Goal: Task Accomplishment & Management: Use online tool/utility

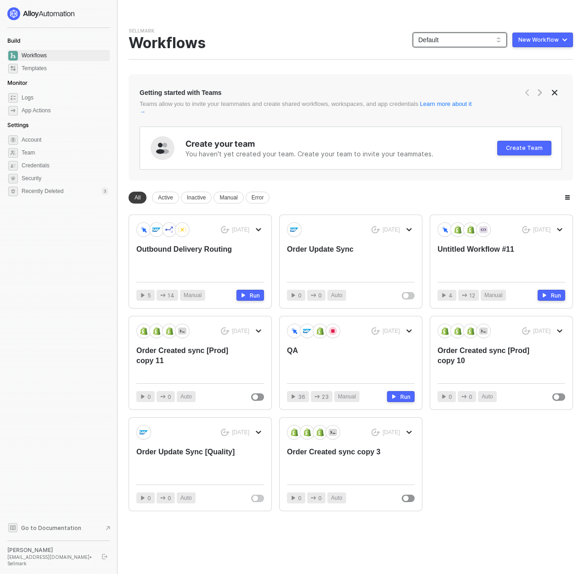
click at [456, 42] on span "Default" at bounding box center [459, 40] width 83 height 14
click at [456, 115] on div "KJRests" at bounding box center [468, 112] width 67 height 11
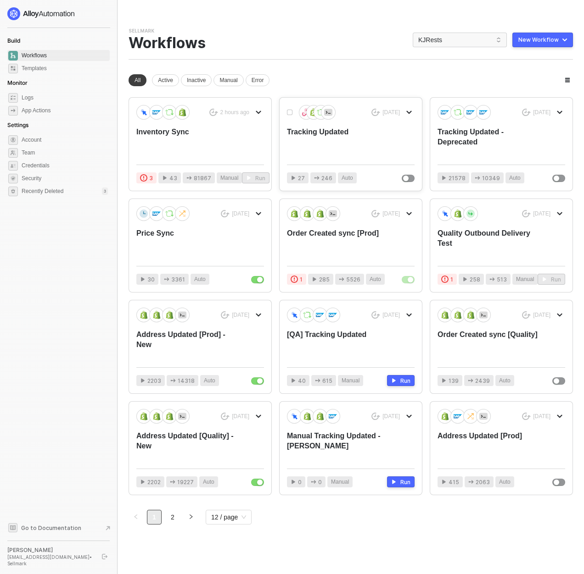
click at [336, 129] on div "Tracking Updated" at bounding box center [338, 142] width 102 height 30
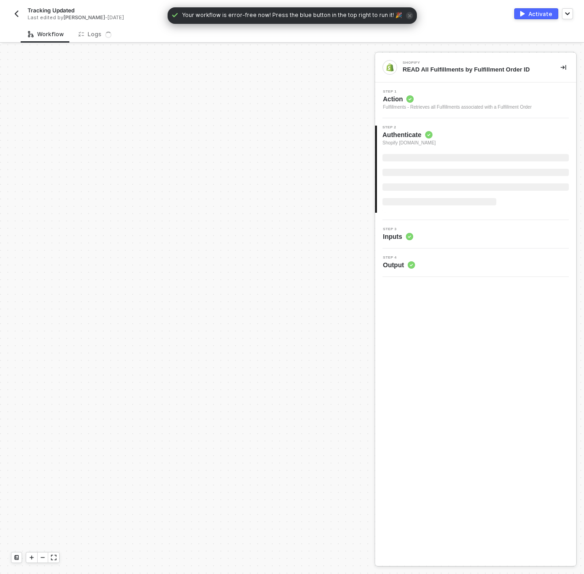
scroll to position [430, 0]
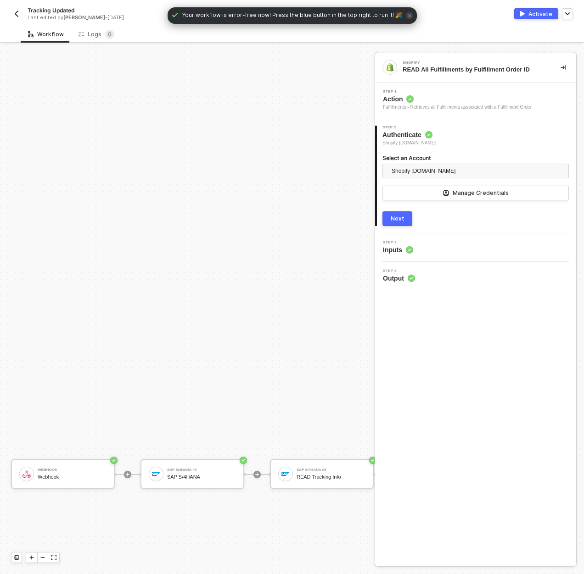
click at [534, 14] on div "Activate" at bounding box center [540, 14] width 24 height 8
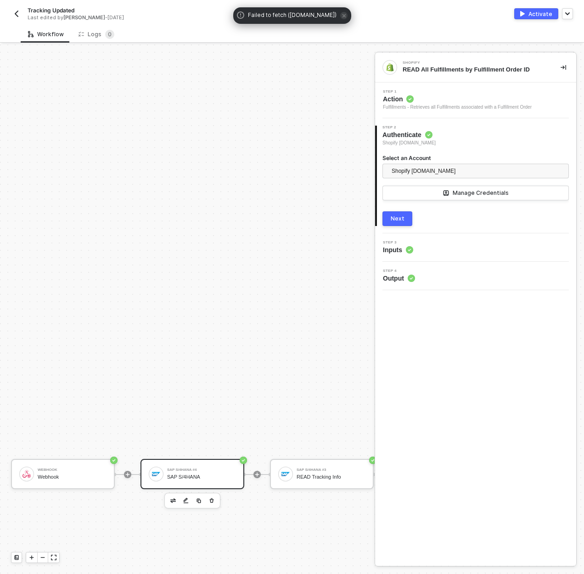
click at [188, 476] on div "SAP S/4HANA" at bounding box center [201, 477] width 69 height 6
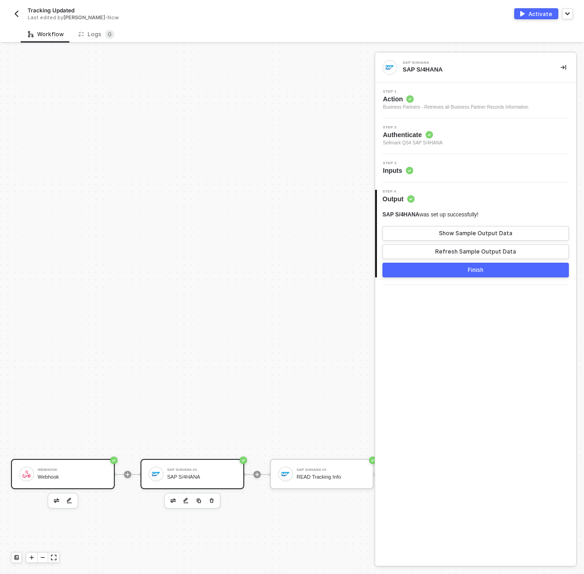
click at [86, 477] on div "Webhook" at bounding box center [72, 477] width 69 height 6
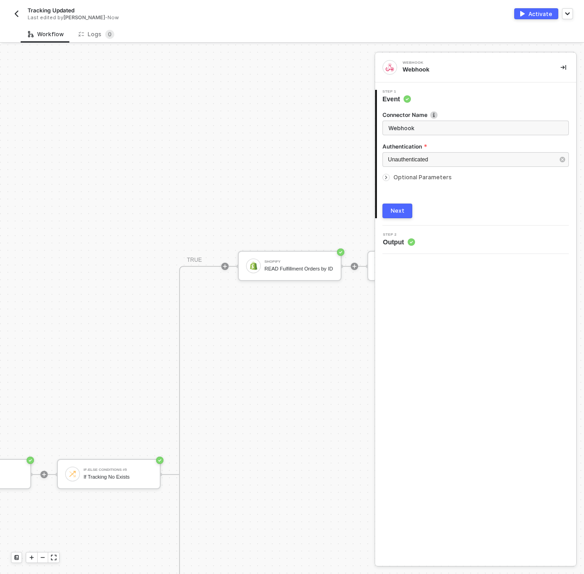
scroll to position [430, 569]
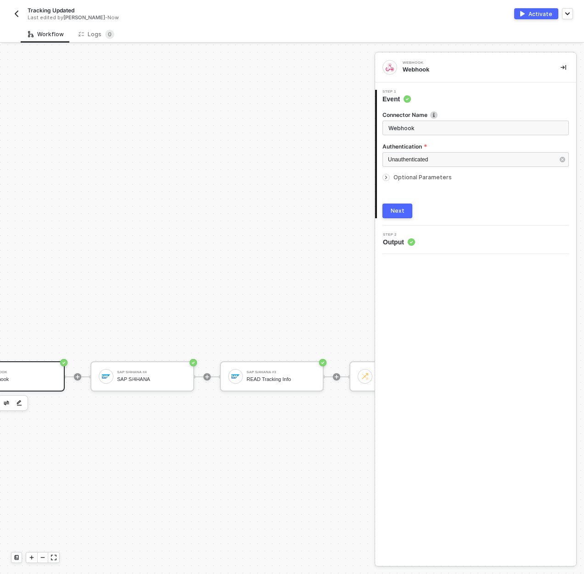
scroll to position [528, 0]
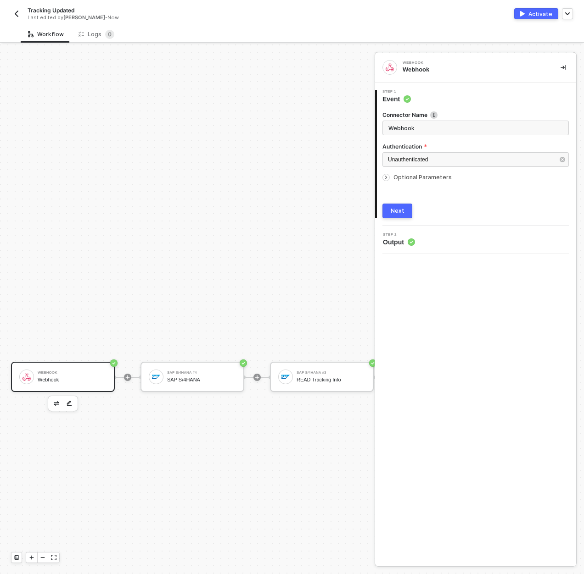
click at [76, 378] on div "Webhook" at bounding box center [72, 380] width 69 height 6
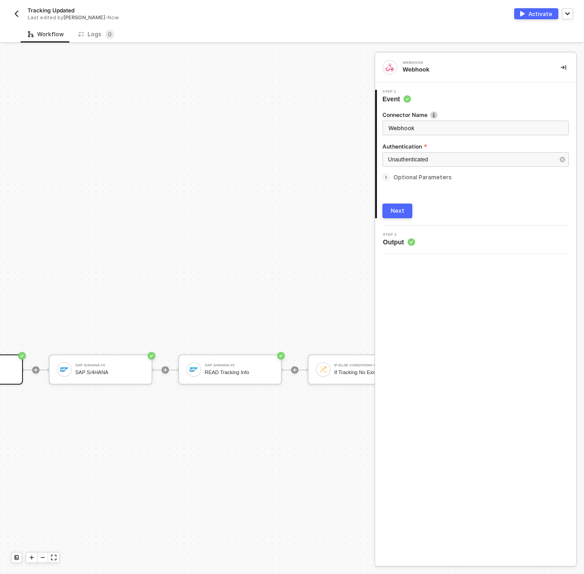
scroll to position [545, 92]
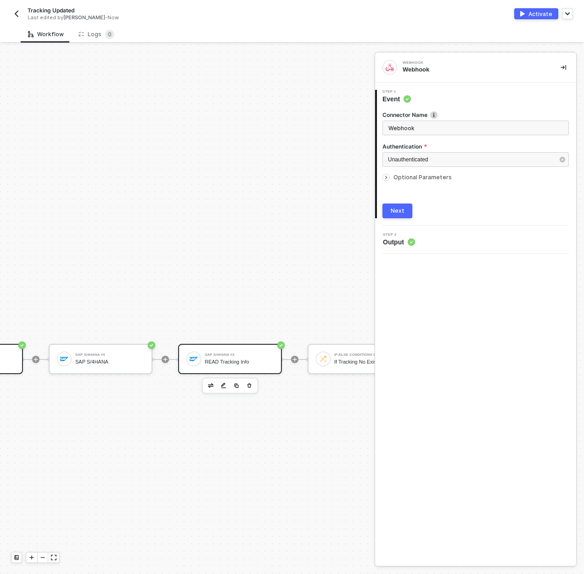
click at [210, 361] on div "READ Tracking Info" at bounding box center [239, 362] width 69 height 6
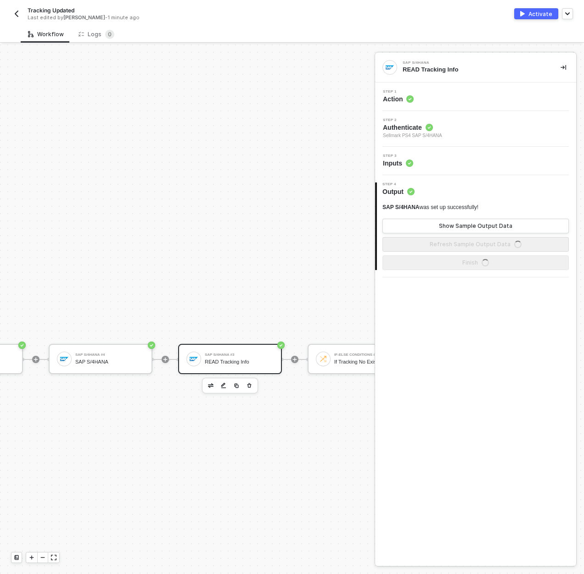
scroll to position [547, 147]
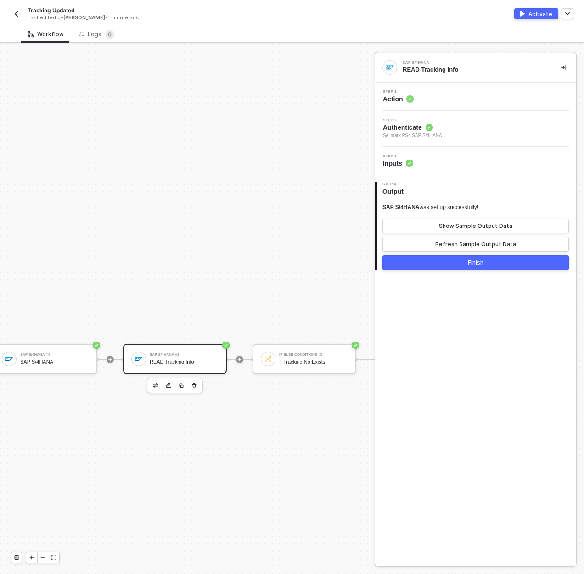
click at [218, 355] on div "SAP S/4HANA #3" at bounding box center [184, 355] width 69 height 4
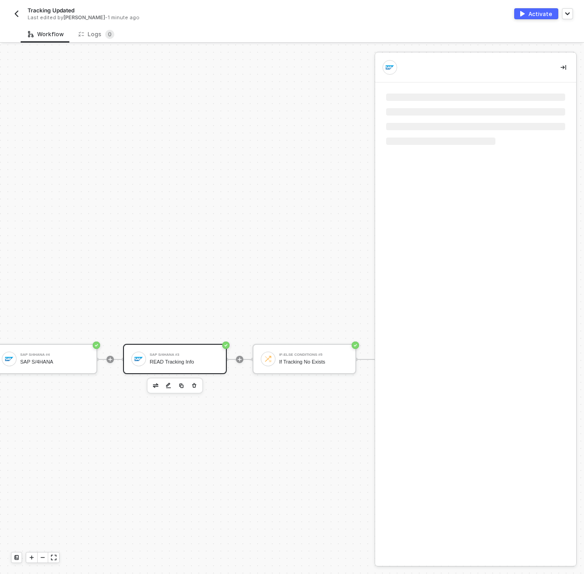
scroll to position [545, 110]
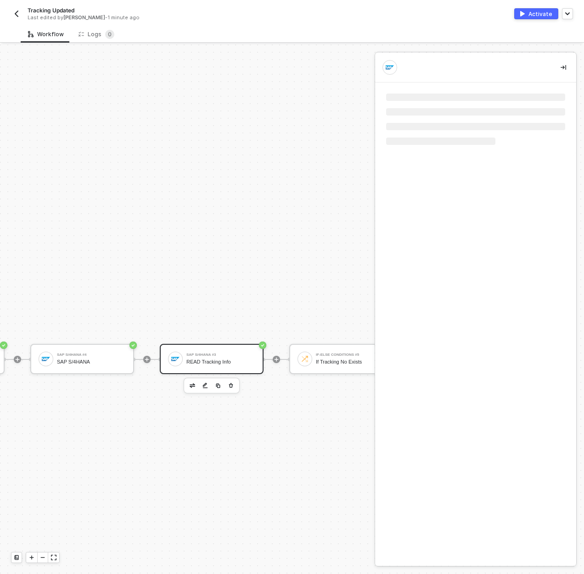
click at [117, 355] on div "SAP S/4HANA #4" at bounding box center [91, 355] width 69 height 4
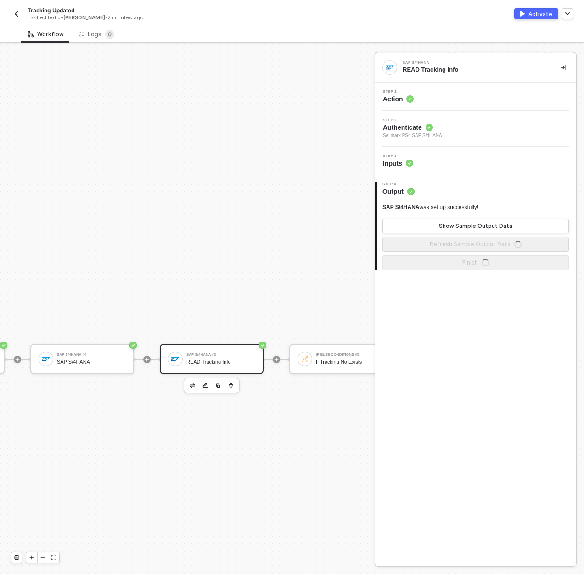
click at [496, 160] on div "Step 3 Inputs" at bounding box center [476, 161] width 199 height 14
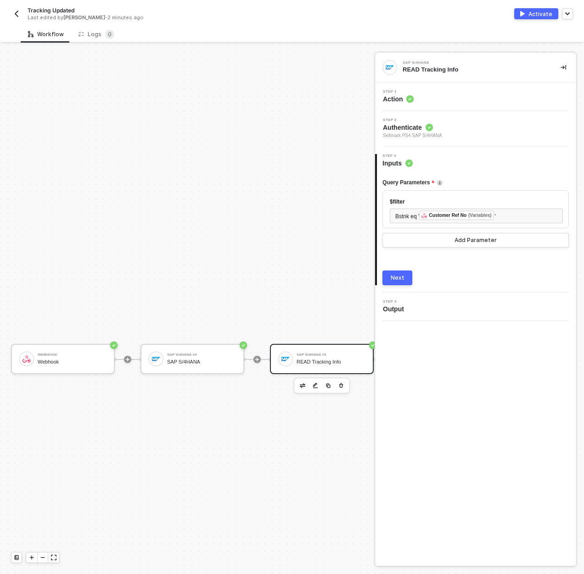
scroll to position [545, 0]
click at [75, 354] on div "Webhook" at bounding box center [72, 355] width 69 height 4
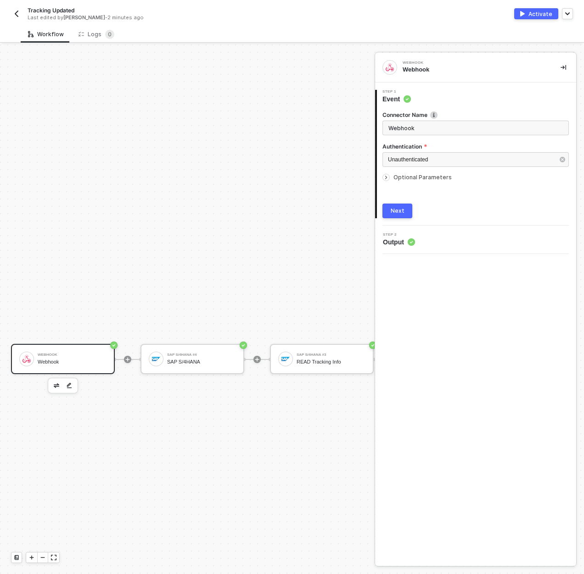
click at [450, 254] on div "Webhook Webhook 1 Step 1 Event Connector Name Webhook Authentication Unauthenti…" at bounding box center [475, 309] width 201 height 513
click at [67, 353] on div "Webhook" at bounding box center [72, 355] width 69 height 4
click at [445, 234] on div "Step 2 Output" at bounding box center [476, 240] width 199 height 14
click at [393, 212] on div "Next" at bounding box center [397, 210] width 14 height 7
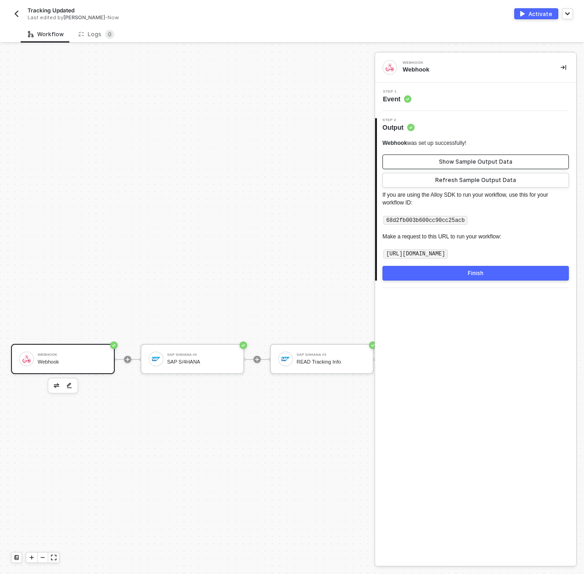
click at [443, 160] on div "Show Sample Output Data" at bounding box center [475, 161] width 73 height 7
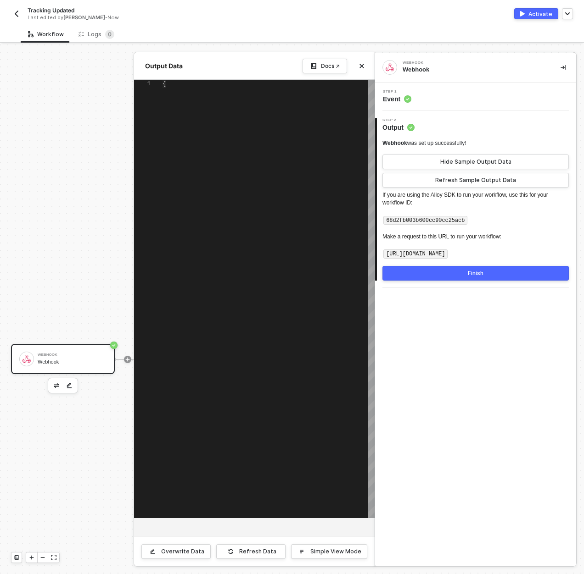
type textarea "{ "variables": { "salesOrderId": "400115343" } }"
click at [262, 545] on button "Refresh Data" at bounding box center [250, 552] width 69 height 15
click at [361, 63] on button "Close" at bounding box center [361, 66] width 11 height 11
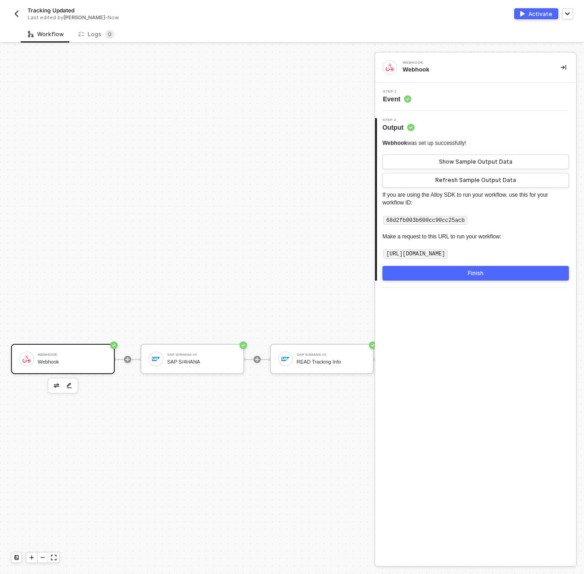
click at [202, 376] on div at bounding box center [257, 360] width 122 height 72
click at [201, 362] on div "SAP S/4HANA" at bounding box center [201, 362] width 69 height 6
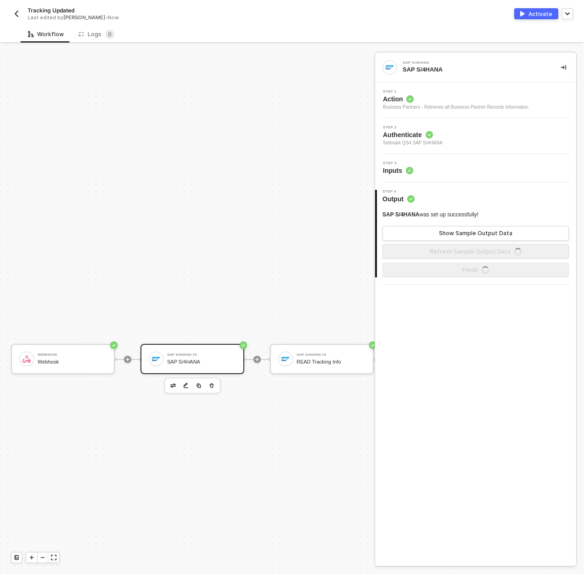
click at [440, 172] on div "Step 3 Inputs" at bounding box center [476, 168] width 199 height 14
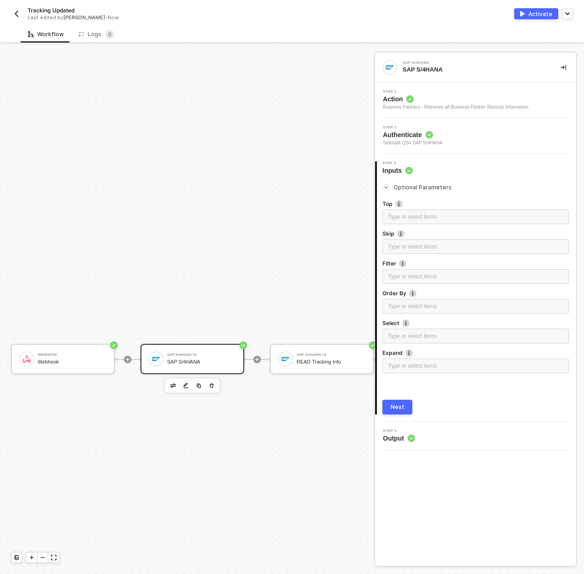
click at [459, 127] on div "Step 2 Authenticate Sellmark QS4 SAP S/4HANA" at bounding box center [476, 136] width 199 height 21
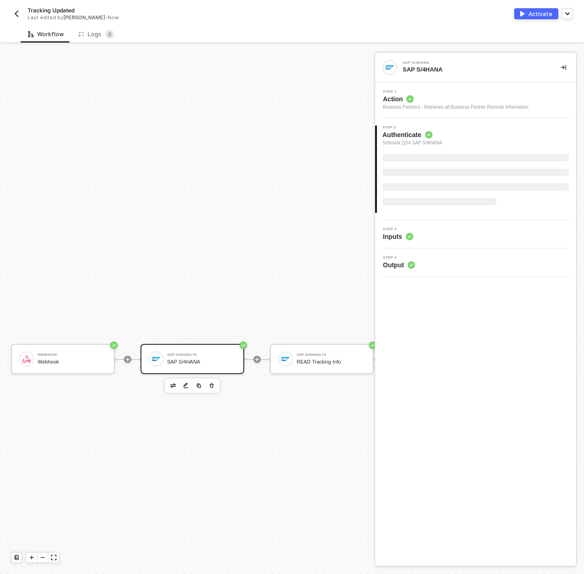
click at [186, 350] on div "SAP S/4HANA #4 SAP S/4HANA" at bounding box center [192, 359] width 104 height 30
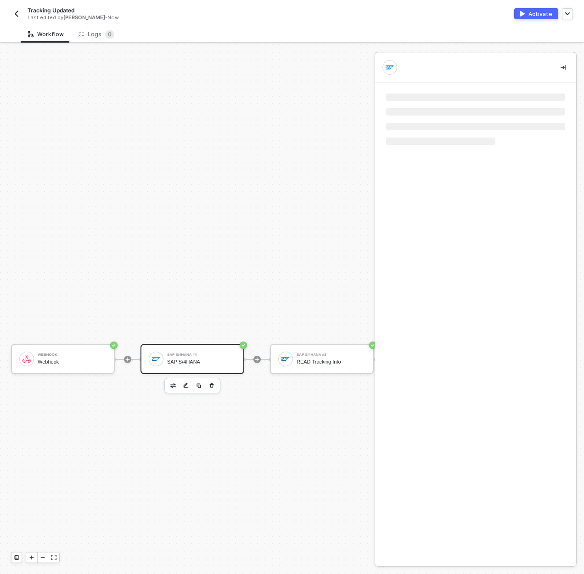
click at [187, 356] on div "SAP S/4HANA #4" at bounding box center [201, 355] width 69 height 4
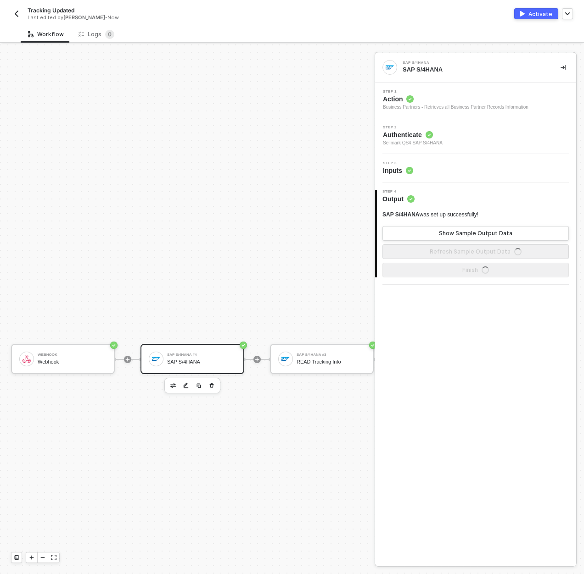
click at [450, 168] on div "Step 3 Inputs" at bounding box center [476, 168] width 199 height 14
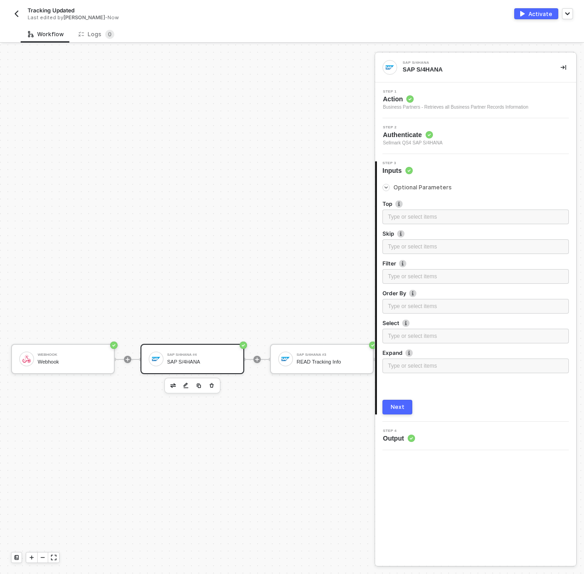
click at [222, 353] on div "SAP S/4HANA #4" at bounding box center [201, 355] width 69 height 4
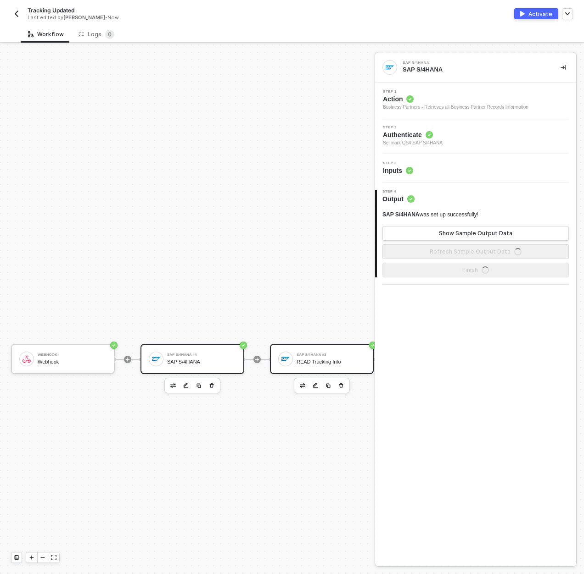
click at [296, 358] on div "SAP S/4HANA #3 READ Tracking Info" at bounding box center [330, 358] width 69 height 17
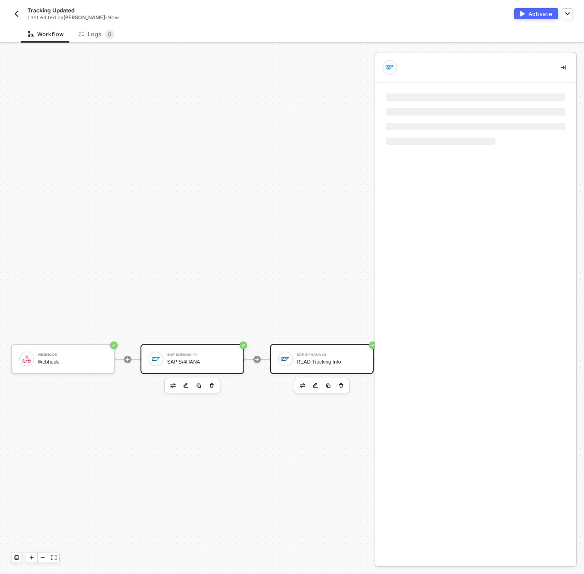
scroll to position [545, 165]
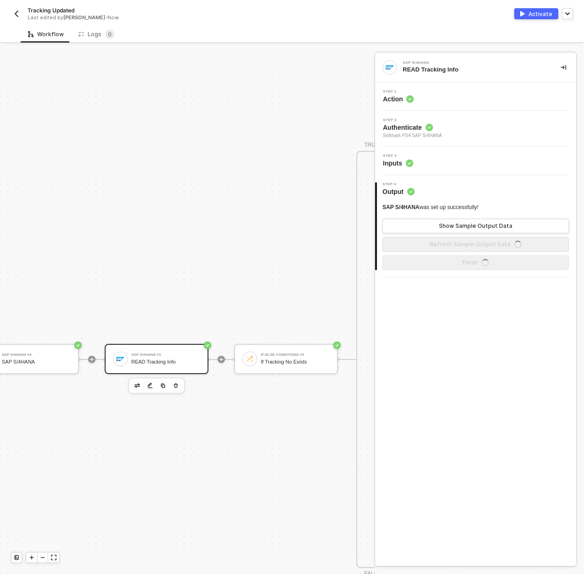
click at [446, 162] on div "Step 3 Inputs" at bounding box center [476, 161] width 199 height 14
click at [443, 160] on div "Step 3 Inputs" at bounding box center [476, 161] width 199 height 14
click at [421, 161] on div "Step 3 Inputs" at bounding box center [475, 161] width 201 height 28
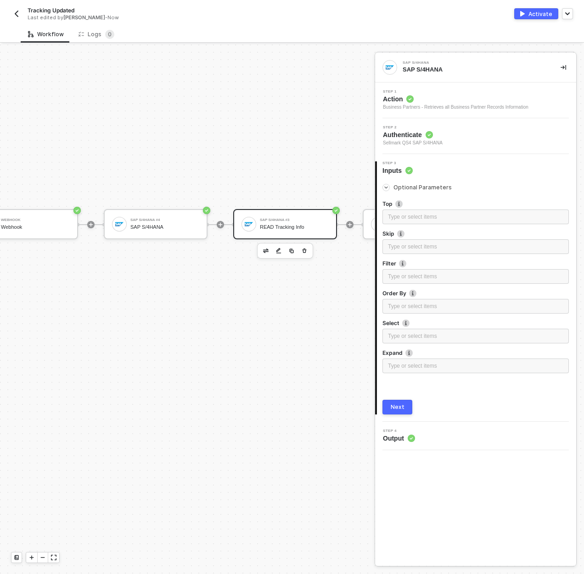
scroll to position [684, 37]
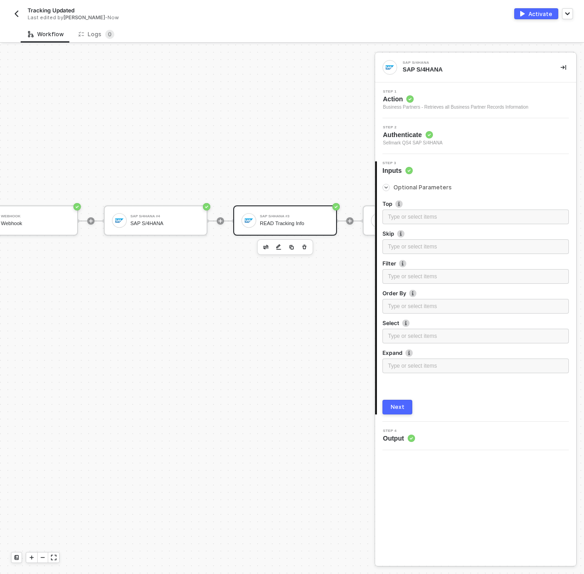
click at [169, 215] on div "SAP S/4HANA #4" at bounding box center [164, 217] width 69 height 4
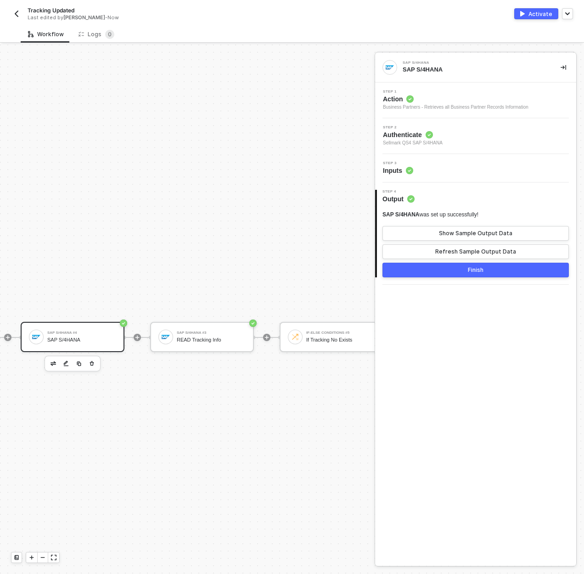
scroll to position [567, 110]
click at [101, 337] on div "SAP S/4HANA" at bounding box center [91, 340] width 69 height 6
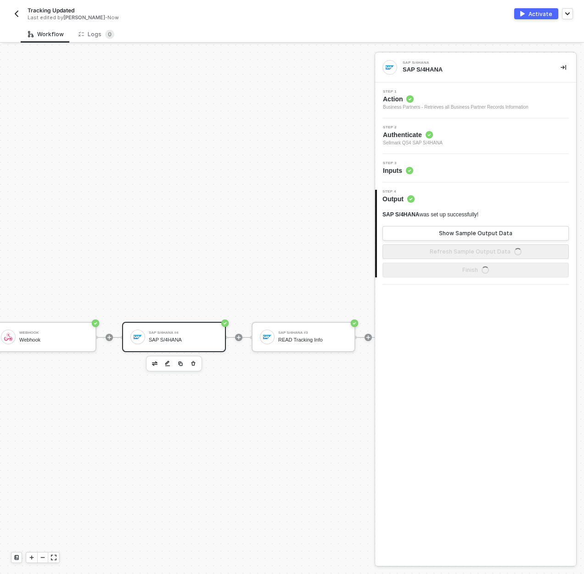
scroll to position [567, 0]
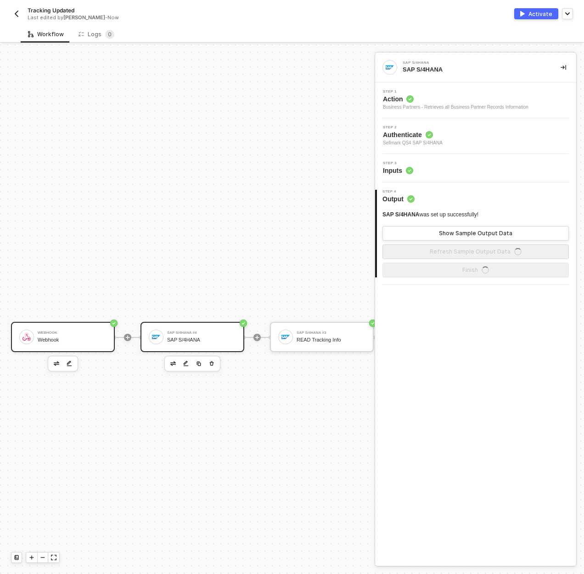
click at [98, 342] on div "Webhook" at bounding box center [72, 340] width 69 height 6
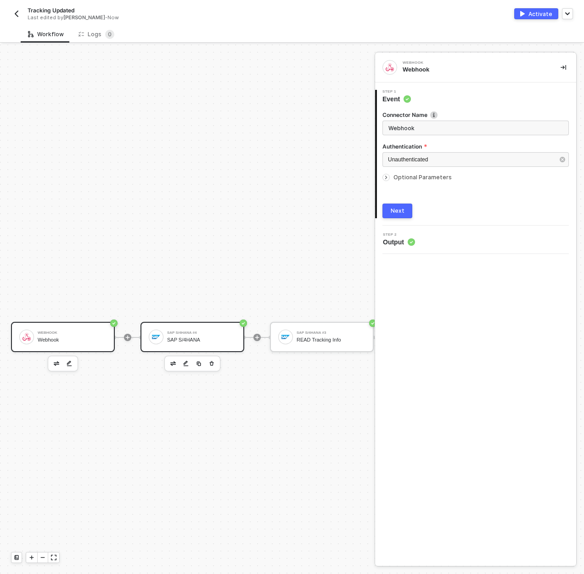
click at [177, 336] on div "SAP S/4HANA #4 SAP S/4HANA" at bounding box center [201, 336] width 69 height 17
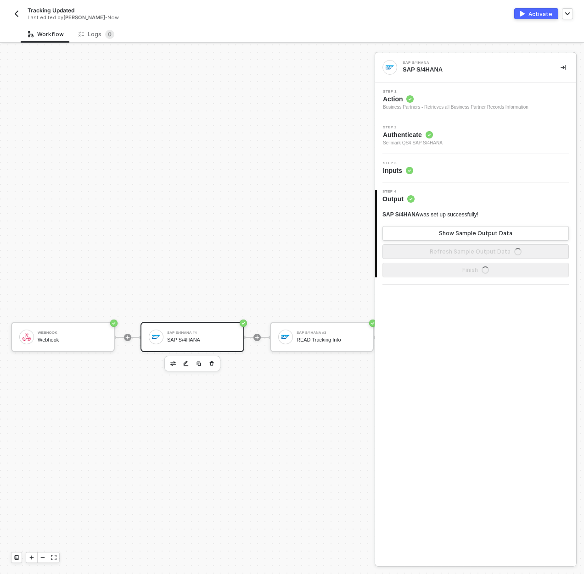
click at [425, 168] on div "Step 3 Inputs" at bounding box center [476, 168] width 199 height 14
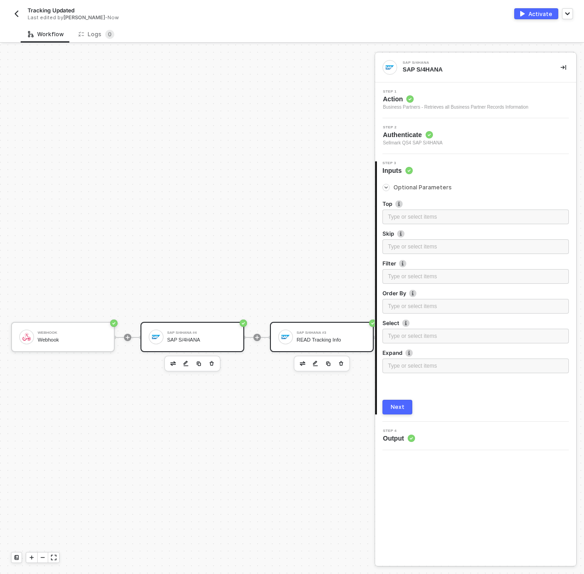
click at [312, 329] on div "SAP S/4HANA #3 READ Tracking Info" at bounding box center [330, 336] width 69 height 17
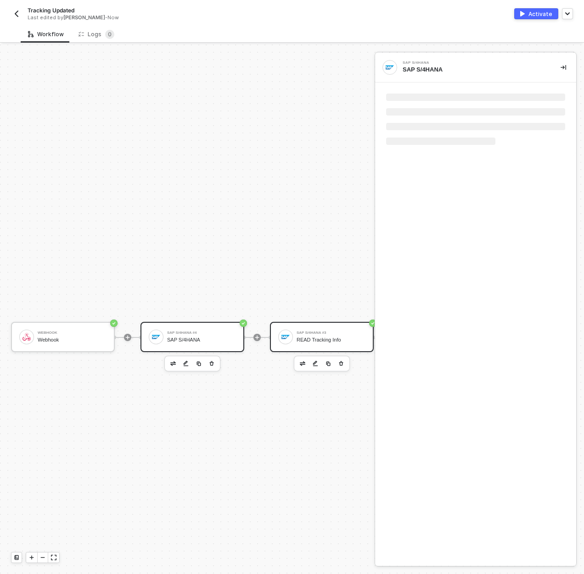
click at [167, 345] on div "SAP S/4HANA #4 SAP S/4HANA" at bounding box center [201, 336] width 69 height 17
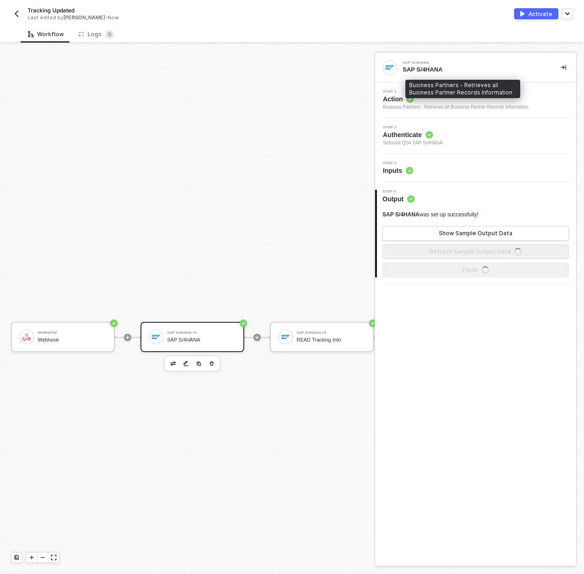
click at [466, 111] on div "Business Partners - Retrieves all Business Partner Records Information" at bounding box center [455, 107] width 145 height 7
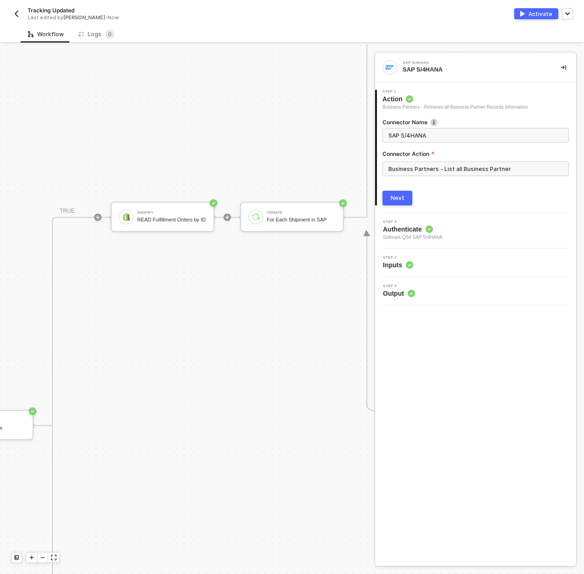
scroll to position [479, 422]
click at [187, 212] on div "Shopify READ Fulfillment Orders by ID" at bounding box center [218, 216] width 69 height 17
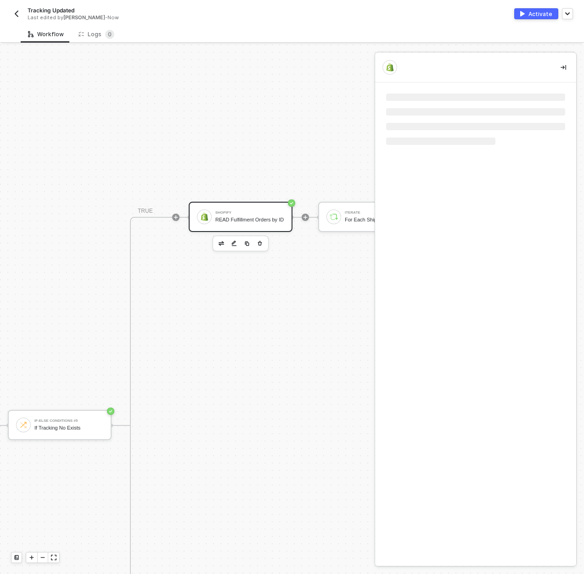
scroll to position [479, 257]
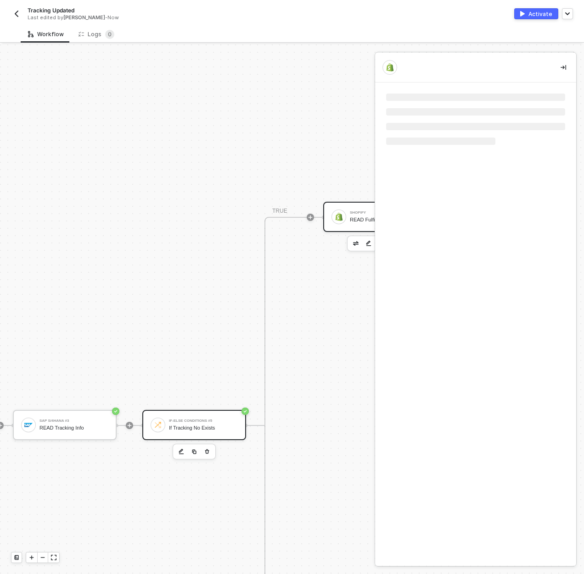
click at [194, 423] on div "If-Else Conditions #5 If Tracking No Exists" at bounding box center [203, 425] width 69 height 17
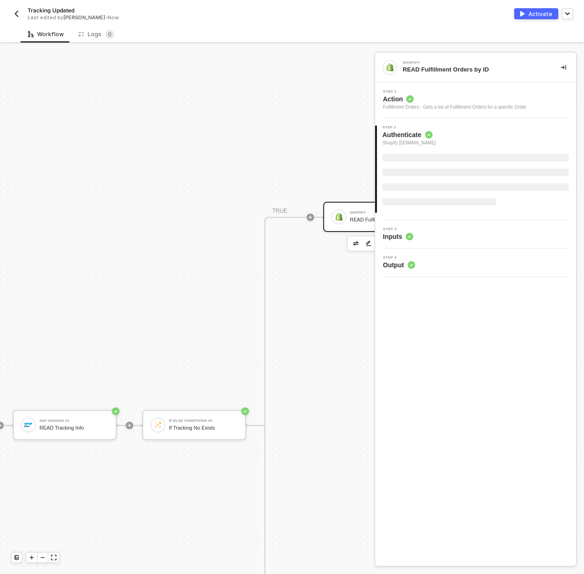
click at [458, 102] on span "Action" at bounding box center [454, 99] width 143 height 9
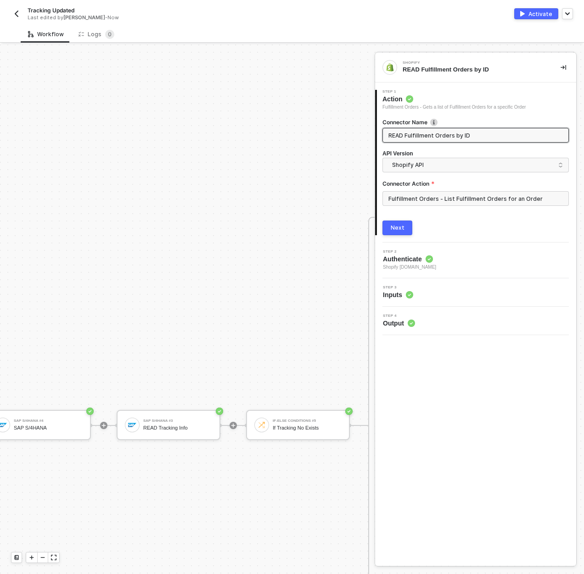
scroll to position [479, 147]
click at [175, 414] on div "SAP S/4HANA #3 READ Tracking Info" at bounding box center [175, 425] width 104 height 30
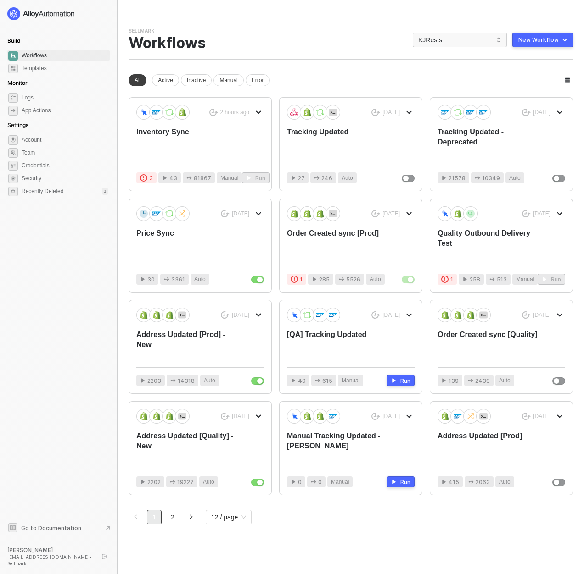
click at [453, 47] on div "Sellmark Team Settings → Workflows KJRests New Workflow" at bounding box center [350, 44] width 444 height 32
click at [454, 44] on span "KJRests" at bounding box center [459, 40] width 83 height 14
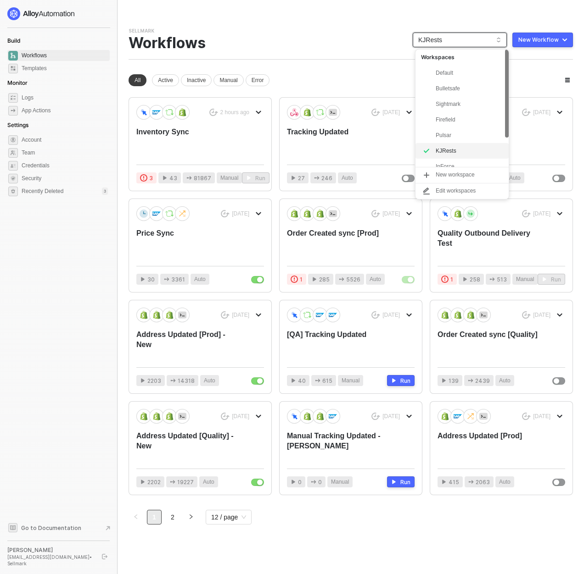
click at [362, 38] on div "Sellmark Team Settings → Workflows KJRests New Workflow" at bounding box center [350, 44] width 444 height 32
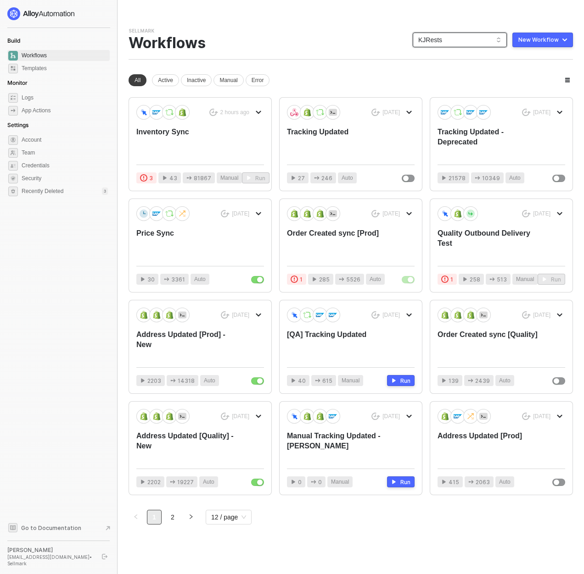
click at [467, 40] on span "KJRests" at bounding box center [459, 40] width 83 height 14
click at [97, 268] on div "Build Workflows Templates Monitor Logs App Actions Settings Account Team Creden…" at bounding box center [58, 287] width 102 height 560
click at [81, 250] on div "Build Workflows Templates Monitor Logs App Actions Settings Account Team Creden…" at bounding box center [58, 287] width 102 height 560
click at [168, 139] on div "Inventory Sync" at bounding box center [187, 142] width 102 height 30
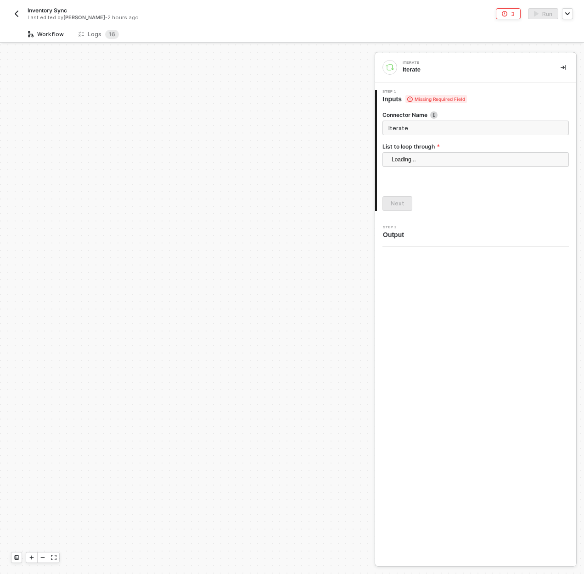
scroll to position [316, 0]
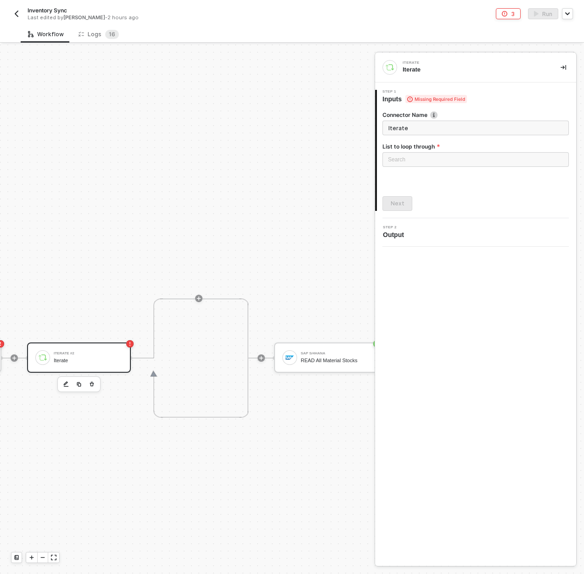
scroll to position [317, 367]
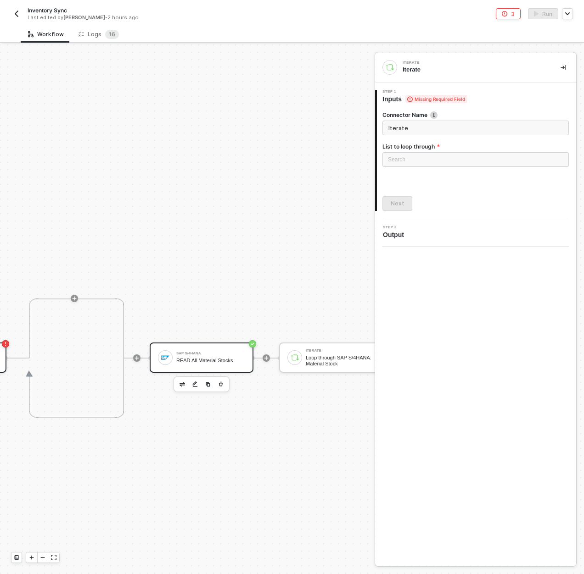
click at [205, 350] on div "SAP S/4HANA READ All Material Stocks" at bounding box center [210, 357] width 69 height 17
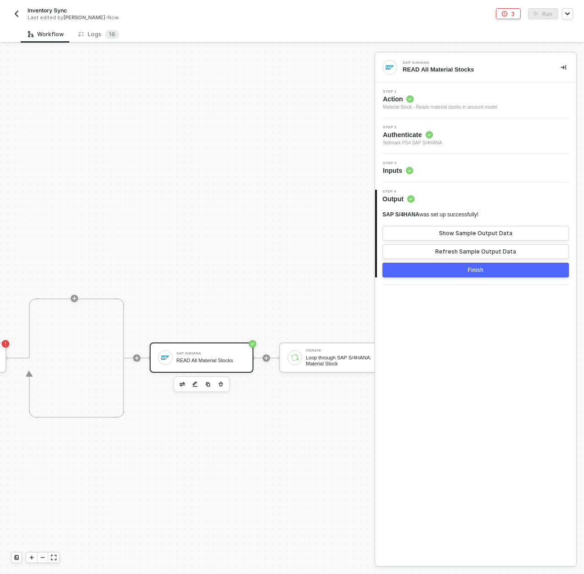
click at [446, 161] on div "Step 3 Inputs" at bounding box center [475, 168] width 201 height 28
click at [448, 166] on div "Step 3 Inputs" at bounding box center [476, 168] width 199 height 14
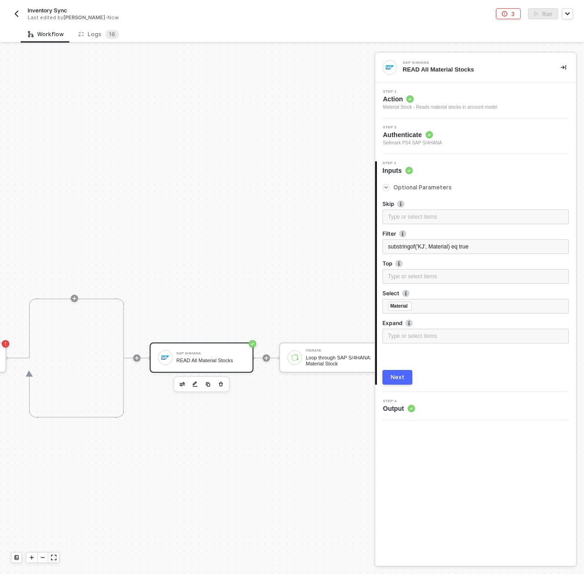
click at [238, 276] on div "Manual Workflow Start workflow Google Sheets Google Sheets Iterate #2 Iterate S…" at bounding box center [453, 358] width 1641 height 1263
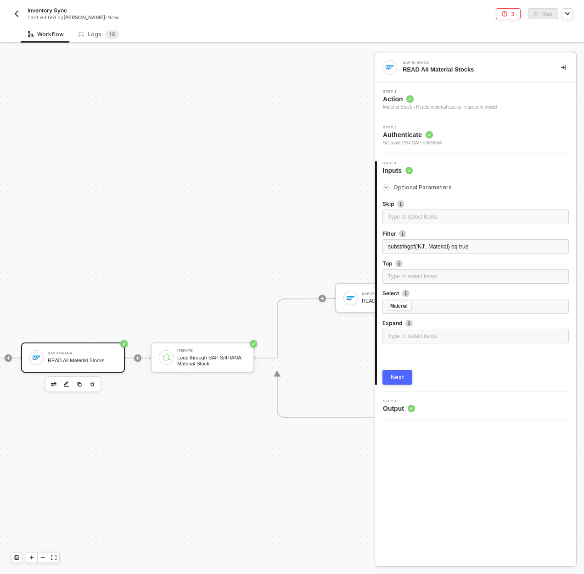
scroll to position [317, 385]
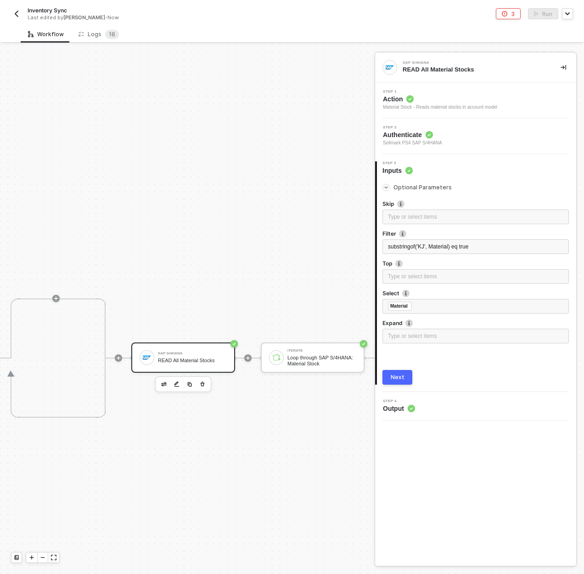
click at [204, 348] on div "SAP S/4HANA READ All Material Stocks" at bounding box center [183, 358] width 104 height 30
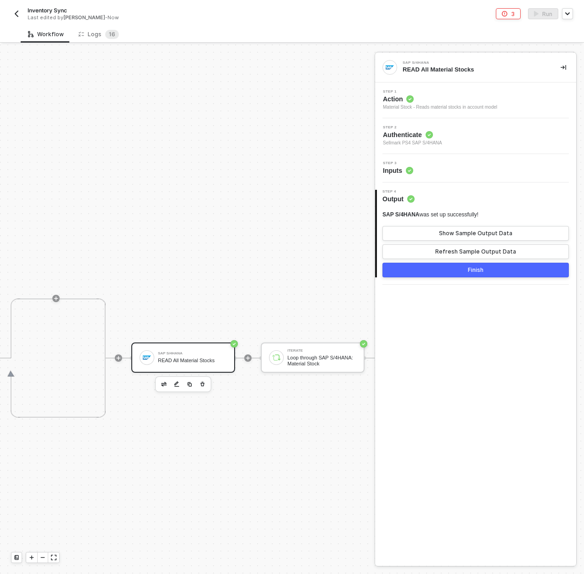
click at [429, 169] on div "Step 3 Inputs" at bounding box center [476, 168] width 199 height 14
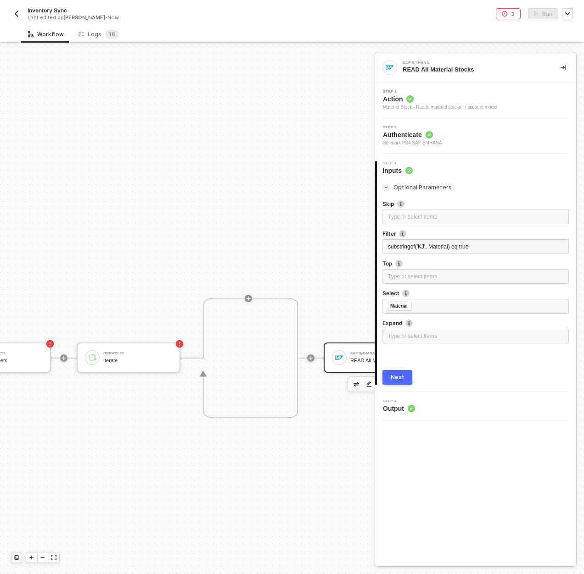
scroll to position [317, 73]
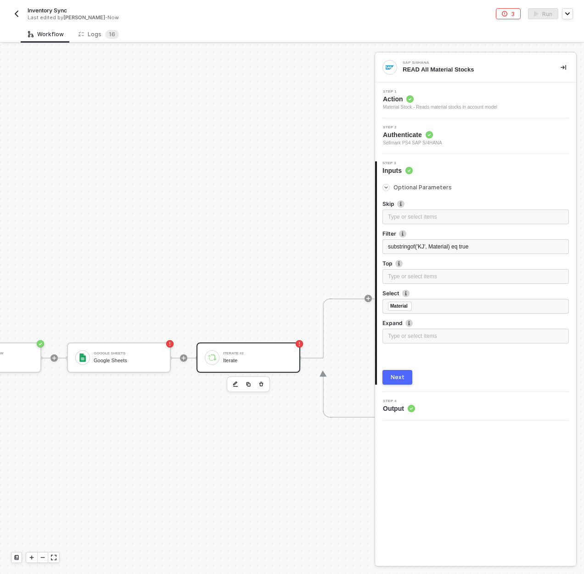
click at [239, 347] on div "Iterate #2 Iterate" at bounding box center [248, 358] width 104 height 30
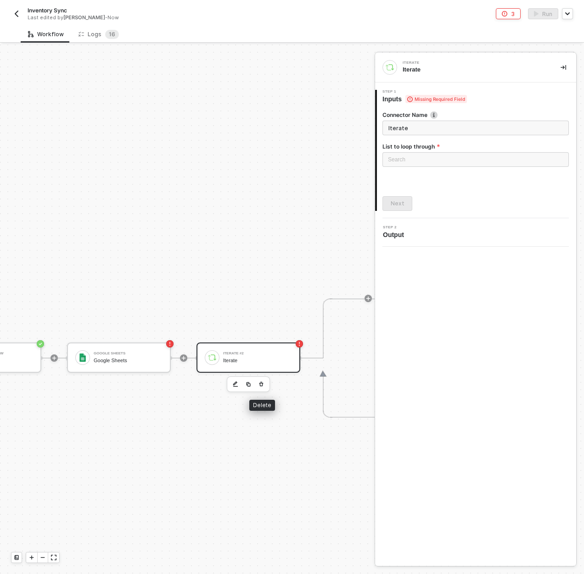
click at [262, 382] on icon "button" at bounding box center [261, 384] width 6 height 7
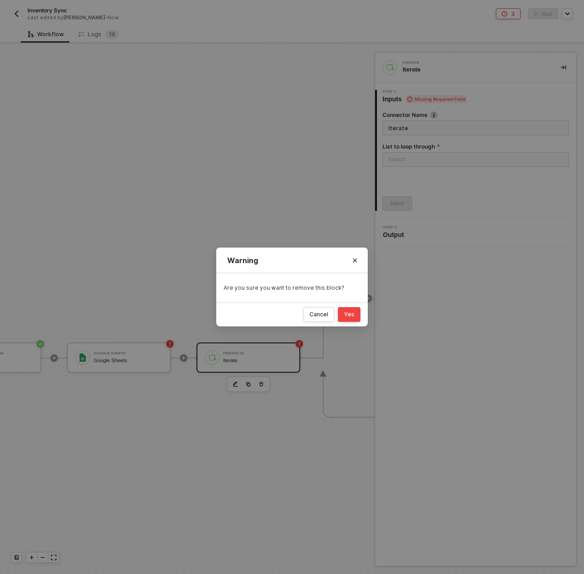
click at [345, 314] on div "Yes" at bounding box center [349, 314] width 11 height 7
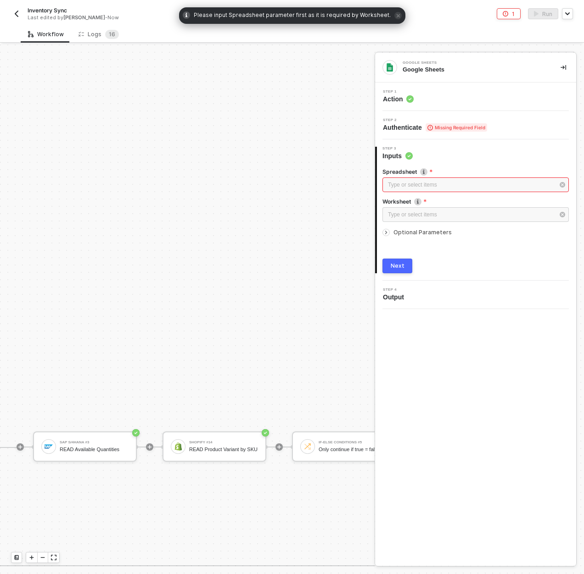
scroll to position [54, 624]
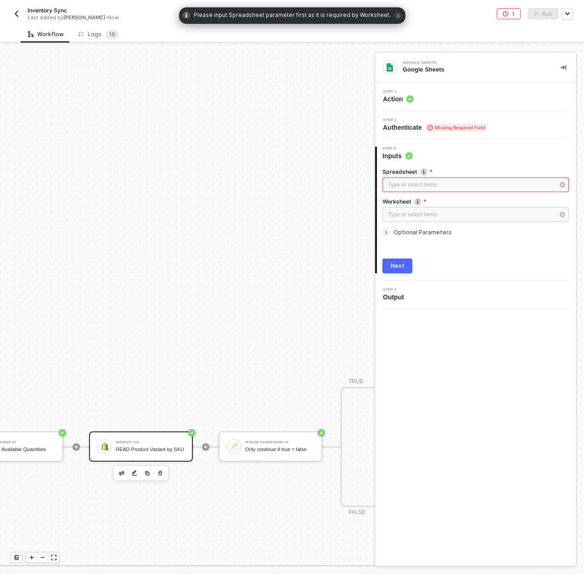
click at [145, 441] on div "Shopify #14" at bounding box center [150, 443] width 69 height 4
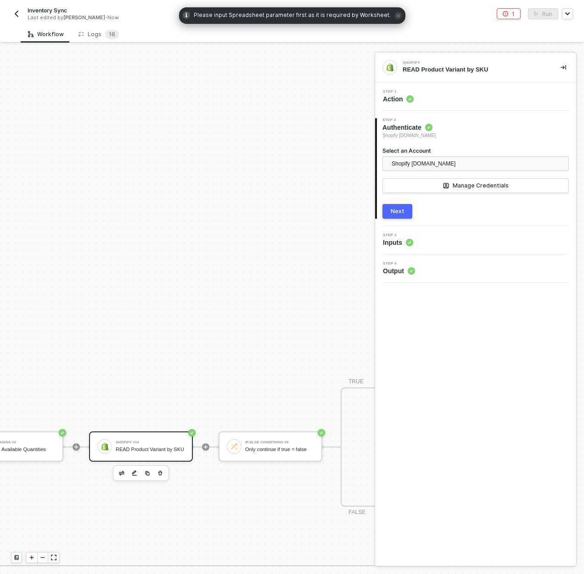
click at [428, 238] on div "Step 3 Inputs" at bounding box center [476, 241] width 199 height 14
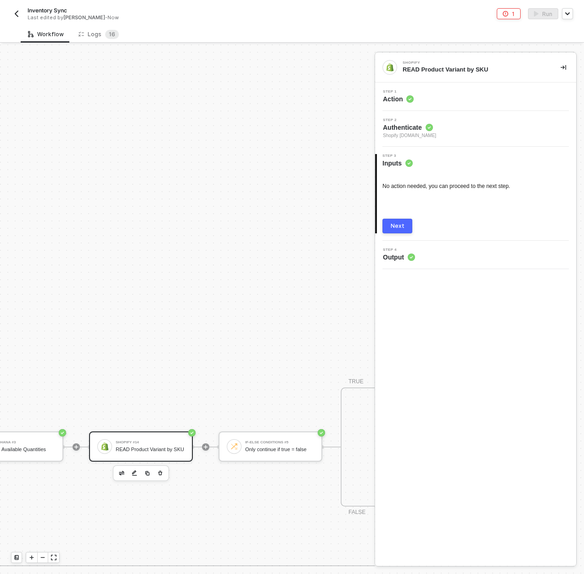
click at [453, 108] on div "Step 1 Action" at bounding box center [475, 97] width 201 height 28
click at [453, 101] on div "Step 1 Action" at bounding box center [476, 97] width 199 height 14
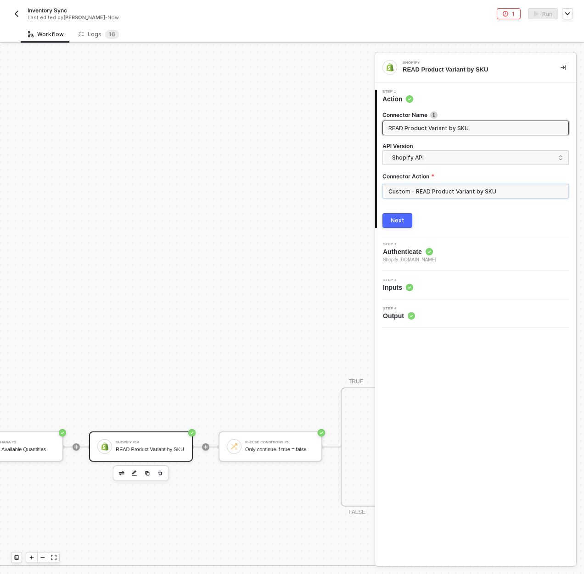
click at [449, 196] on input "Custom - READ Product Variant by SKU" at bounding box center [475, 191] width 186 height 15
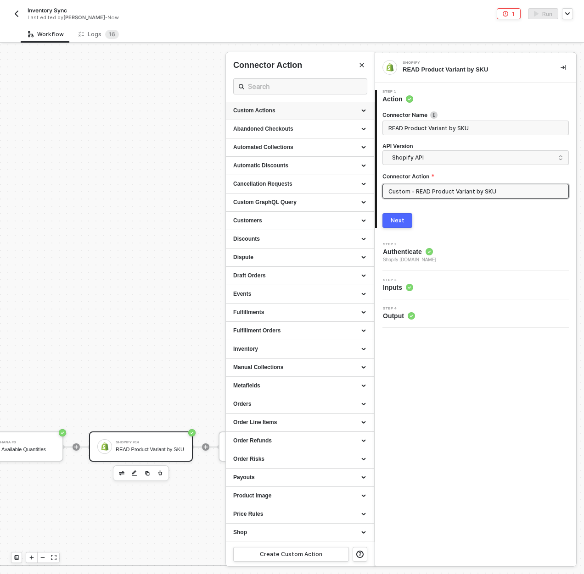
click at [288, 112] on div "Custom Actions" at bounding box center [299, 111] width 133 height 8
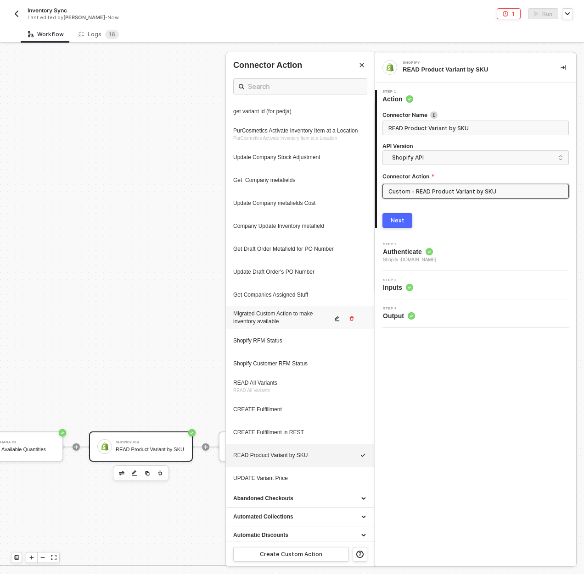
scroll to position [253, 0]
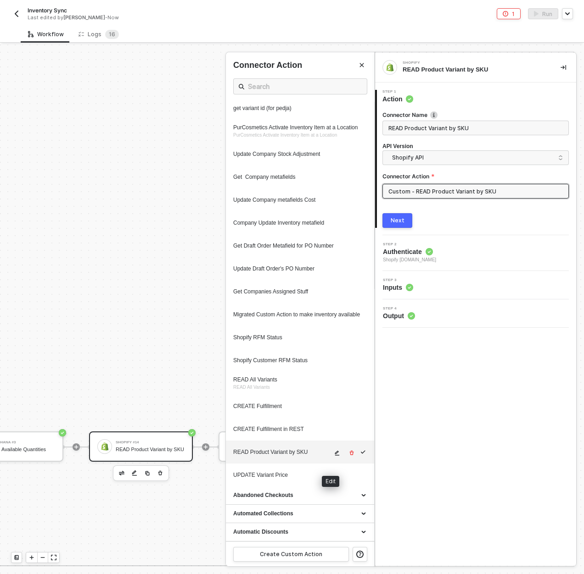
click at [334, 456] on icon "icon-edit" at bounding box center [337, 454] width 6 height 6
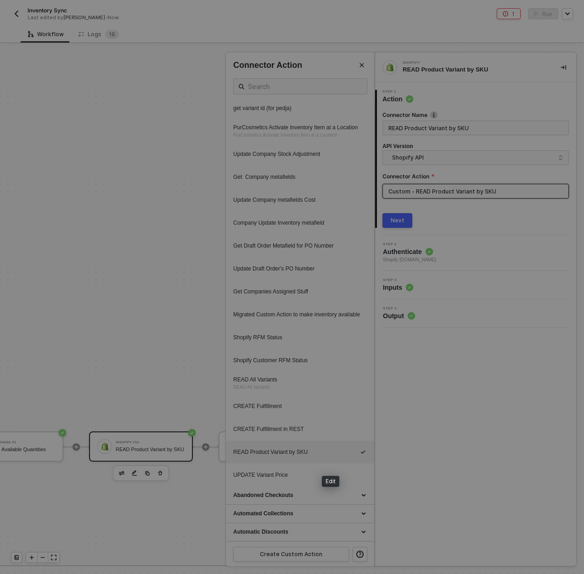
type textarea "HTTP/1.1 200 OK { "data": { "productVariants": { "edges": [ { "node": { "id": "…"
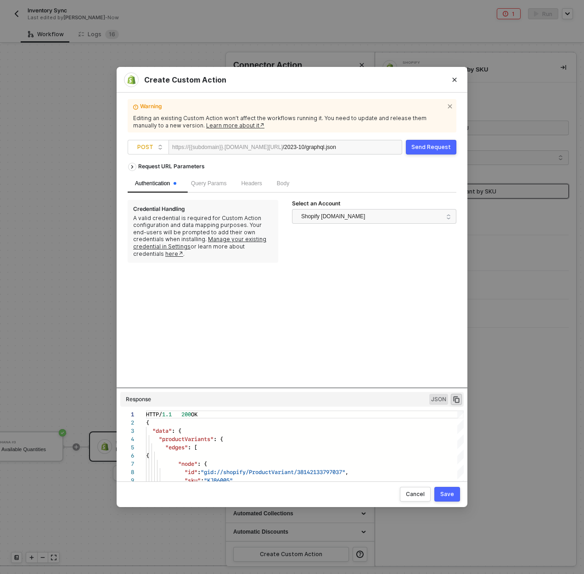
click at [296, 184] on div "Body" at bounding box center [282, 184] width 27 height 18
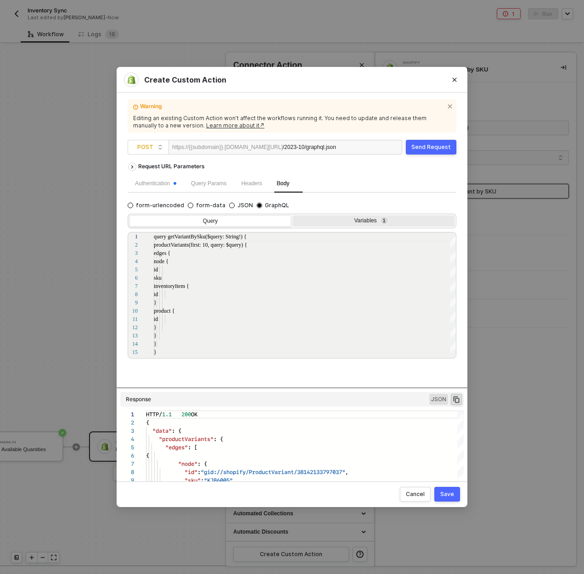
click at [347, 219] on div "Variables 1" at bounding box center [373, 220] width 150 height 7
click at [293, 216] on input "Variables 1" at bounding box center [293, 216] width 0 height 0
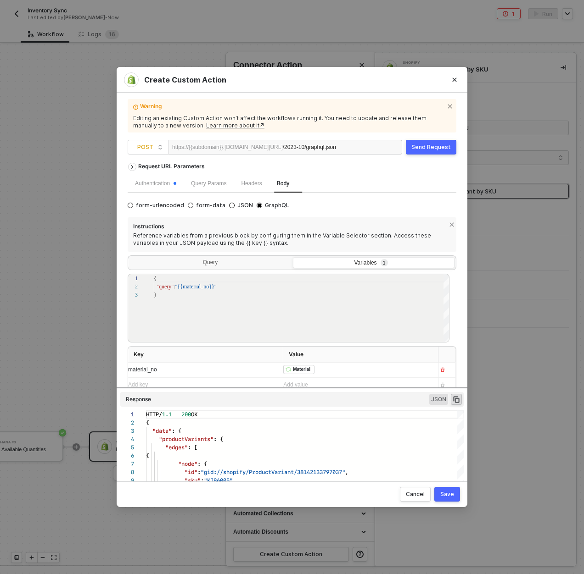
scroll to position [5, 0]
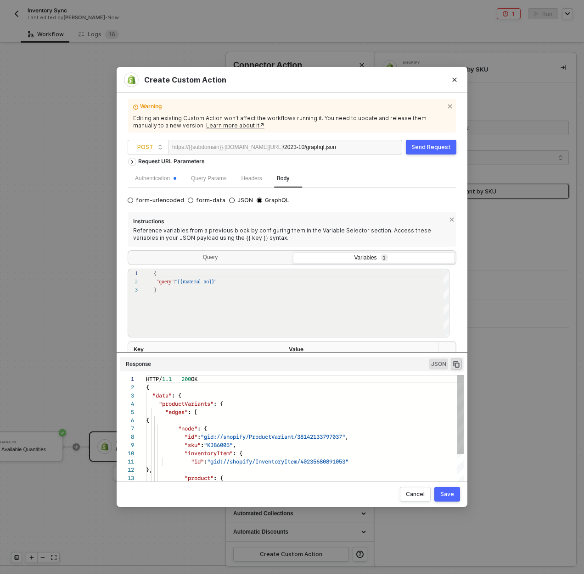
drag, startPoint x: 292, startPoint y: 388, endPoint x: 298, endPoint y: 377, distance: 12.7
click at [298, 377] on div "Request URL Parameters Authentication Query Params Headers Body form-urlencoded…" at bounding box center [292, 316] width 328 height 316
click at [308, 352] on th "Value" at bounding box center [360, 350] width 155 height 16
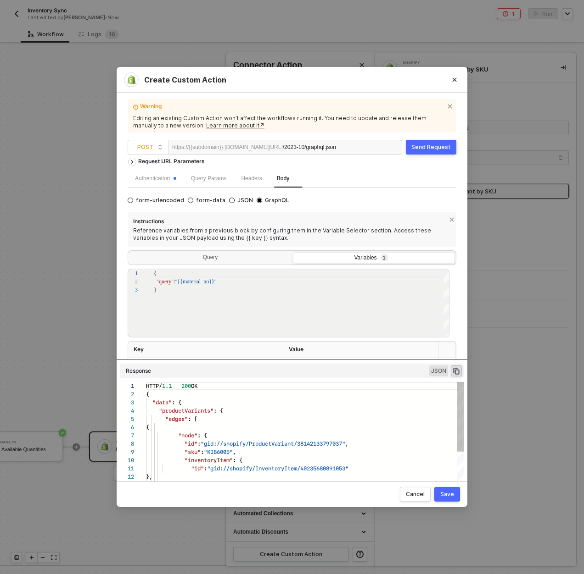
drag, startPoint x: 307, startPoint y: 353, endPoint x: 308, endPoint y: 381, distance: 28.0
click at [308, 381] on div "Request URL Parameters Authentication Query Params Headers Body form-urlencoded…" at bounding box center [292, 316] width 328 height 316
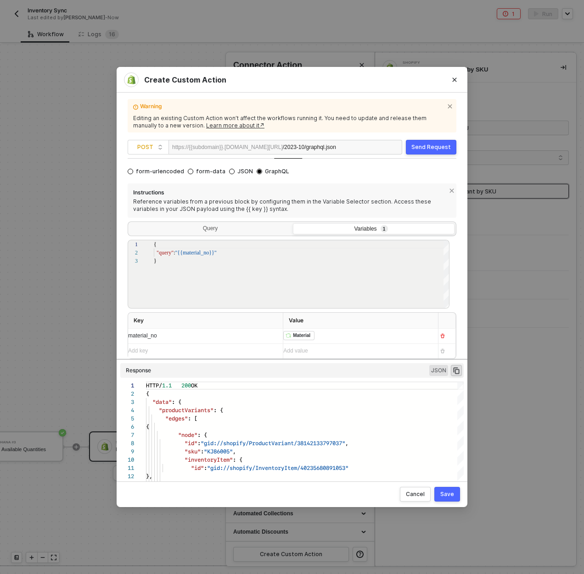
click at [339, 336] on div "﻿ ﻿ Material ﻿" at bounding box center [356, 336] width 147 height 15
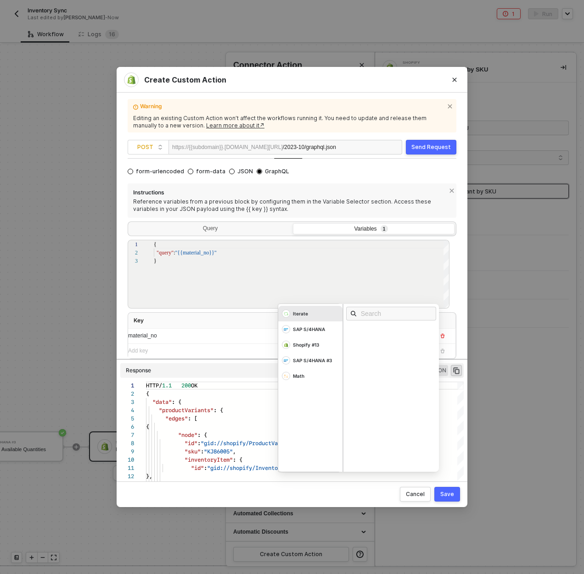
click at [240, 342] on div "material_no" at bounding box center [201, 336] width 147 height 15
click at [320, 334] on div "Add value ﻿ Iterate SAP S/4HANA Shopify #13 SAP S/4HANA #3 Math" at bounding box center [356, 336] width 147 height 15
click at [279, 202] on div "Reference variables from a previous block by configuring them in the Variable S…" at bounding box center [291, 205] width 317 height 14
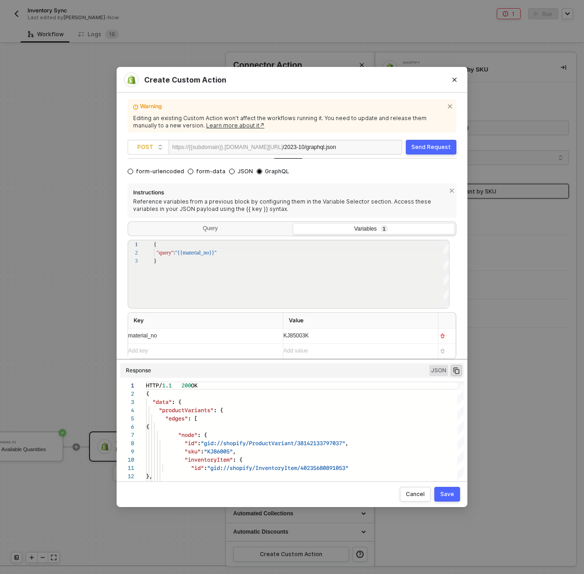
click at [421, 151] on button "Send Request" at bounding box center [431, 147] width 50 height 15
click at [302, 336] on div "KJ85003K Iterate SAP S/4HANA Shopify #13 SAP S/4HANA #3 Math" at bounding box center [356, 336] width 147 height 15
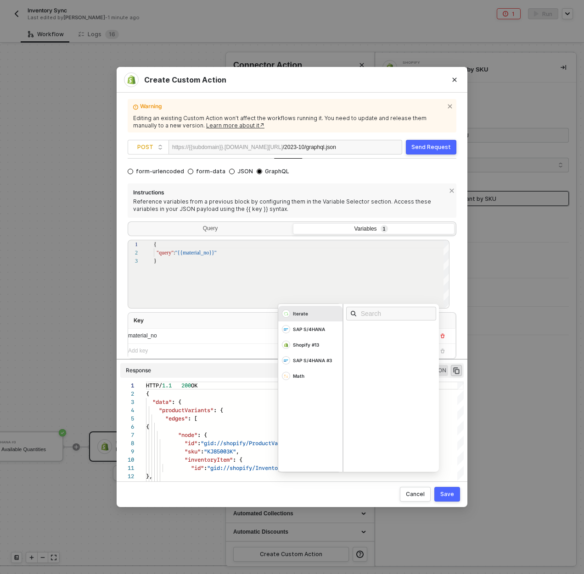
click at [321, 211] on div "Reference variables from a previous block by configuring them in the Variable S…" at bounding box center [291, 205] width 317 height 14
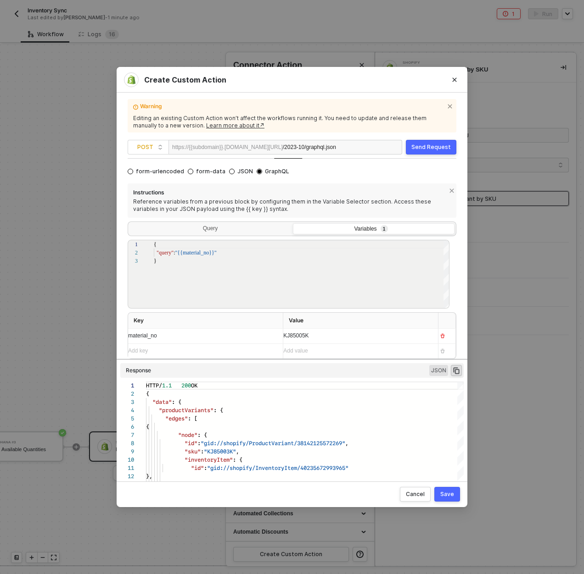
click at [430, 145] on div "Send Request" at bounding box center [430, 147] width 39 height 7
click at [325, 337] on div "KJ85005K" at bounding box center [356, 336] width 147 height 15
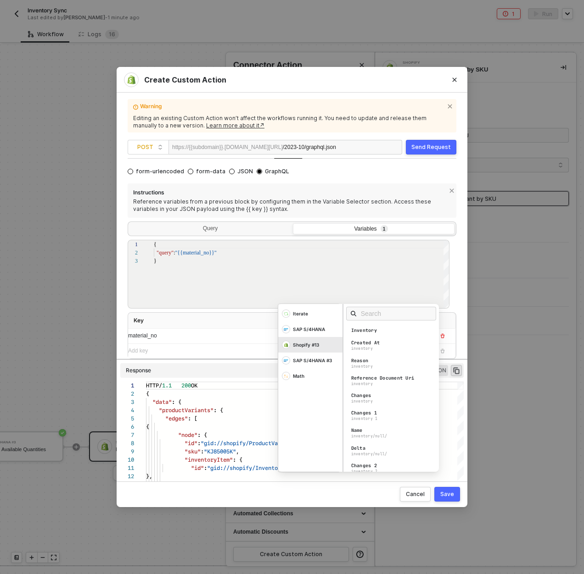
scroll to position [17, 3]
click at [298, 267] on div "{ "query" : "{{material_no}}" }" at bounding box center [302, 282] width 296 height 85
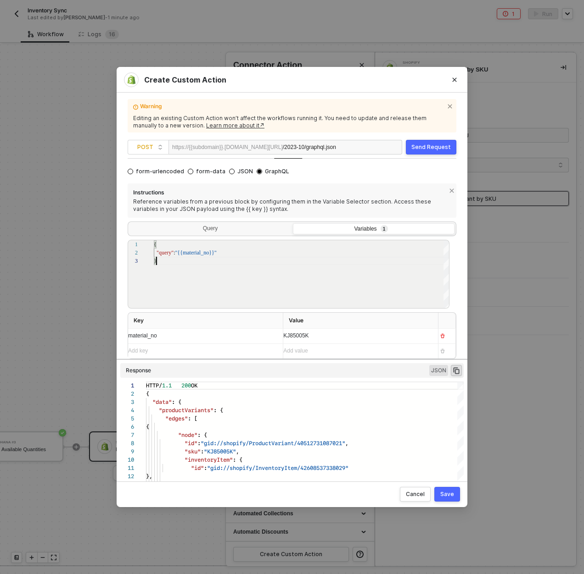
click at [300, 336] on div "KJ85005K" at bounding box center [356, 336] width 147 height 15
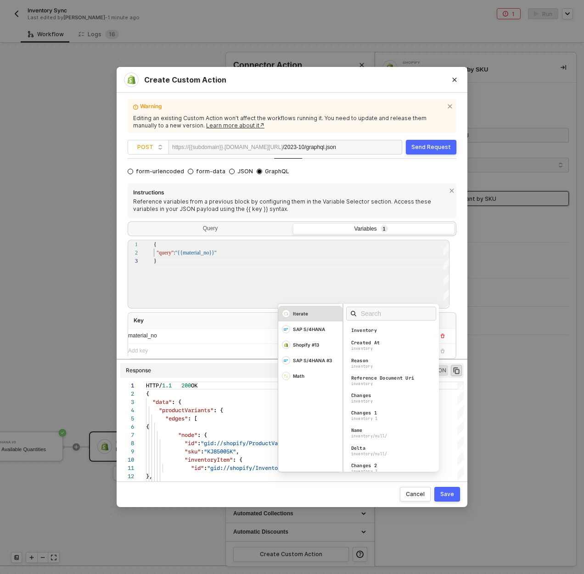
click at [306, 311] on div "Iterate" at bounding box center [310, 314] width 64 height 16
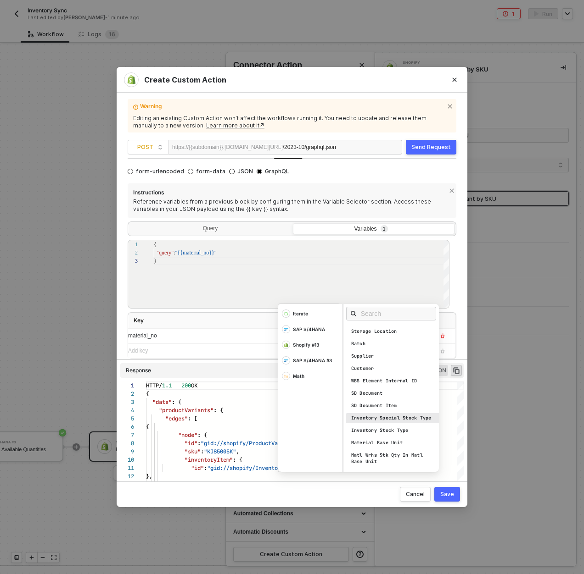
scroll to position [91, 0]
click at [367, 316] on input "text" at bounding box center [394, 314] width 67 height 10
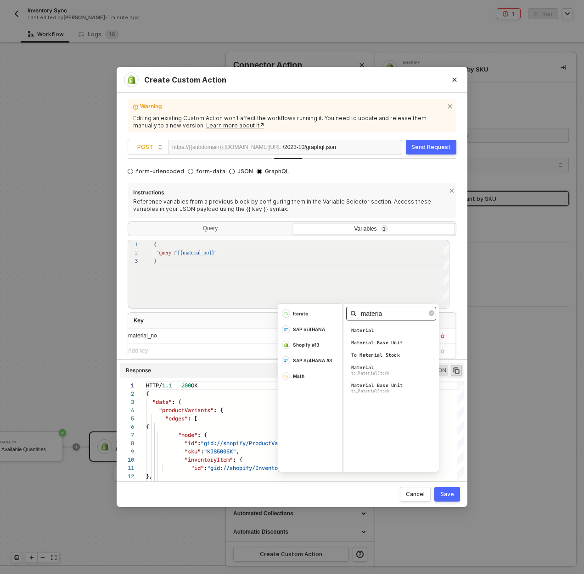
scroll to position [0, 0]
type input "materia"
click at [375, 328] on div "Material" at bounding box center [393, 331] width 96 height 10
click at [451, 407] on div ""productVariants" : {" at bounding box center [304, 410] width 317 height 8
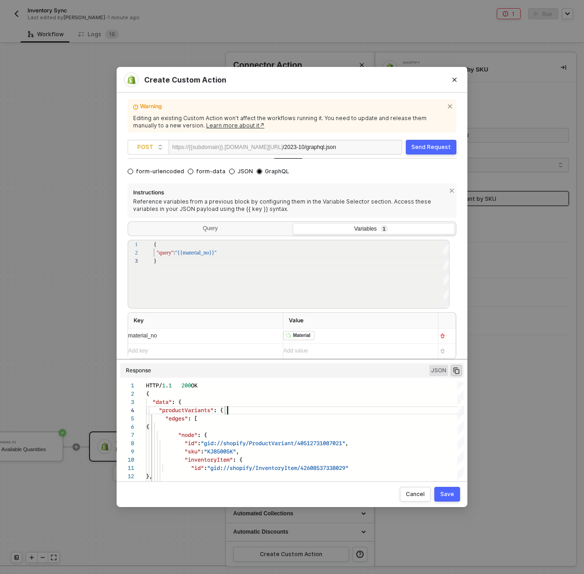
click at [443, 494] on div "Save" at bounding box center [447, 494] width 14 height 7
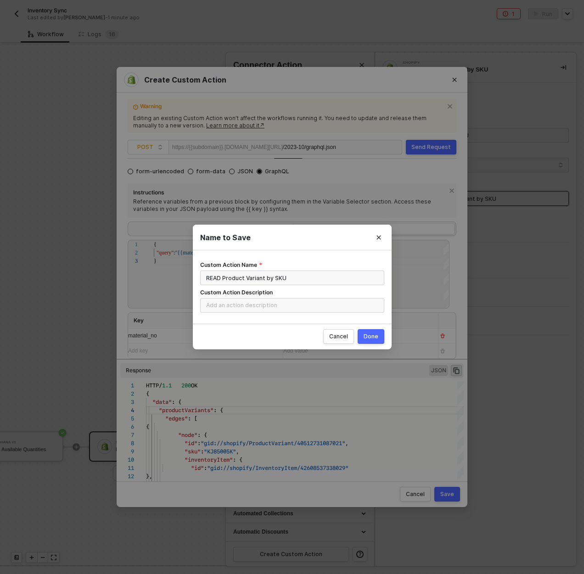
click at [370, 335] on div "Done" at bounding box center [370, 336] width 15 height 7
radio input "true"
radio input "false"
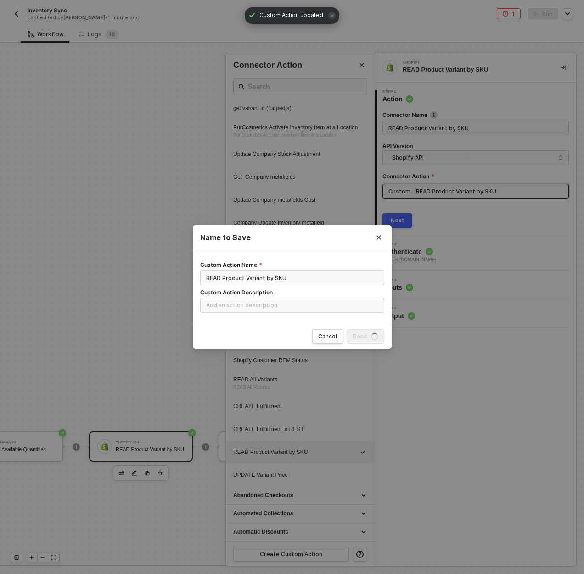
scroll to position [0, 0]
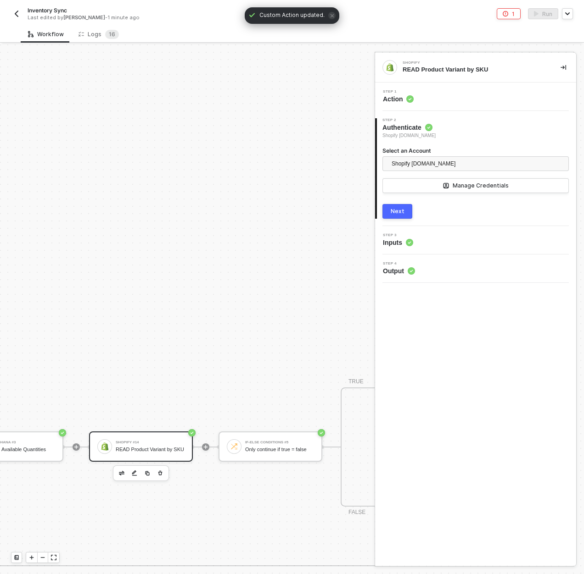
click at [397, 210] on div "Next" at bounding box center [397, 211] width 14 height 7
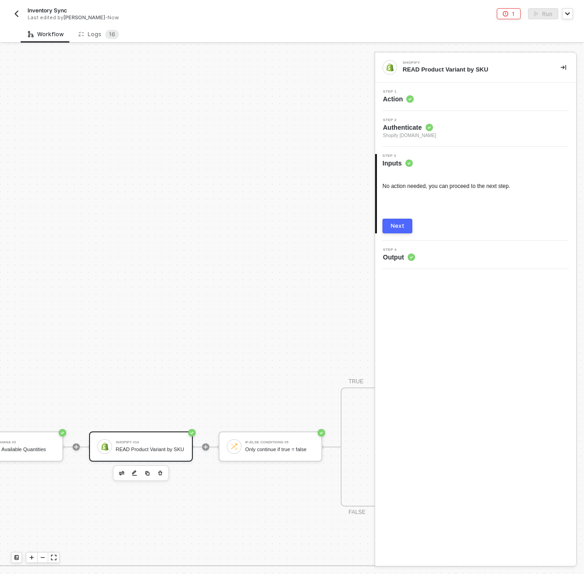
click at [395, 229] on div "Next" at bounding box center [397, 225] width 14 height 7
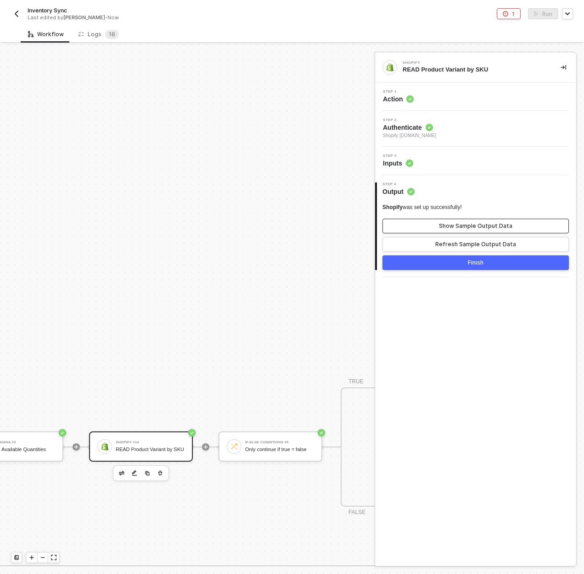
click at [442, 225] on div "Show Sample Output Data" at bounding box center [475, 225] width 73 height 7
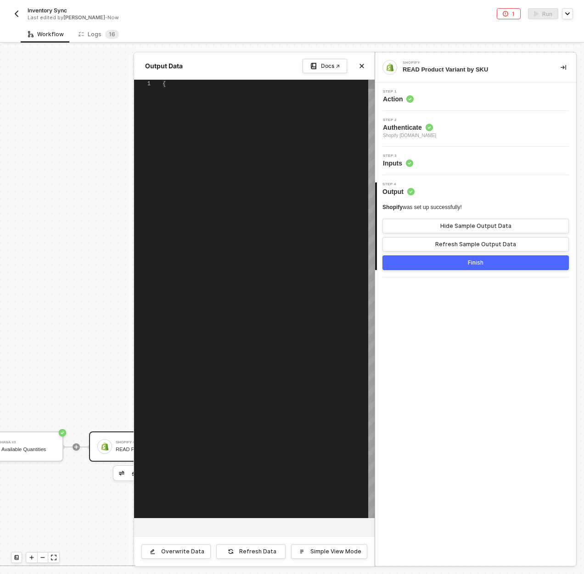
type textarea "{ "data": { "productVariants": { "edges": [ { "node": { "id": "gid://shopify/Pr…"
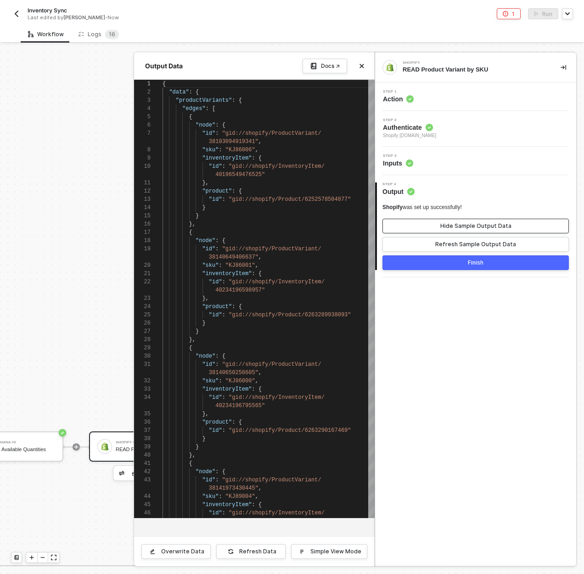
click at [445, 221] on button "Hide Sample Output Data" at bounding box center [475, 226] width 186 height 15
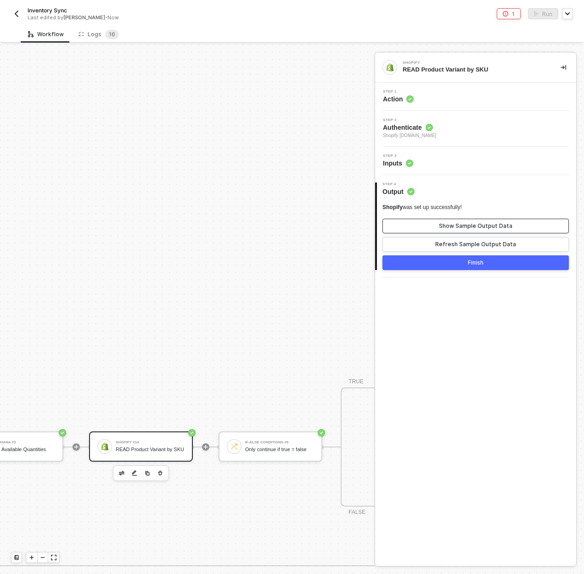
click at [445, 222] on button "Show Sample Output Data" at bounding box center [475, 226] width 186 height 15
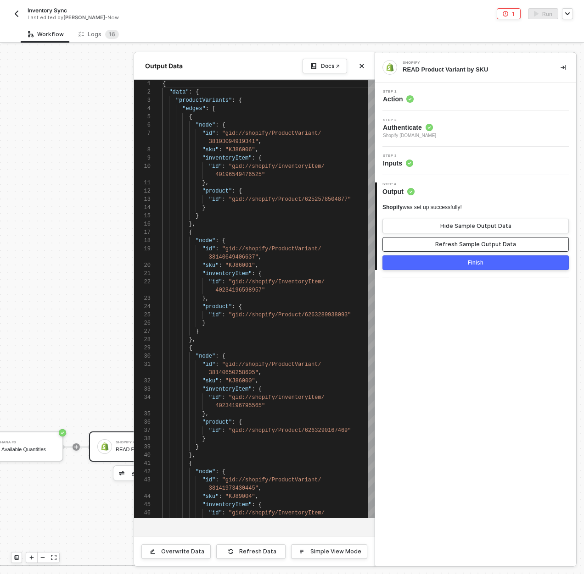
click at [445, 243] on div "Refresh Sample Output Data" at bounding box center [475, 244] width 81 height 7
click at [443, 241] on div "Refresh Sample Output Data" at bounding box center [475, 244] width 81 height 7
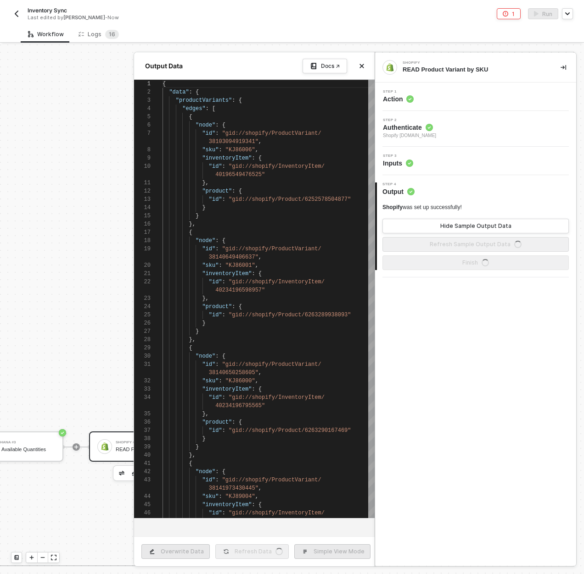
type textarea "{ "data": { "productVariants": { "edges": [ { "node": { "id": "gid://shopify/Pr…"
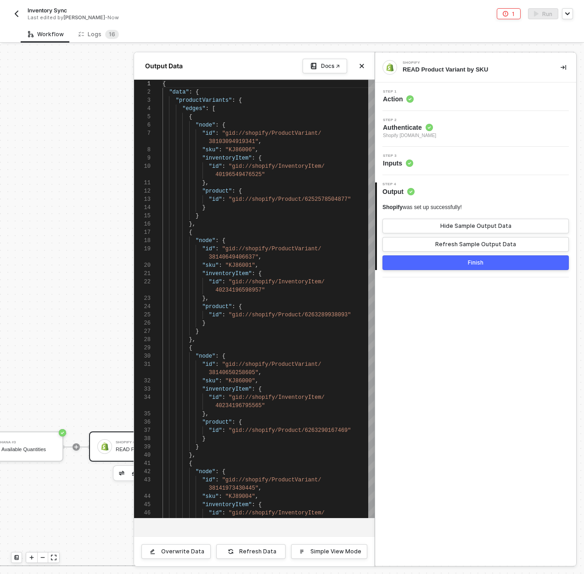
click at [56, 124] on div at bounding box center [292, 309] width 584 height 530
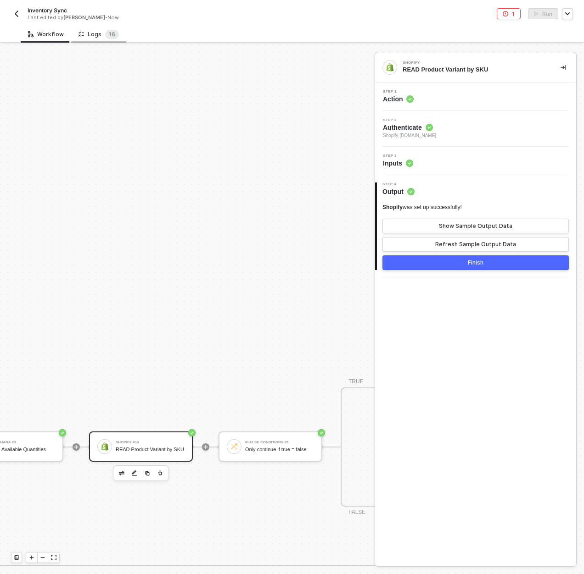
click at [94, 37] on div "Logs 1 6" at bounding box center [98, 34] width 40 height 9
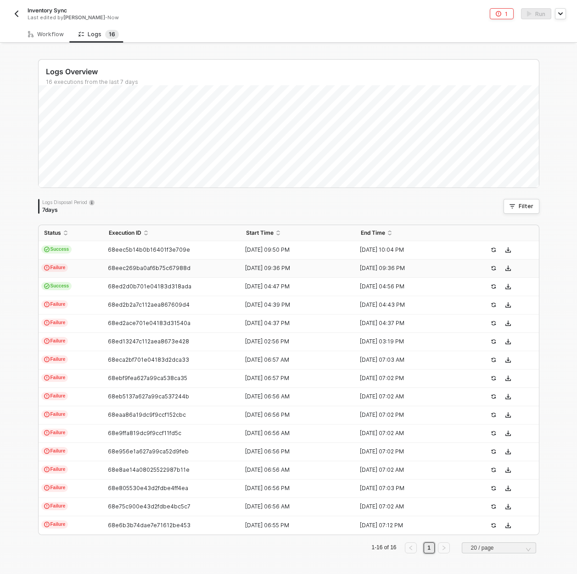
click at [89, 271] on td "Failure" at bounding box center [71, 269] width 65 height 18
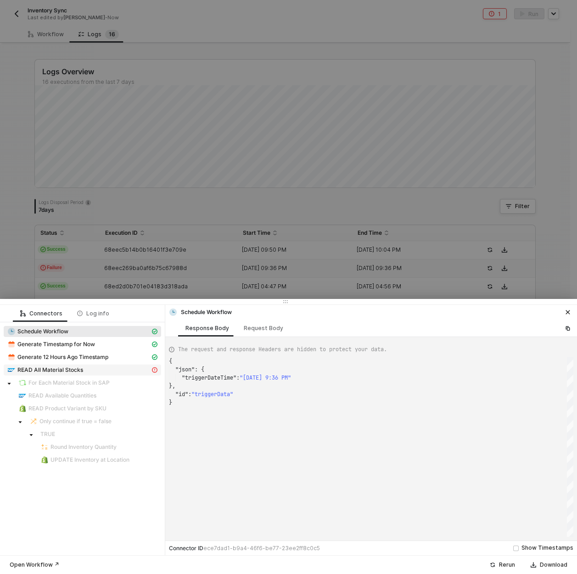
click at [101, 370] on div "READ All Material Stocks" at bounding box center [78, 370] width 143 height 8
type textarea "{ "message": "{\"code\":\"005056A509B11EE1B9A8FEA8DE87F78E\",\"message\":{\"lan…"
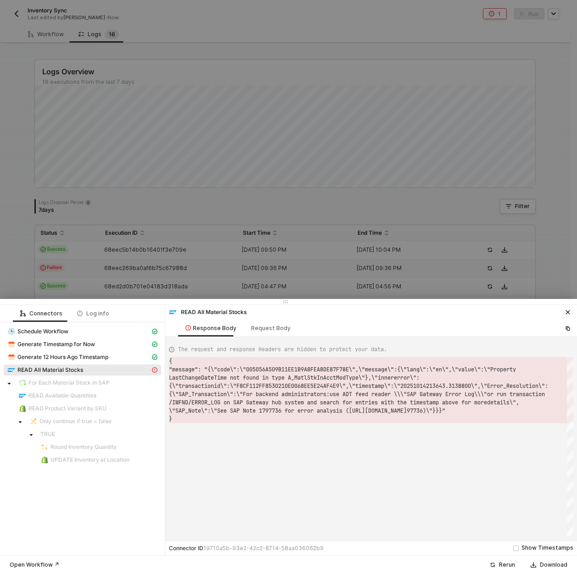
scroll to position [8, 0]
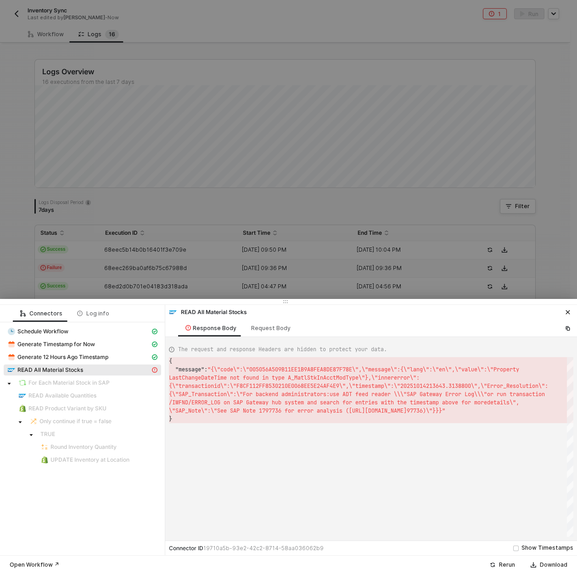
click at [143, 264] on div at bounding box center [288, 287] width 577 height 574
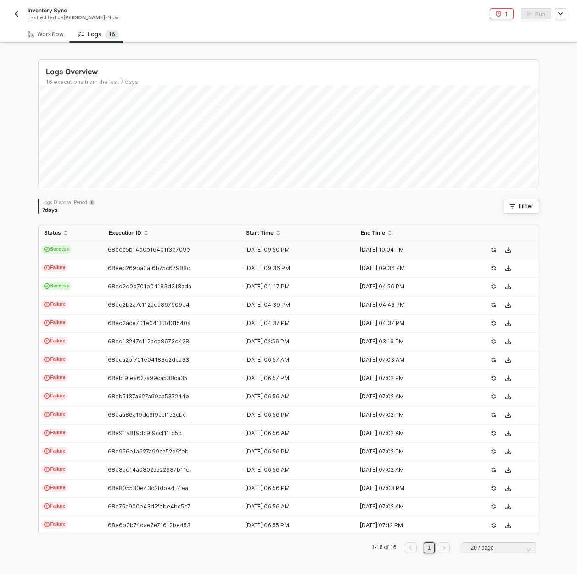
click at [78, 251] on td "Success" at bounding box center [71, 250] width 65 height 18
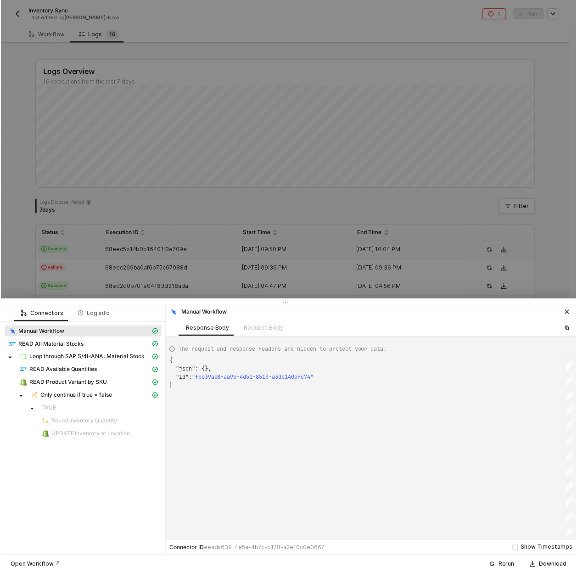
scroll to position [1, 0]
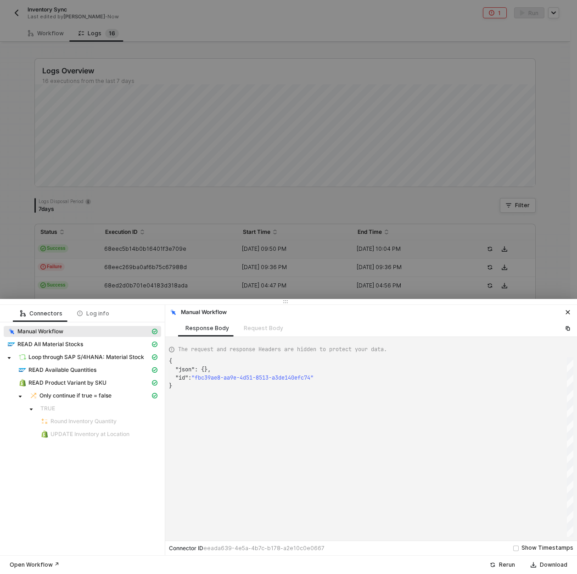
click at [206, 147] on div at bounding box center [288, 287] width 577 height 574
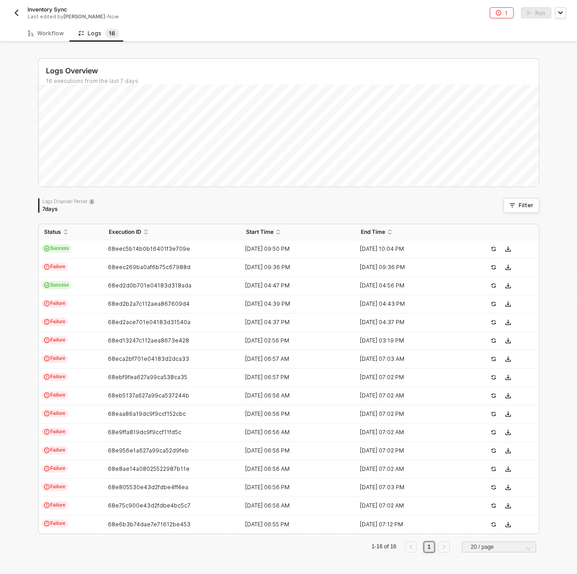
click at [10, 422] on div "Logs Overview 16 executions from the last 7 days Fri 10 Success 0 Failure 2 Log…" at bounding box center [288, 309] width 577 height 531
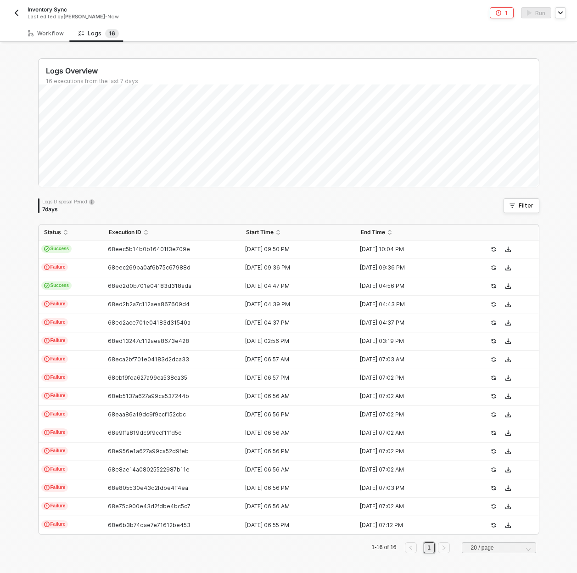
click at [12, 14] on button "button" at bounding box center [16, 12] width 11 height 11
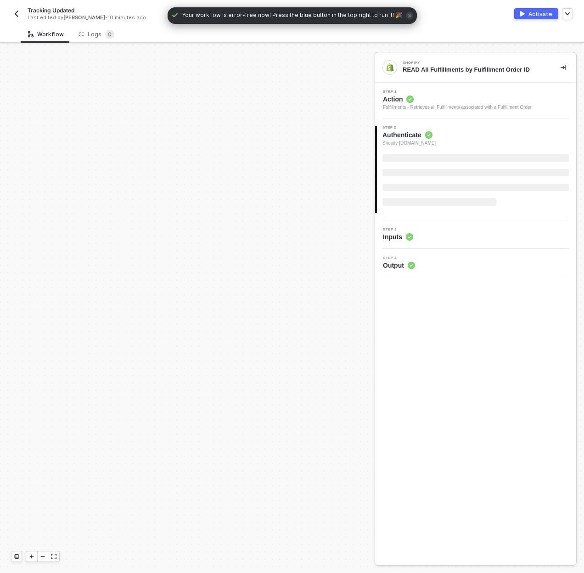
scroll to position [430, 0]
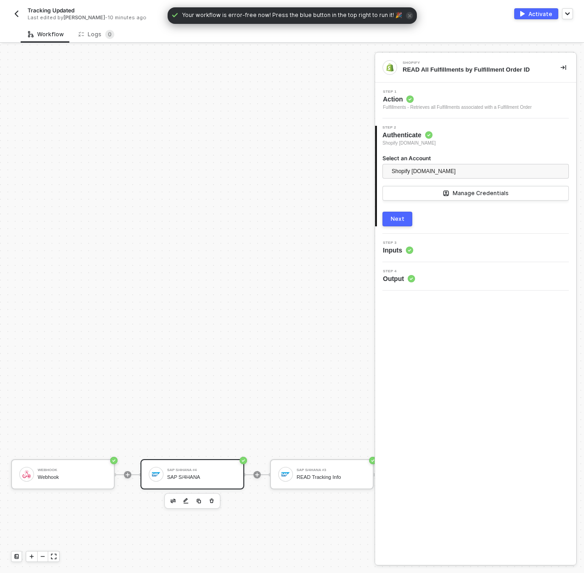
click at [202, 467] on div "SAP S/4HANA #4 SAP S/4HANA" at bounding box center [201, 473] width 69 height 17
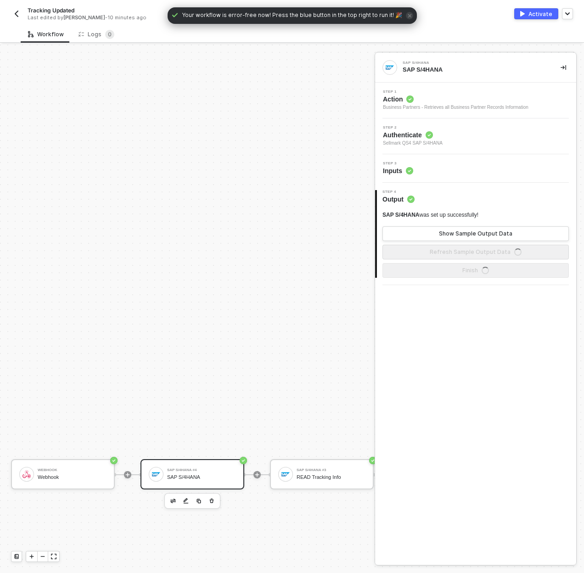
click at [442, 106] on div "Business Partners - Retrieves all Business Partner Records Information" at bounding box center [455, 107] width 145 height 7
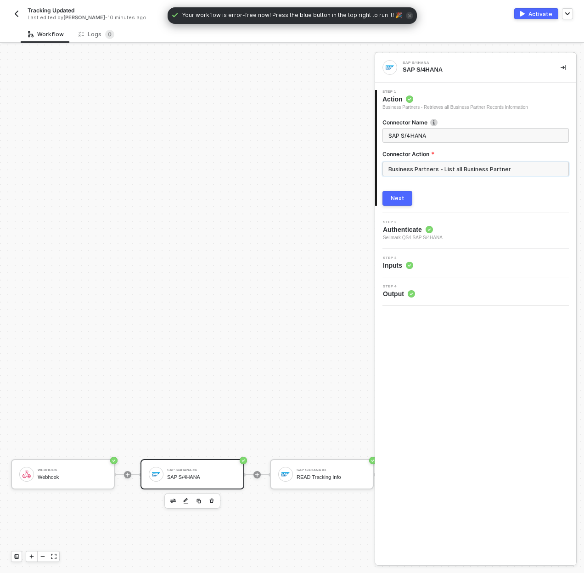
click at [438, 164] on input "Business Partners - List all Business Partner" at bounding box center [475, 168] width 186 height 15
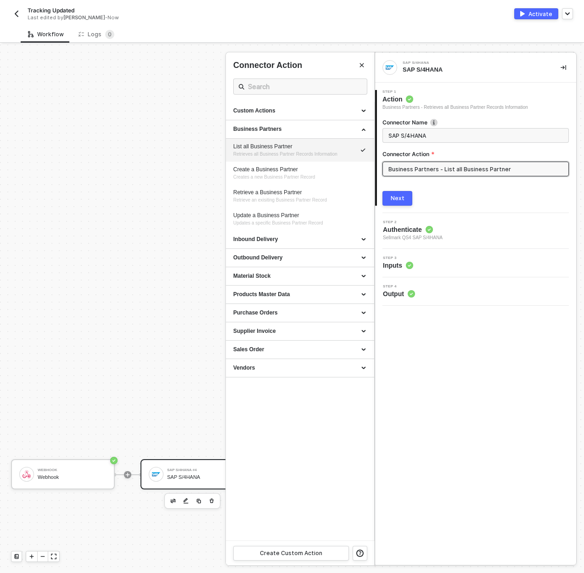
click at [167, 234] on div at bounding box center [292, 308] width 584 height 528
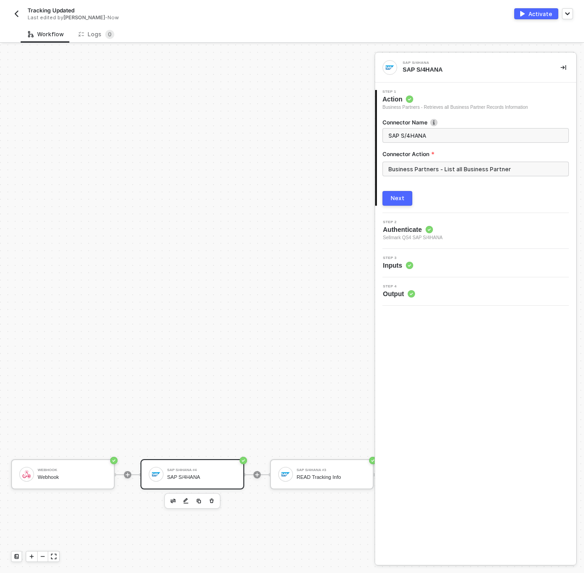
click at [22, 13] on div "Tracking Updated Last edited by [PERSON_NAME] - Now" at bounding box center [151, 13] width 281 height 15
click at [17, 14] on img "button" at bounding box center [16, 13] width 7 height 7
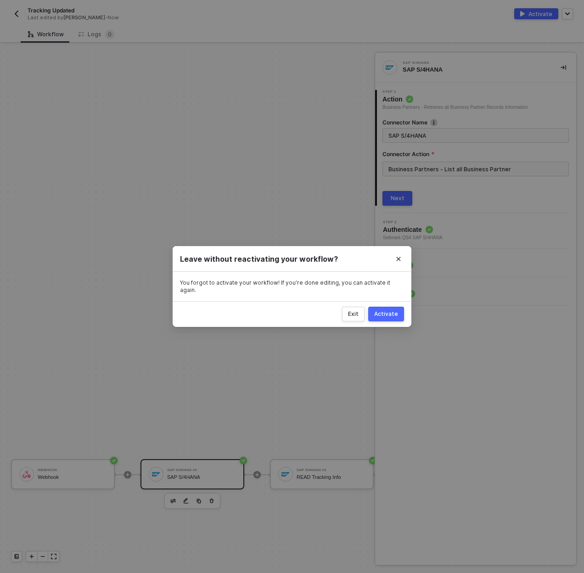
click at [384, 306] on button "Activate" at bounding box center [386, 313] width 36 height 15
click at [345, 306] on button "Exit" at bounding box center [342, 313] width 22 height 15
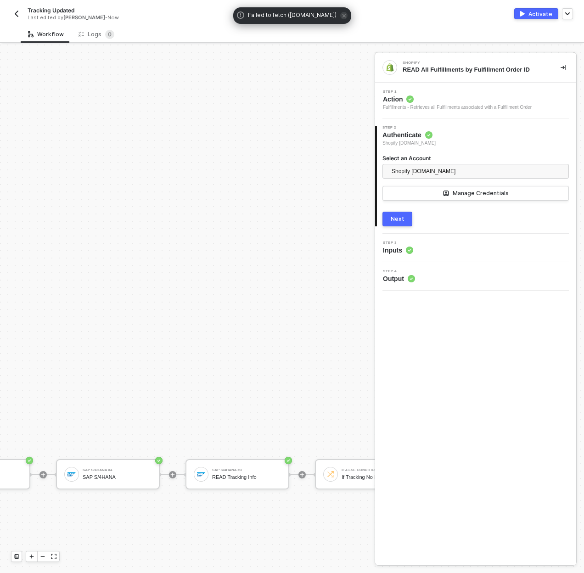
scroll to position [430, 92]
click at [115, 479] on div "SAP S/4HANA" at bounding box center [109, 477] width 69 height 6
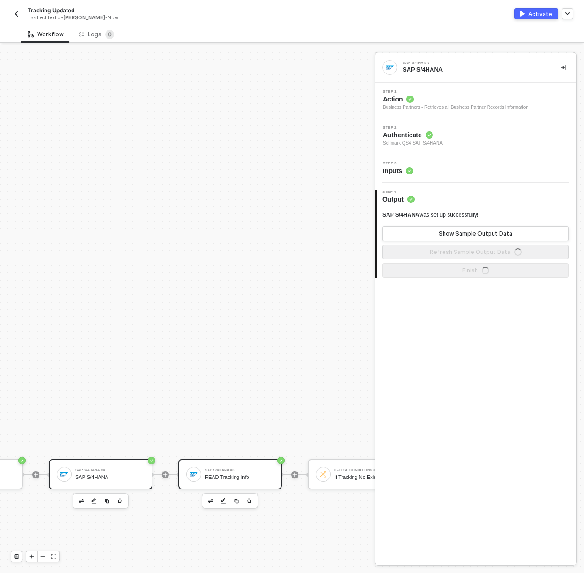
click at [232, 472] on div "SAP S/4HANA #3 READ Tracking Info" at bounding box center [239, 473] width 69 height 17
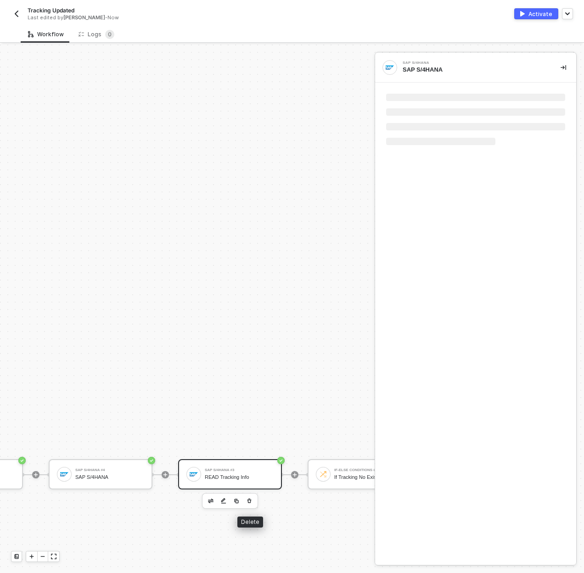
click at [247, 500] on icon "button" at bounding box center [249, 500] width 6 height 7
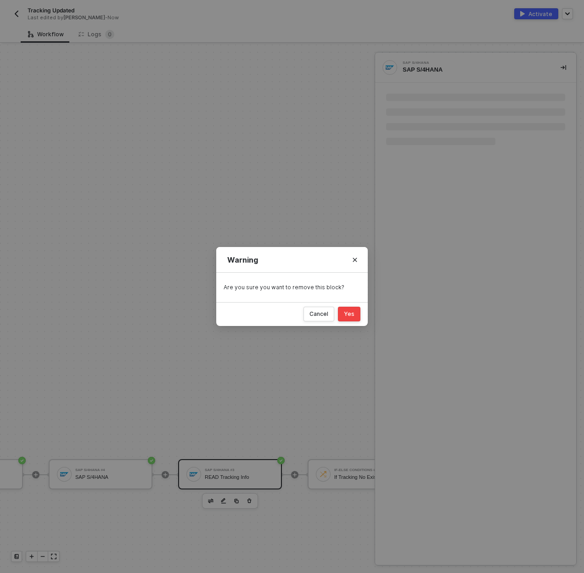
click at [346, 317] on button "Yes" at bounding box center [349, 313] width 22 height 15
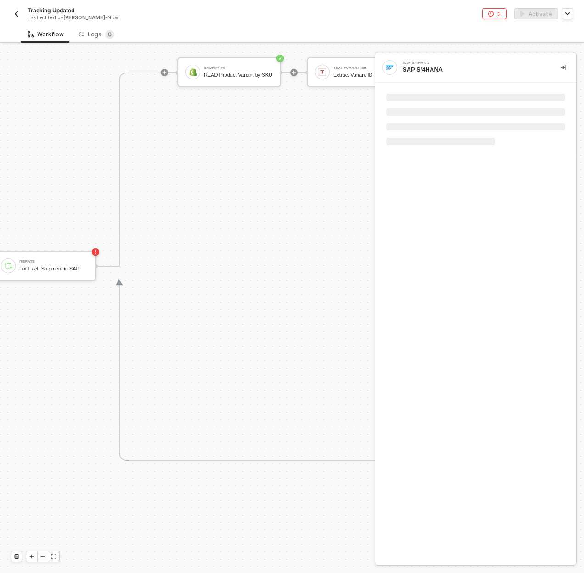
scroll to position [430, 0]
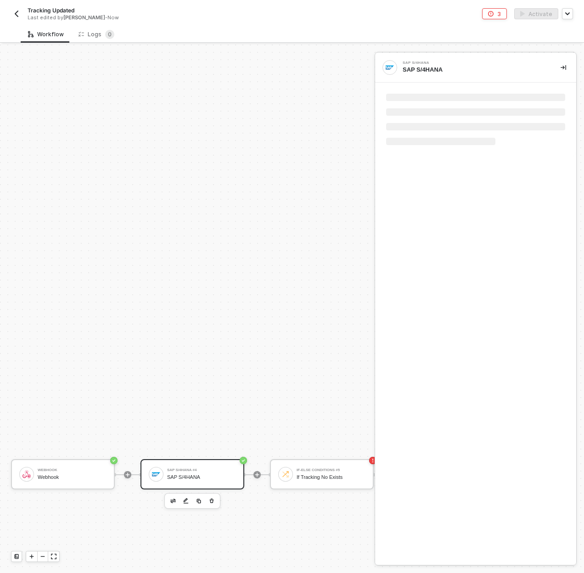
click at [203, 477] on div "SAP S/4HANA" at bounding box center [201, 477] width 69 height 6
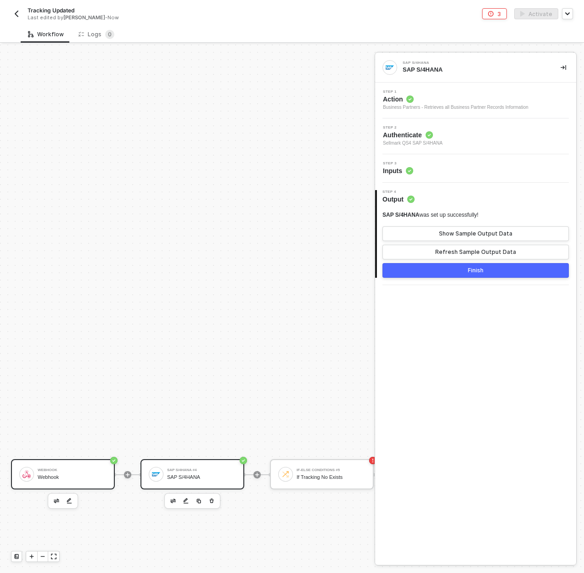
click at [69, 469] on div "Webhook" at bounding box center [72, 470] width 69 height 4
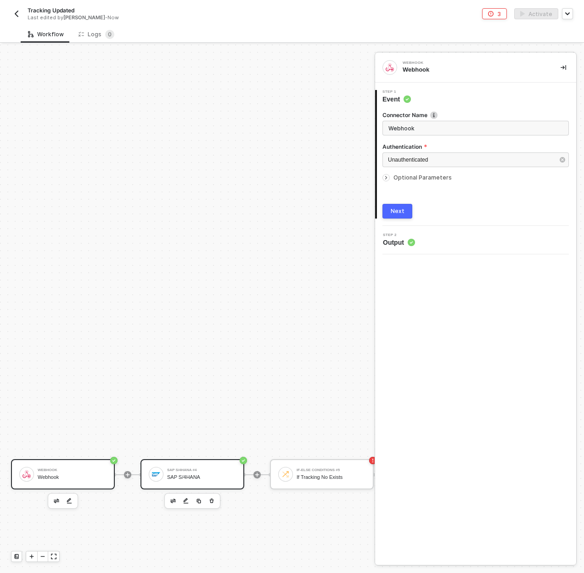
click at [81, 470] on div "Webhook" at bounding box center [72, 470] width 69 height 4
click at [18, 16] on img "button" at bounding box center [16, 13] width 7 height 7
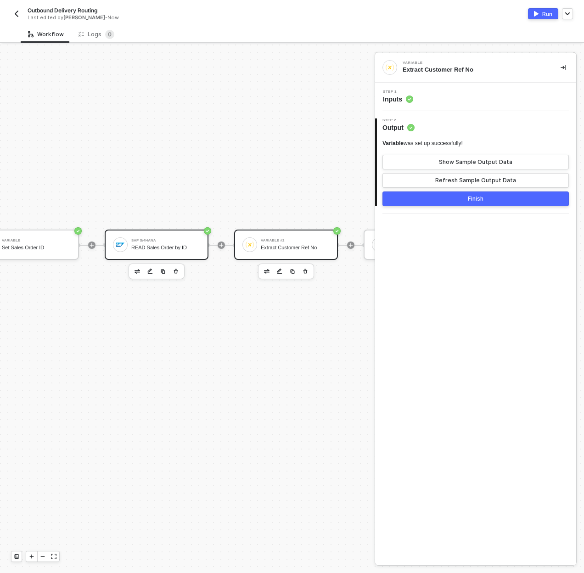
scroll to position [200, 147]
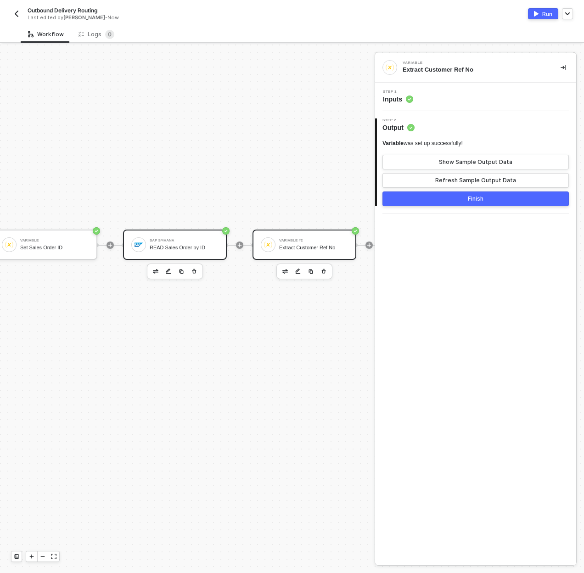
click at [184, 254] on div "SAP S/4HANA READ Sales Order by ID" at bounding box center [175, 244] width 104 height 30
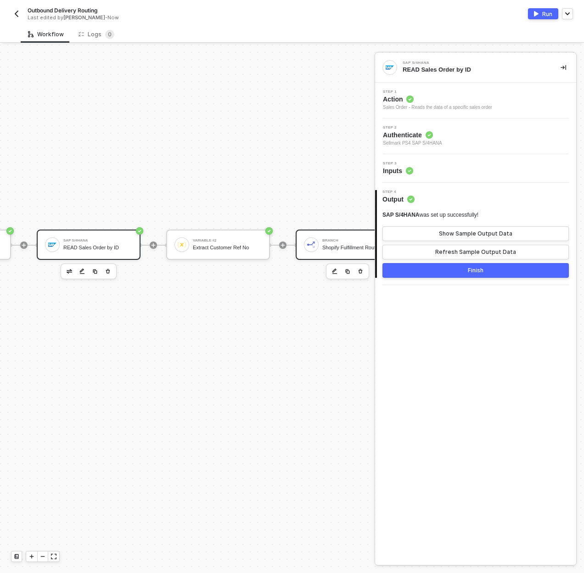
scroll to position [200, 257]
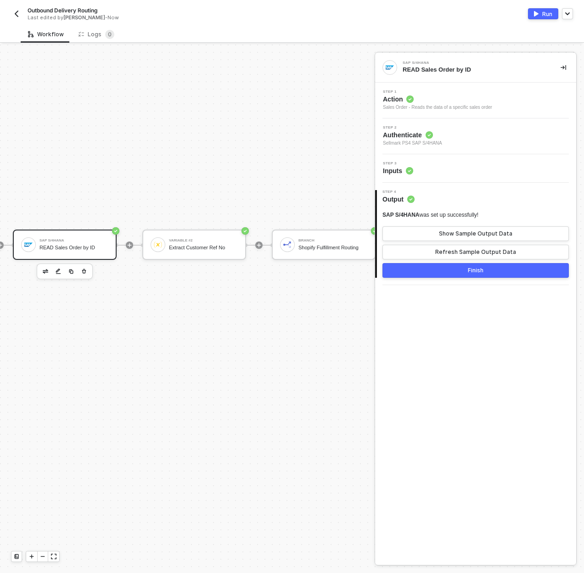
click at [25, 13] on div "Outbound Delivery Routing Last edited by [PERSON_NAME] - Now" at bounding box center [151, 13] width 281 height 15
click at [22, 12] on div "Outbound Delivery Routing Last edited by [PERSON_NAME] - Now" at bounding box center [151, 13] width 281 height 15
click at [18, 12] on img "button" at bounding box center [16, 13] width 7 height 7
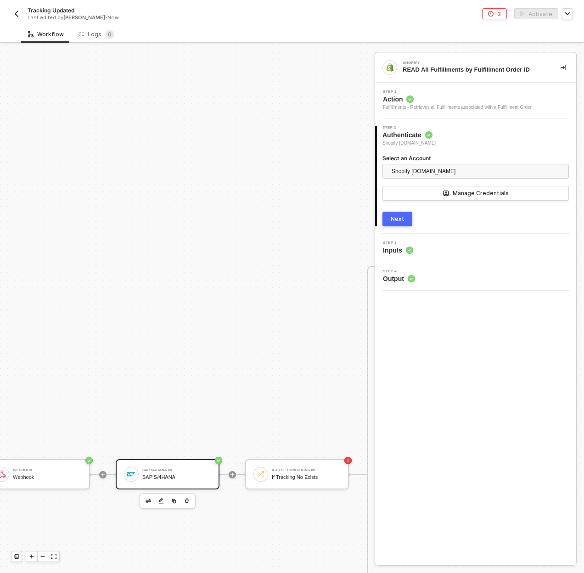
scroll to position [430, 37]
click at [178, 473] on div "SAP S/4HANA #4 SAP S/4HANA" at bounding box center [164, 473] width 69 height 17
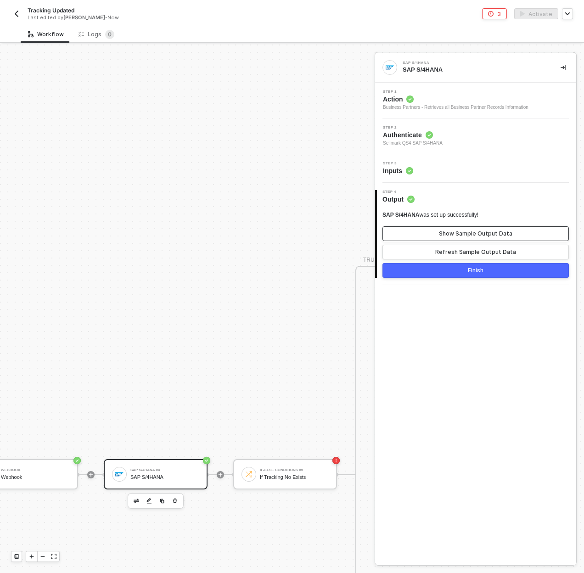
click at [440, 233] on button "Show Sample Output Data" at bounding box center [475, 233] width 186 height 15
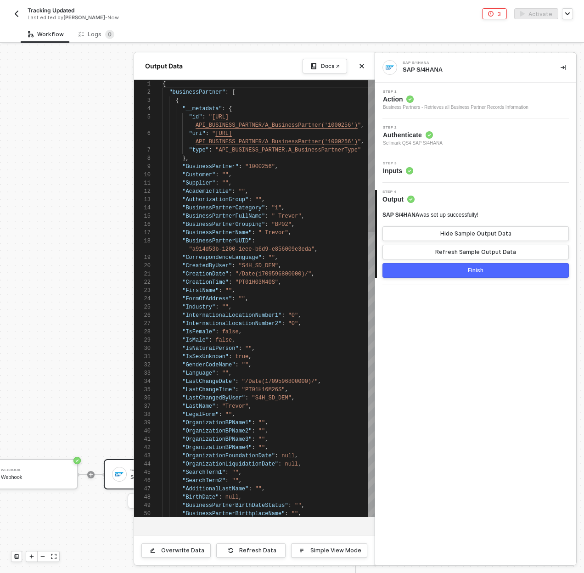
scroll to position [66, 0]
click at [440, 233] on button "Hide Sample Output Data" at bounding box center [475, 233] width 186 height 15
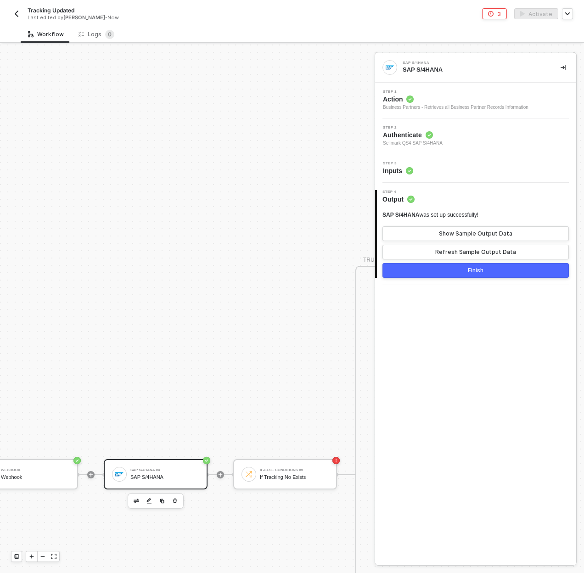
click at [453, 170] on div "Step 3 Inputs" at bounding box center [476, 168] width 199 height 14
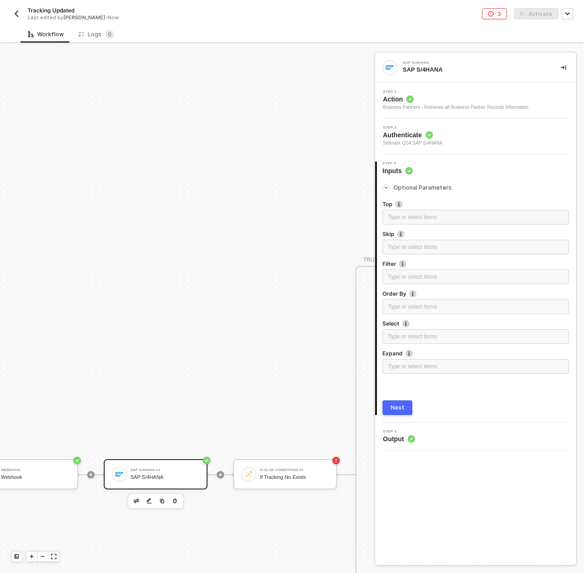
click at [442, 105] on div "Business Partners - Retrieves all Business Partner Records Information" at bounding box center [455, 107] width 145 height 7
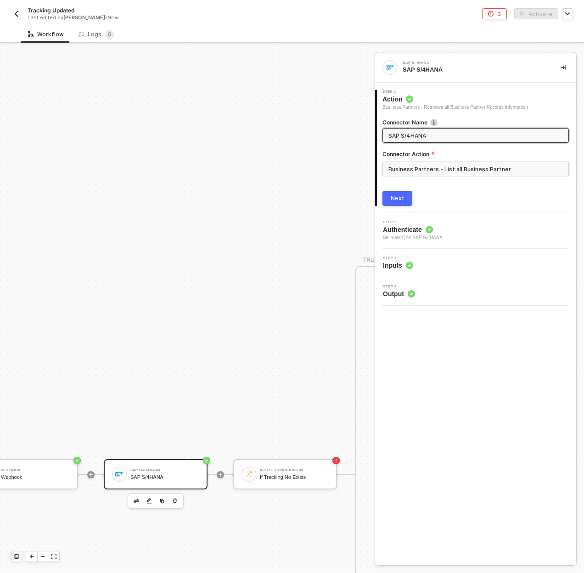
click at [434, 168] on input "Business Partners - List all Business Partner" at bounding box center [475, 168] width 186 height 15
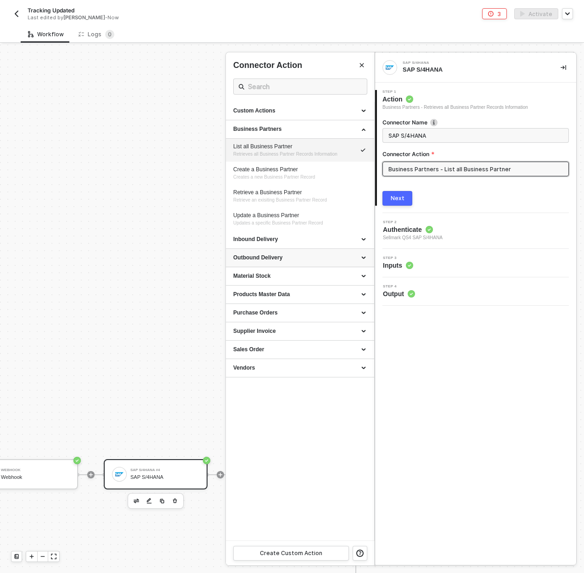
click at [337, 258] on div "Outbound Delivery" at bounding box center [299, 258] width 133 height 8
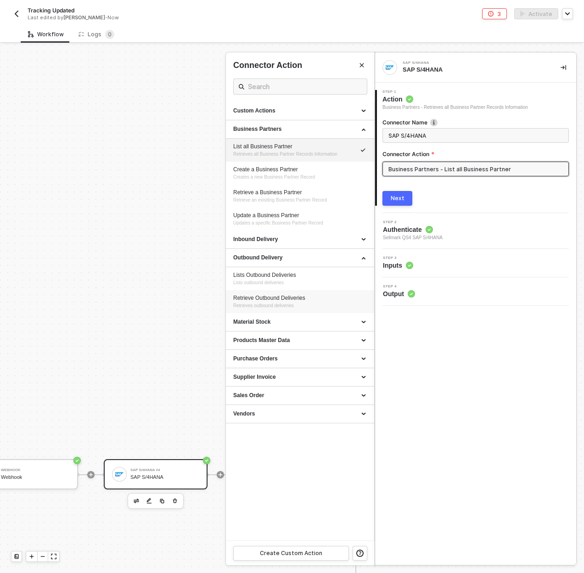
click at [300, 300] on div "Retrieve Outbound Deliveries" at bounding box center [299, 298] width 133 height 8
type input "Retrieves outbound deliveries"
type input "Outbound Delivery - Retrieve Outbound Deliveries"
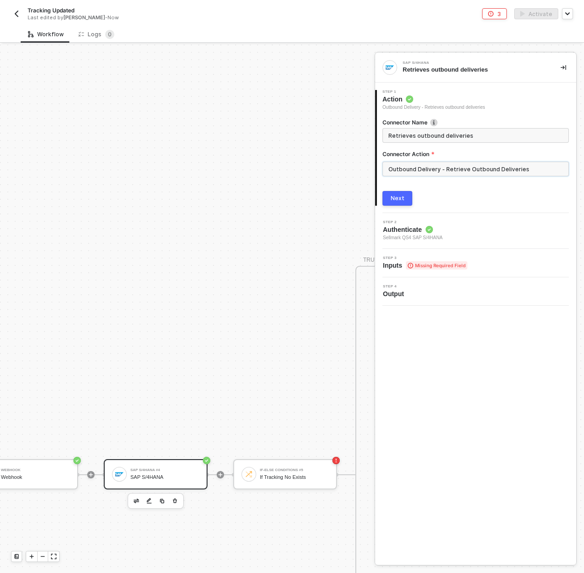
click at [411, 176] on input "Outbound Delivery - Retrieve Outbound Deliveries" at bounding box center [475, 168] width 186 height 15
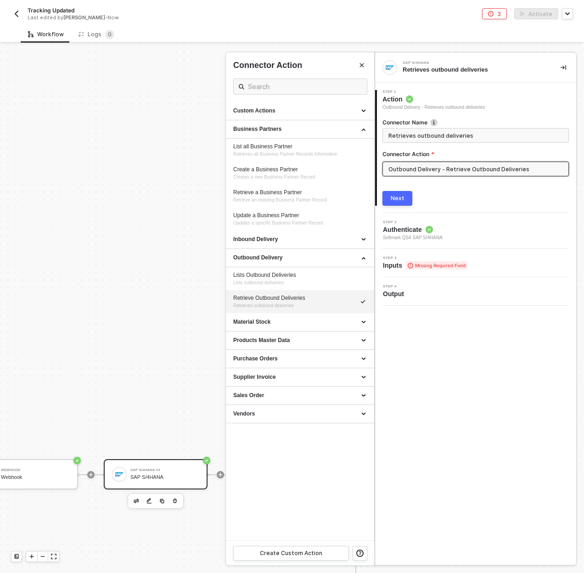
click at [411, 169] on input "Outbound Delivery - Retrieve Outbound Deliveries" at bounding box center [475, 168] width 186 height 15
click at [306, 379] on div "Supplier Invoice" at bounding box center [299, 377] width 133 height 8
click at [295, 433] on div "Sales Order" at bounding box center [300, 441] width 148 height 18
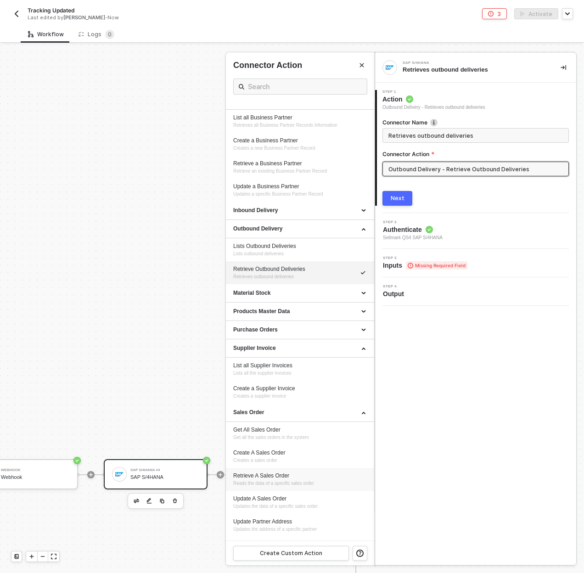
scroll to position [29, 0]
click at [288, 472] on div "Retrieve A Sales Order" at bounding box center [299, 476] width 133 height 8
type input "Reads the data of a specific sales order"
type input "Sales Order - Retrieve A Sales Order"
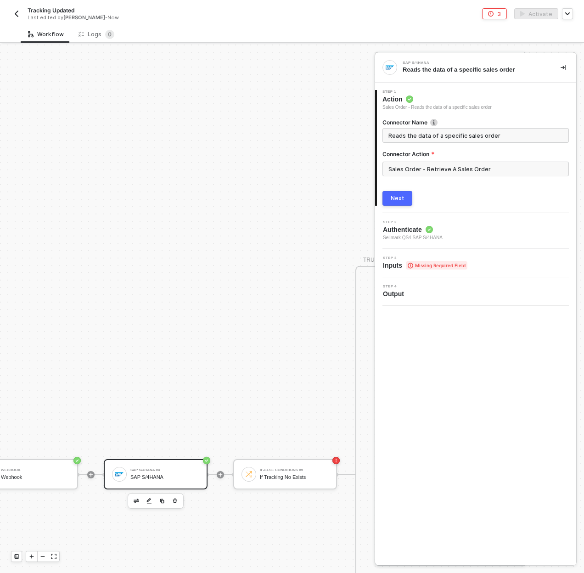
scroll to position [0, 0]
click at [392, 201] on div "Next" at bounding box center [397, 198] width 14 height 7
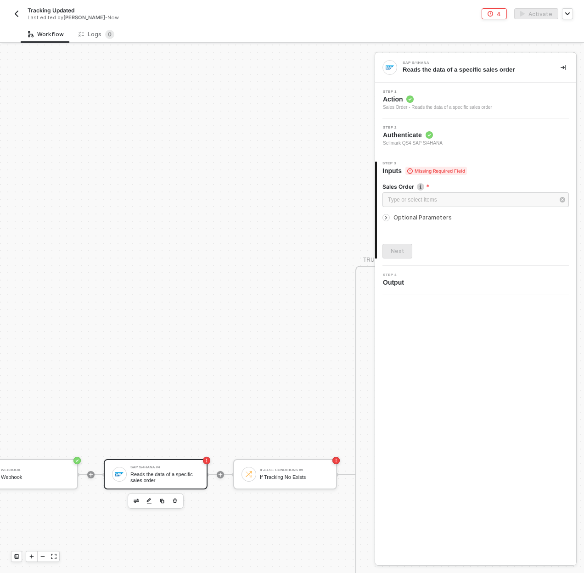
click at [403, 188] on label "Sales Order" at bounding box center [475, 187] width 186 height 8
click at [406, 200] on div "Type or select items ﻿" at bounding box center [471, 199] width 166 height 9
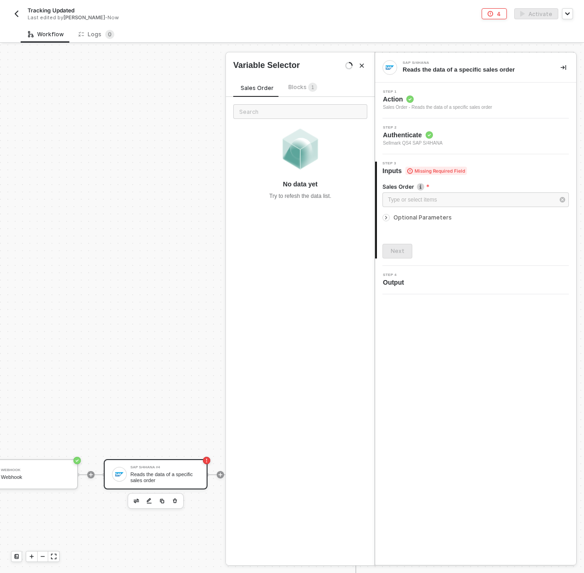
click at [305, 82] on div "Blocks 1" at bounding box center [303, 87] width 44 height 11
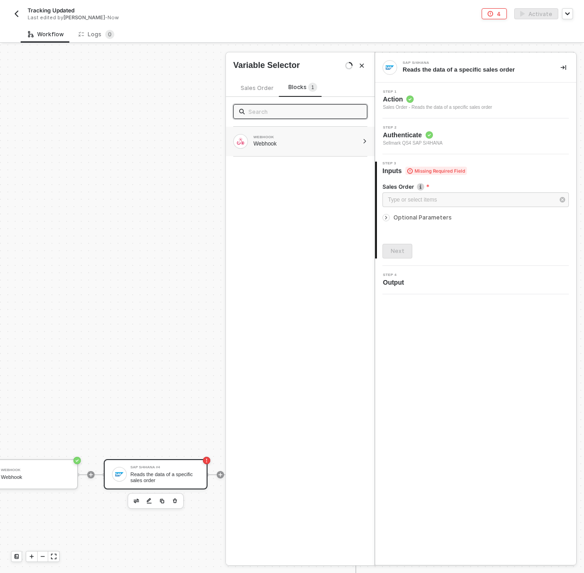
click at [274, 138] on div "WEBHOOK" at bounding box center [305, 137] width 105 height 4
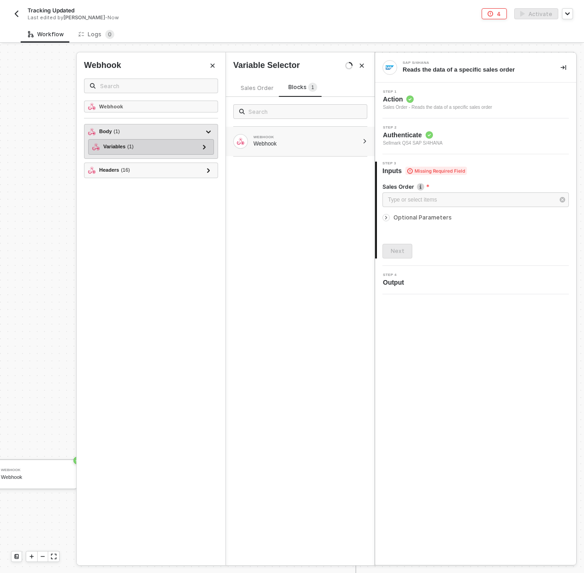
click at [169, 148] on div "Variables ( 1 )" at bounding box center [145, 146] width 106 height 11
click at [202, 147] on div at bounding box center [204, 146] width 5 height 10
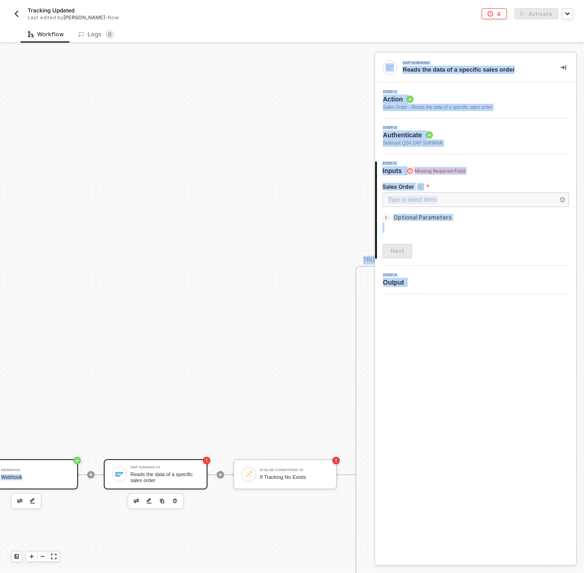
click at [33, 468] on div "Webhook" at bounding box center [35, 470] width 69 height 4
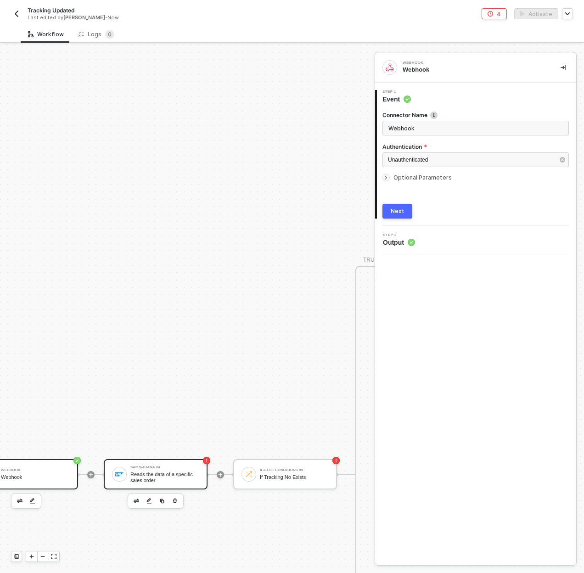
click at [71, 477] on div "Webhook Webhook" at bounding box center [26, 474] width 104 height 30
click at [402, 209] on div "Next" at bounding box center [397, 210] width 14 height 7
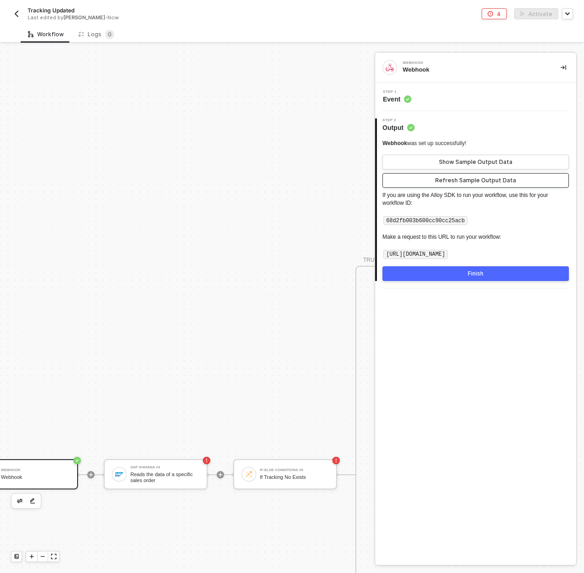
click at [456, 186] on button "Refresh Sample Output Data" at bounding box center [475, 180] width 186 height 15
click at [457, 161] on div "Show Sample Output Data" at bounding box center [475, 161] width 73 height 7
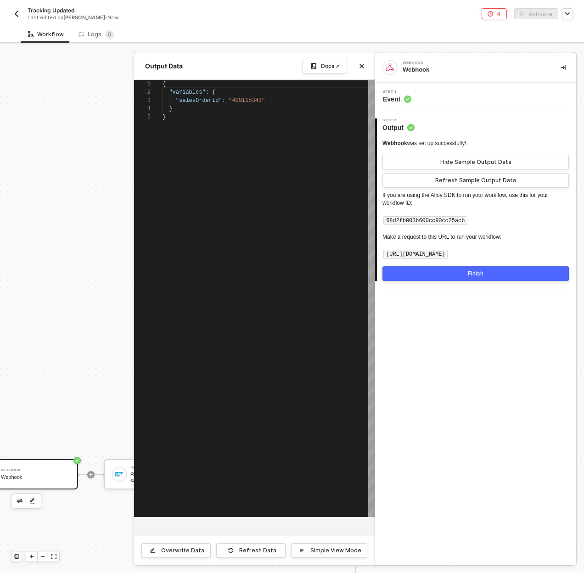
scroll to position [33, 0]
click at [244, 103] on span ""400115343"" at bounding box center [246, 100] width 36 height 6
click at [83, 231] on div at bounding box center [292, 308] width 584 height 528
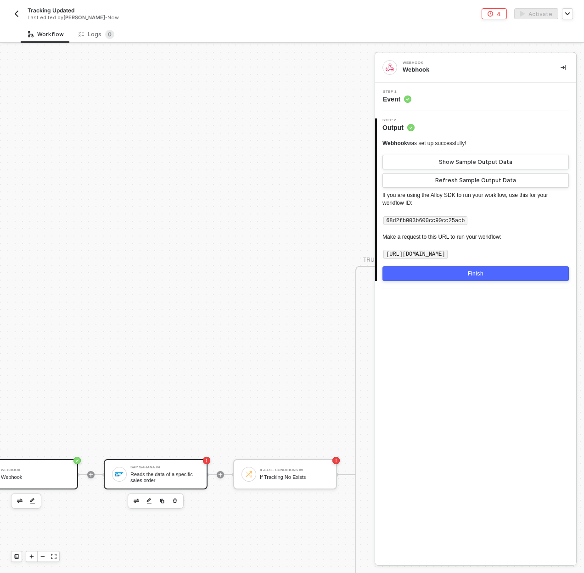
click at [193, 470] on div "SAP S/4HANA #4 Reads the data of a specific sales order" at bounding box center [164, 473] width 69 height 17
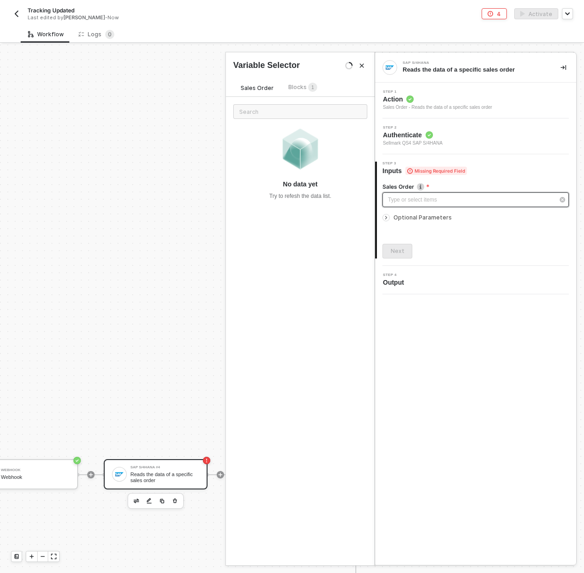
click at [432, 193] on div "Type or select items ﻿" at bounding box center [475, 199] width 186 height 15
click at [311, 89] on sup "1" at bounding box center [312, 87] width 9 height 9
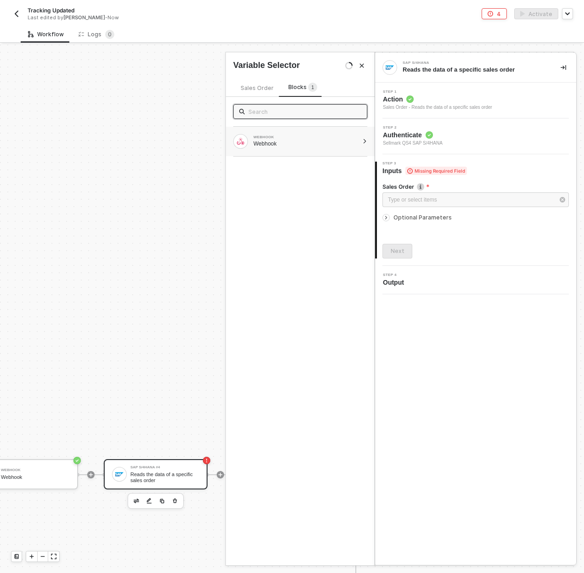
click at [302, 137] on div "WEBHOOK" at bounding box center [305, 137] width 105 height 4
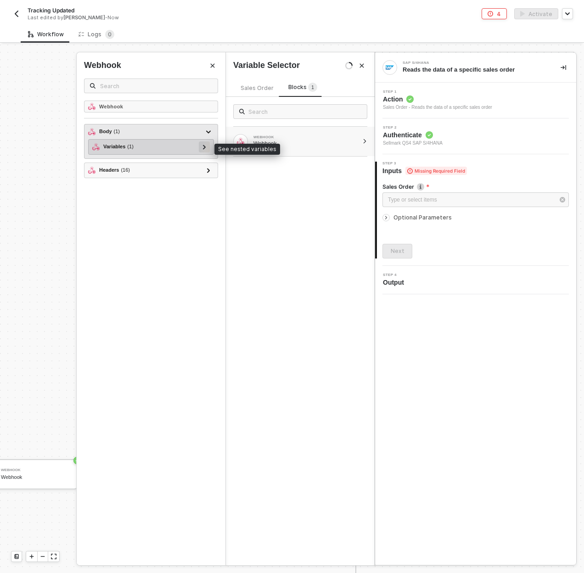
click at [205, 145] on icon at bounding box center [204, 147] width 3 height 5
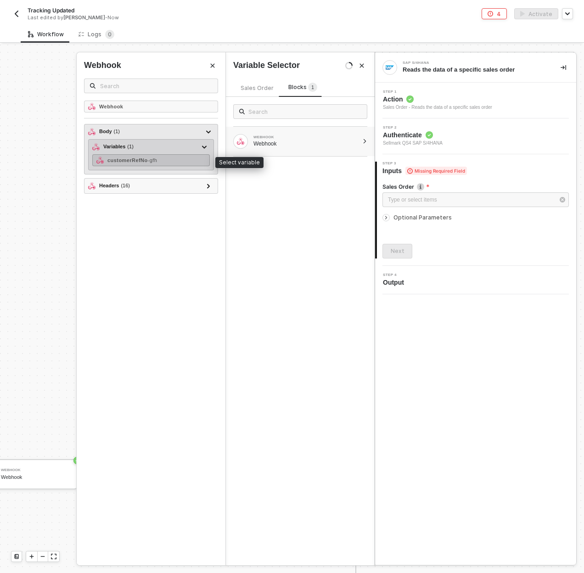
click at [181, 161] on div "customerRefNo - gfh" at bounding box center [150, 160] width 117 height 12
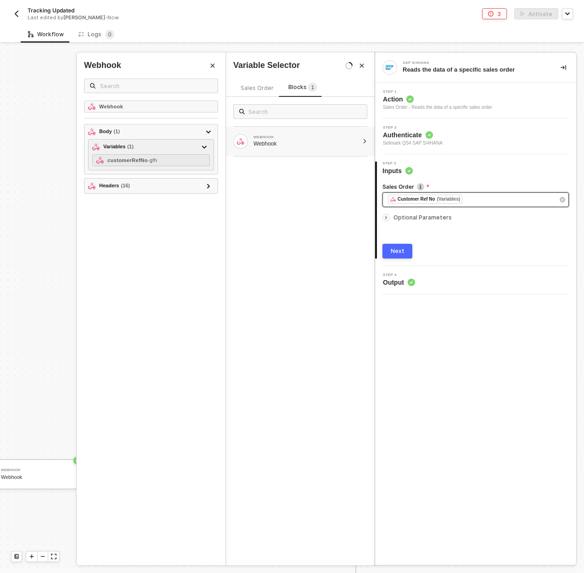
click at [480, 198] on div "﻿ ﻿ Customer Ref No (Variables) ﻿" at bounding box center [471, 200] width 166 height 10
click at [401, 253] on div "Next" at bounding box center [397, 250] width 14 height 7
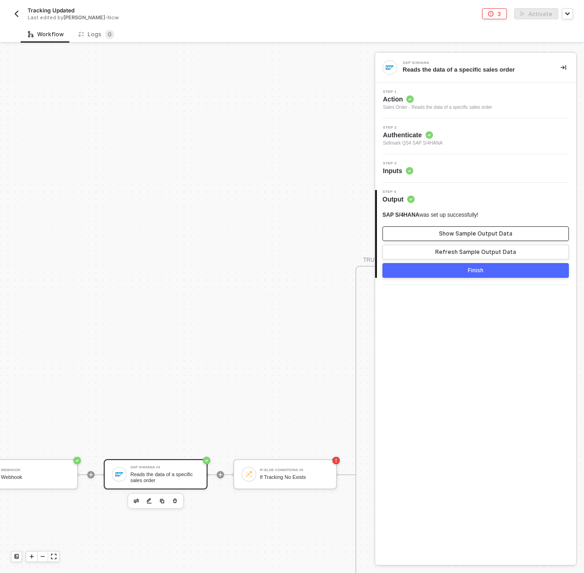
click at [460, 230] on div "Show Sample Output Data" at bounding box center [475, 233] width 73 height 7
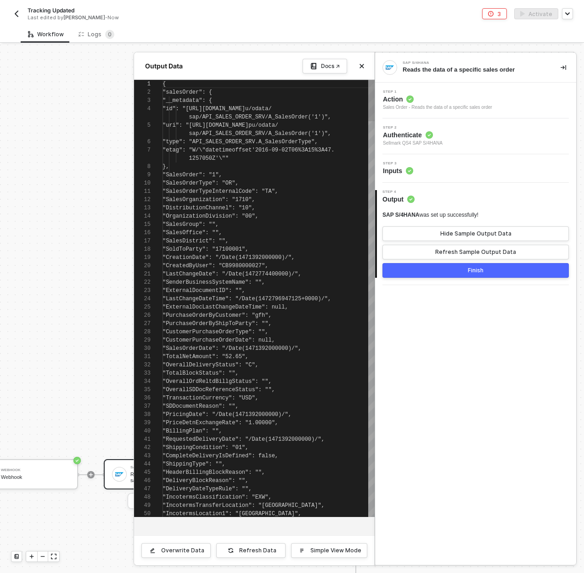
scroll to position [58, 0]
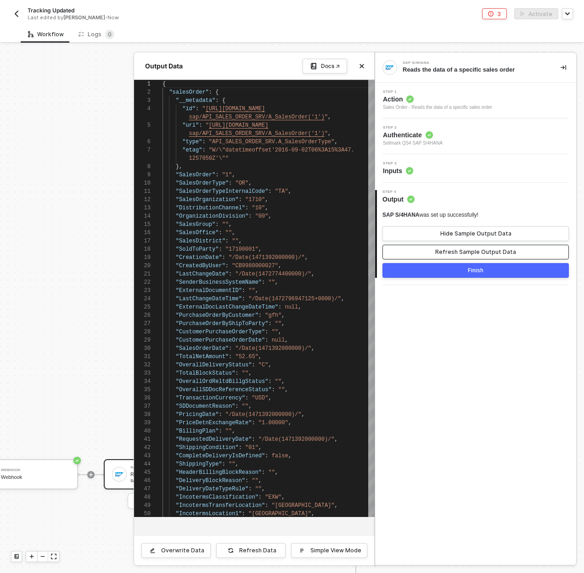
click at [460, 249] on div "Refresh Sample Output Data" at bounding box center [475, 251] width 81 height 7
click at [504, 253] on div "Refresh Sample Output Data" at bounding box center [475, 251] width 81 height 7
click at [359, 69] on button "Close" at bounding box center [361, 66] width 11 height 11
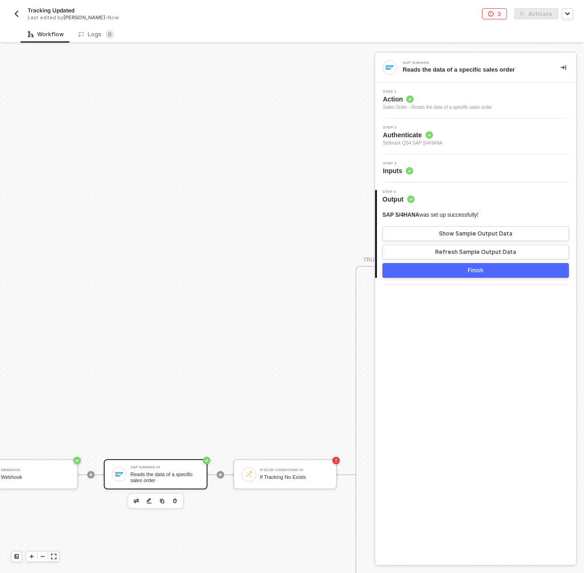
click at [435, 167] on div "Step 3 Inputs" at bounding box center [476, 168] width 199 height 14
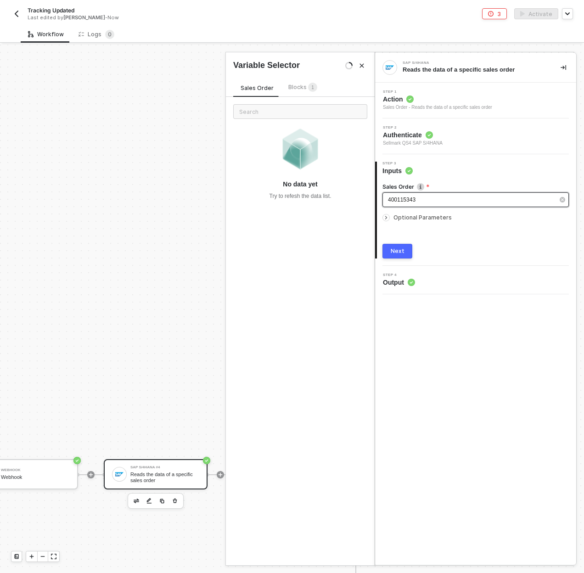
click at [435, 206] on div "400115343" at bounding box center [475, 199] width 186 height 15
click at [294, 93] on div "Sales Order Blocks 1" at bounding box center [278, 89] width 91 height 15
click at [302, 91] on div "Blocks 1" at bounding box center [302, 88] width 29 height 10
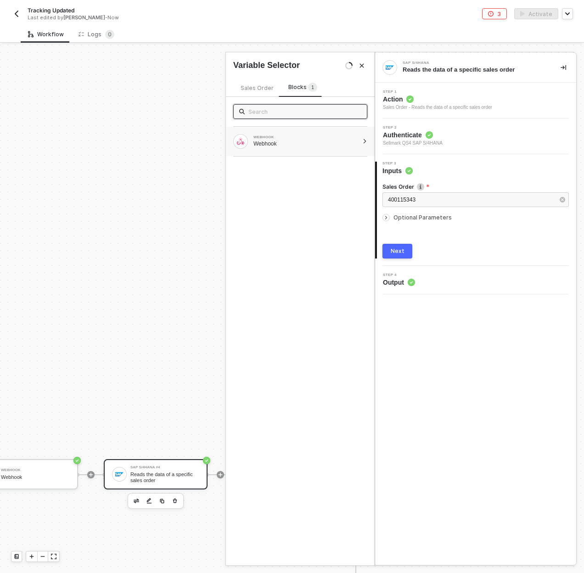
click at [357, 143] on div "Webhook" at bounding box center [305, 143] width 105 height 7
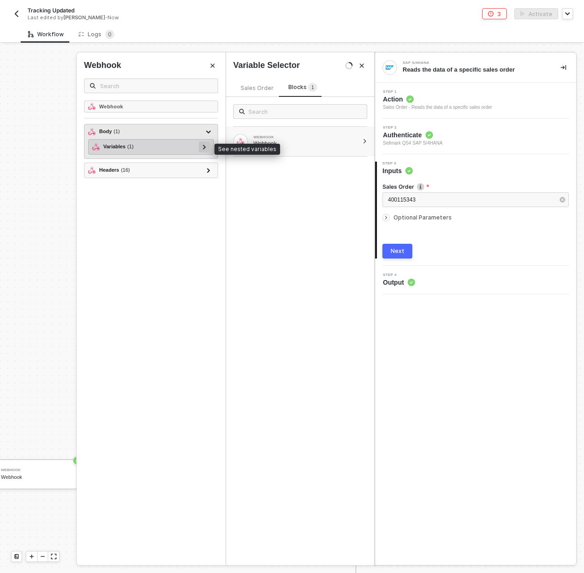
click at [205, 147] on icon at bounding box center [204, 147] width 3 height 5
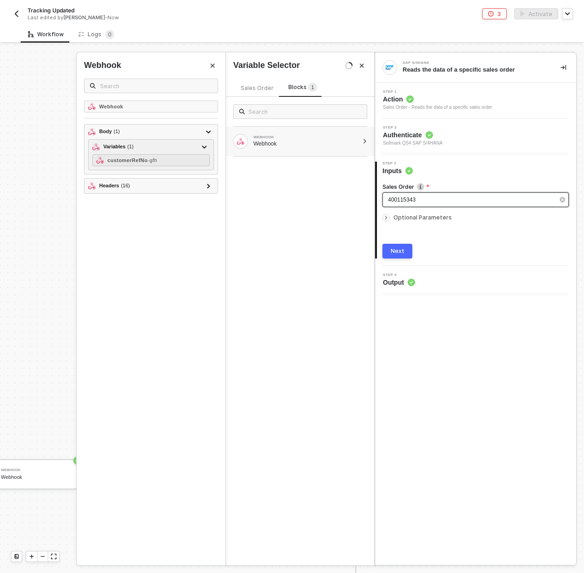
click at [411, 199] on span "400115343" at bounding box center [402, 199] width 28 height 6
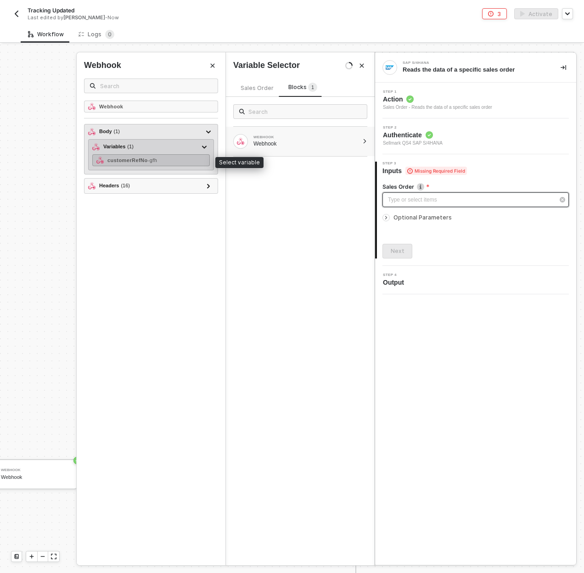
click at [157, 156] on div "customerRefNo - gfh" at bounding box center [150, 160] width 117 height 12
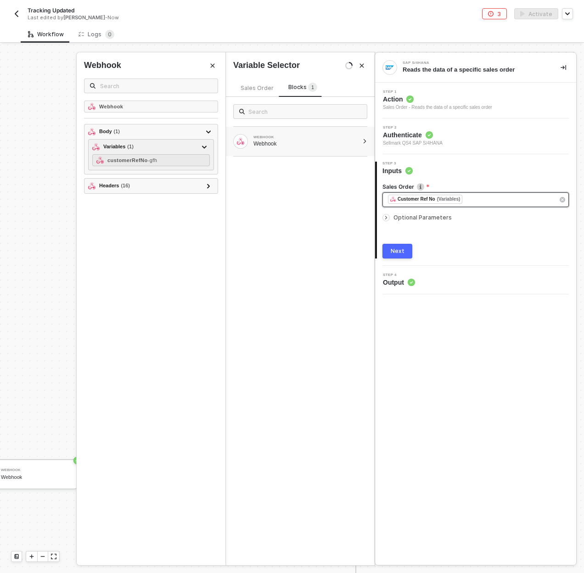
click at [407, 251] on button "Next" at bounding box center [397, 251] width 30 height 15
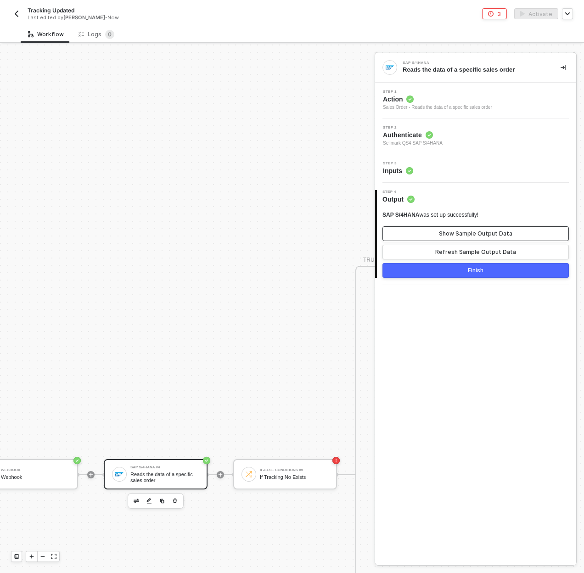
click at [438, 235] on button "Show Sample Output Data" at bounding box center [475, 233] width 186 height 15
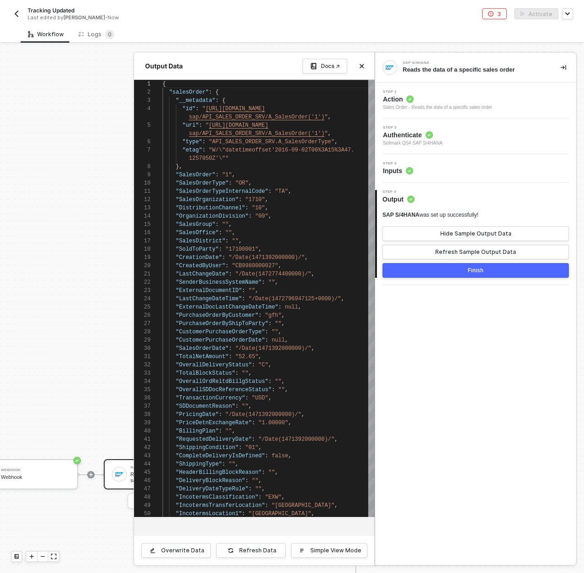
click at [10, 203] on div at bounding box center [292, 308] width 584 height 528
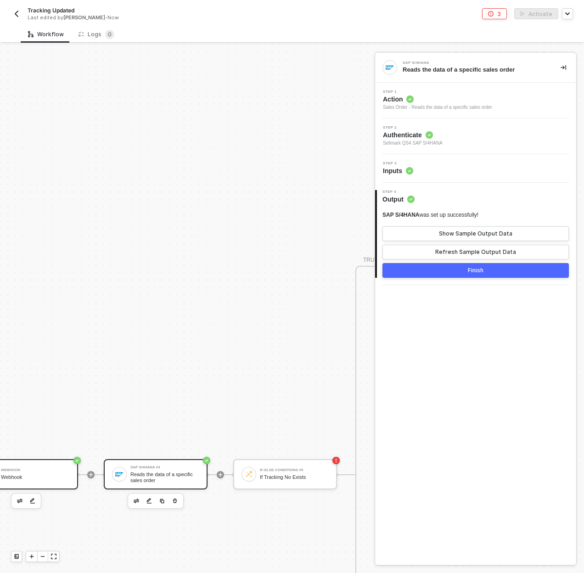
click at [26, 469] on div "Webhook" at bounding box center [35, 470] width 69 height 4
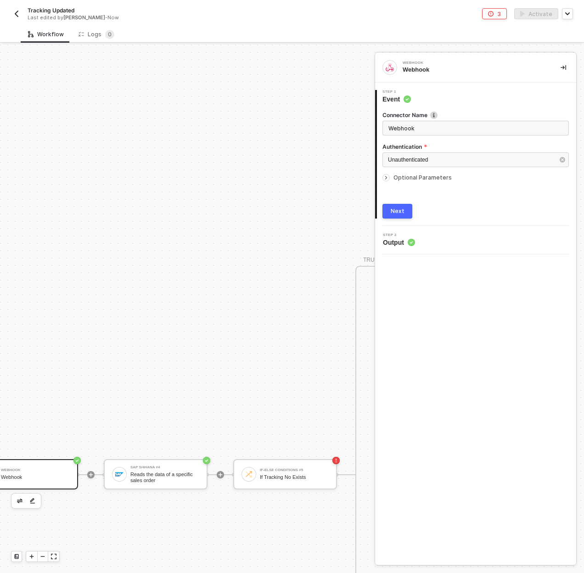
click at [435, 178] on span "Optional Parameters" at bounding box center [422, 177] width 58 height 7
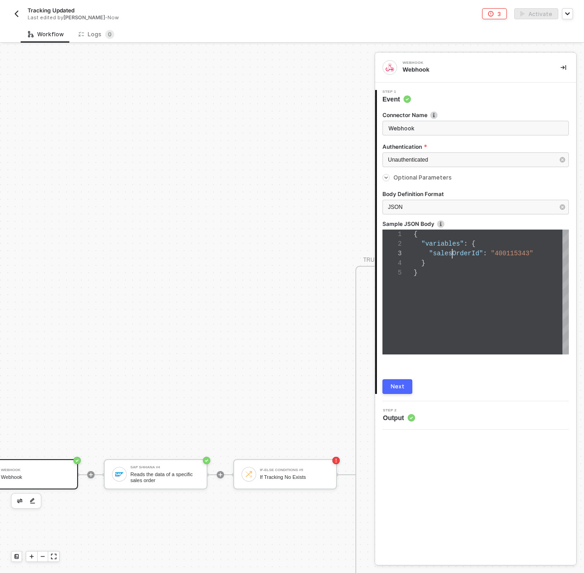
scroll to position [19, 39]
click at [451, 252] on span ""salesOrderId"" at bounding box center [456, 253] width 54 height 7
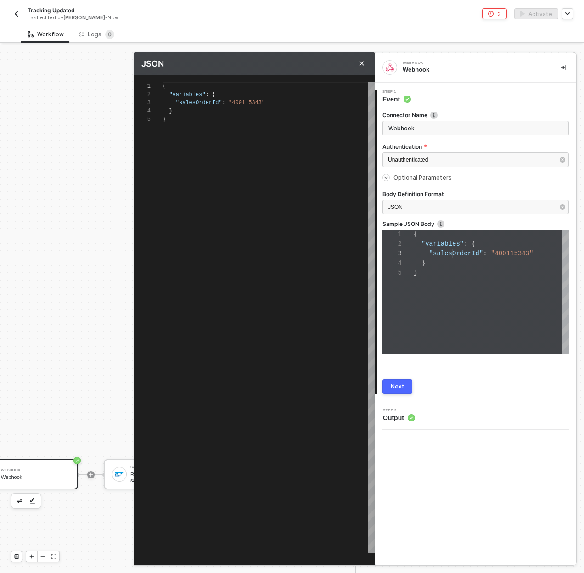
scroll to position [33, 0]
click at [398, 383] on div "Next" at bounding box center [397, 386] width 14 height 7
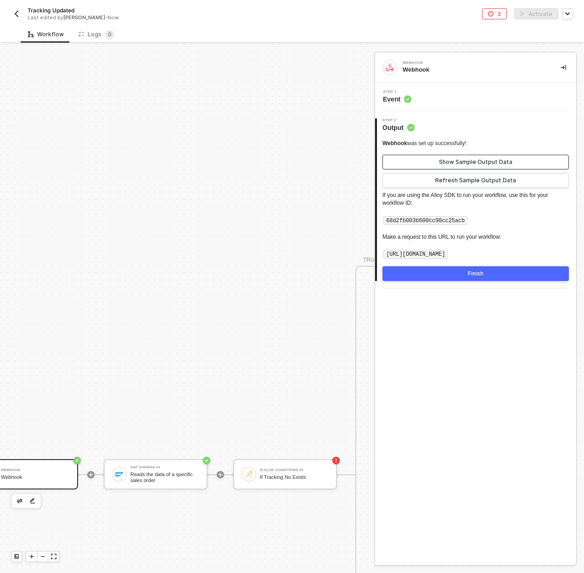
click at [453, 166] on button "Show Sample Output Data" at bounding box center [475, 162] width 186 height 15
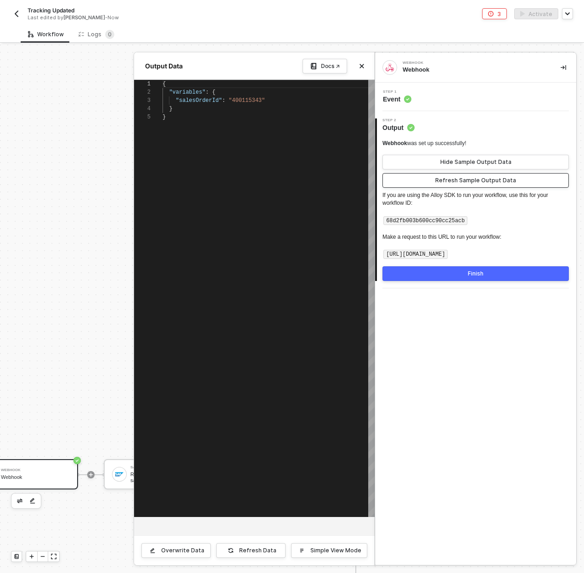
click at [439, 178] on div "Refresh Sample Output Data" at bounding box center [475, 180] width 81 height 7
type textarea "{ "variables": { "salesOrderId": "400115343" } }"
click at [362, 63] on button "Close" at bounding box center [361, 66] width 11 height 11
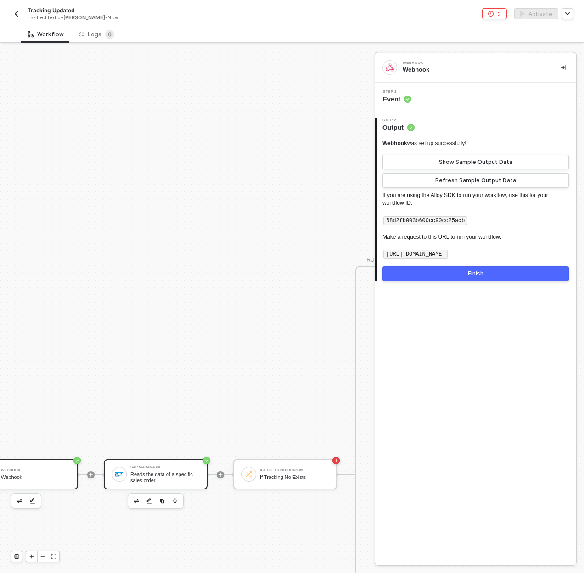
click at [179, 466] on div "SAP S/4HANA #4" at bounding box center [164, 467] width 69 height 4
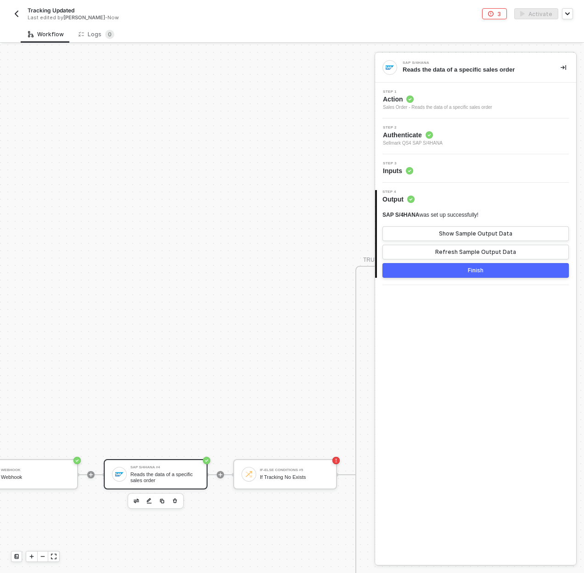
click at [423, 164] on div "Step 3 Inputs" at bounding box center [476, 168] width 199 height 14
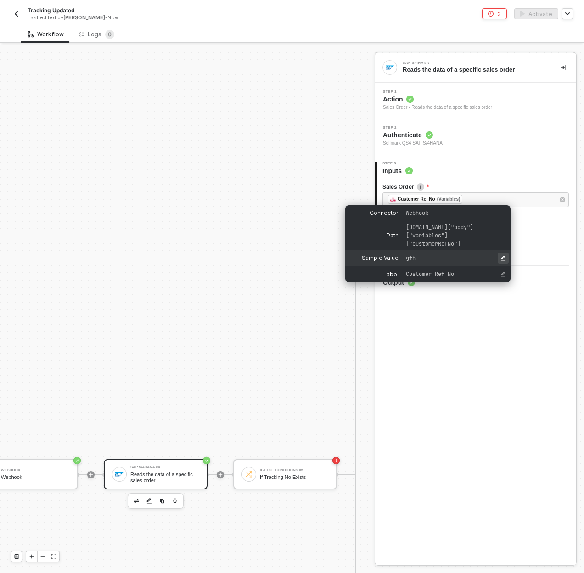
click at [501, 257] on icon "Edit Sample Value" at bounding box center [503, 258] width 5 height 5
click at [481, 256] on input "input for Sample Value" at bounding box center [453, 258] width 101 height 10
type input "400115343"
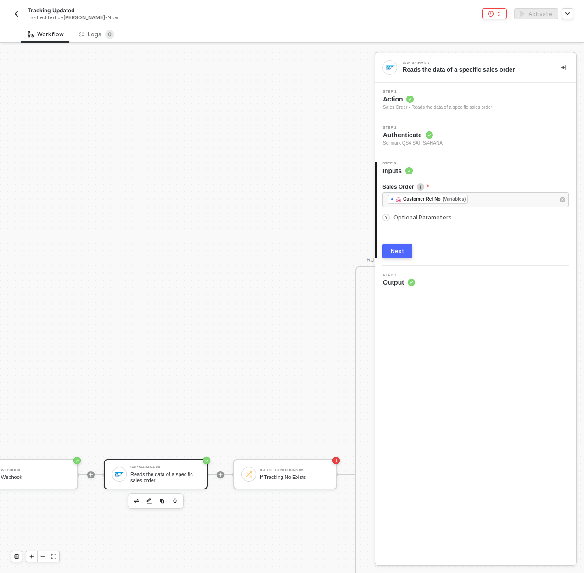
click at [488, 388] on div "SAP S/4HANA Reads the data of a specific sales order Step 1 Action Sales Order …" at bounding box center [475, 309] width 201 height 512
click at [400, 252] on div "Next" at bounding box center [397, 250] width 14 height 7
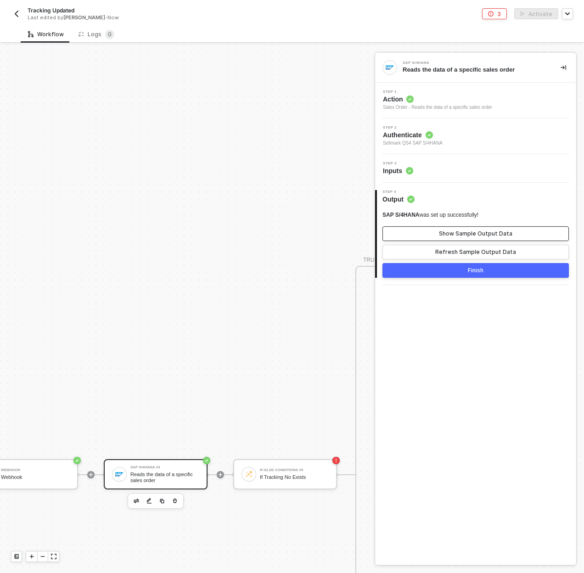
click at [472, 234] on div "Show Sample Output Data" at bounding box center [475, 233] width 73 height 7
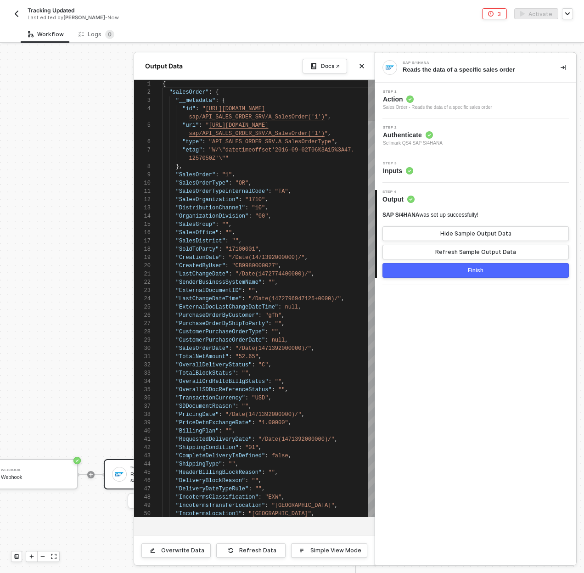
scroll to position [58, 0]
click at [472, 253] on div "Refresh Sample Output Data" at bounding box center [475, 251] width 81 height 7
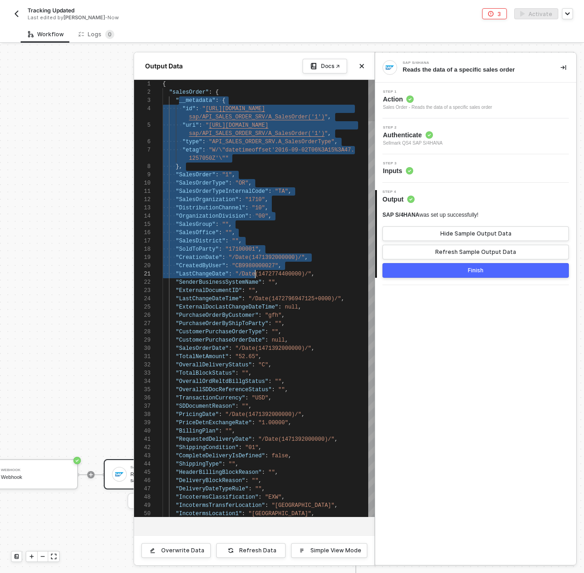
drag, startPoint x: 207, startPoint y: 130, endPoint x: 255, endPoint y: 276, distance: 153.9
type textarea ""SoldToParty": "17100001", "CreationDate": "/Date(1471392000000)/", "CreatedByU…"
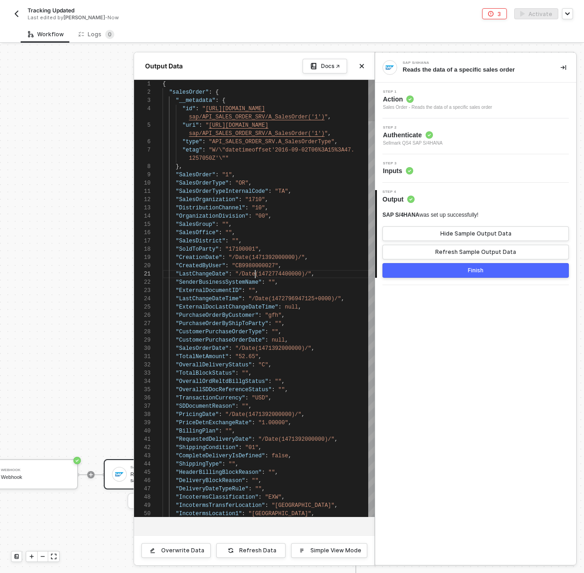
scroll to position [25, 93]
click at [424, 165] on div "Step 3 Inputs" at bounding box center [476, 168] width 199 height 14
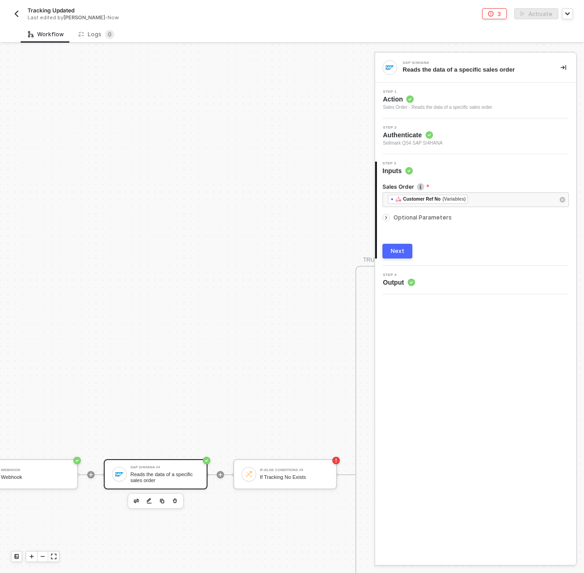
click at [399, 251] on div "Next" at bounding box center [397, 250] width 14 height 7
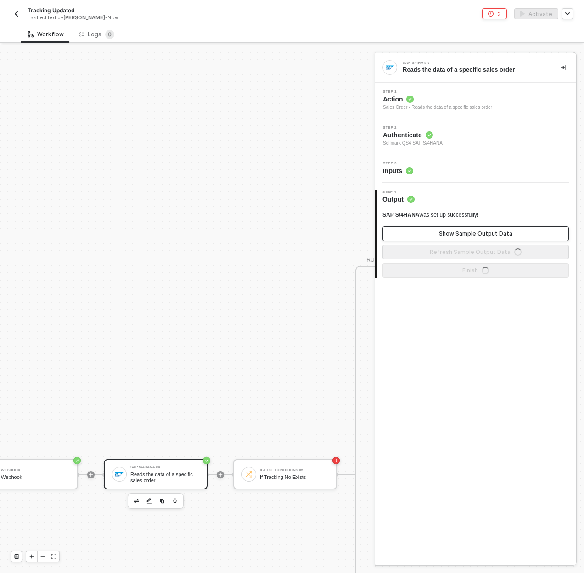
click at [447, 239] on button "Show Sample Output Data" at bounding box center [475, 233] width 186 height 15
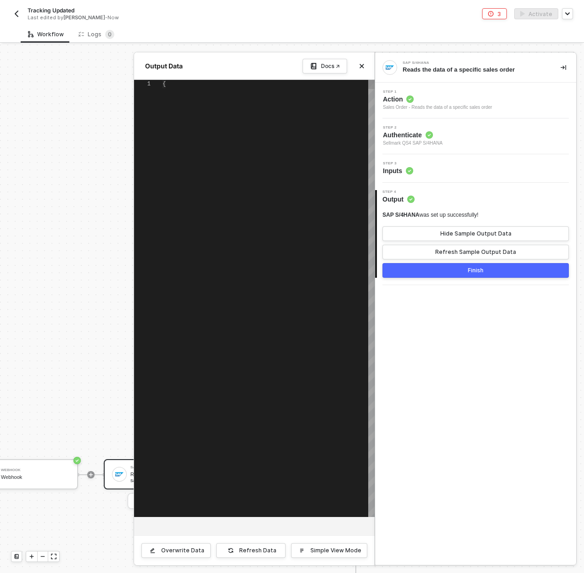
type textarea "{ "salesOrder": { "__metadata": { "id": "[URL][DOMAIN_NAME]", "uri": "[URL][DOM…"
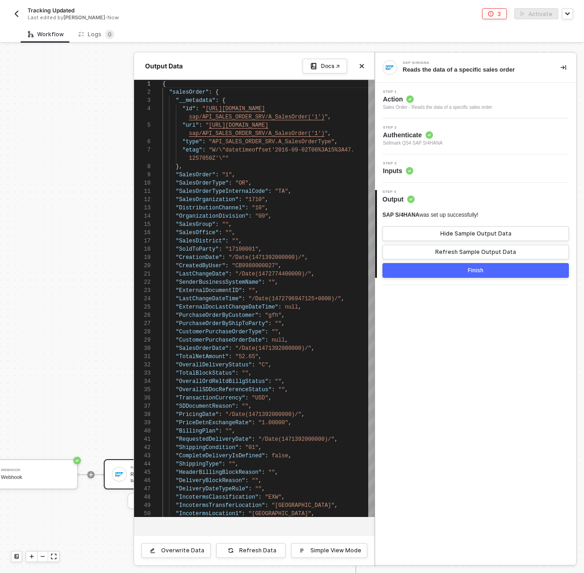
click at [470, 148] on div "Step 2 Authenticate Sellmark QS4 SAP S/4HANA" at bounding box center [475, 136] width 201 height 36
click at [466, 164] on div "Step 3 Inputs" at bounding box center [476, 168] width 199 height 14
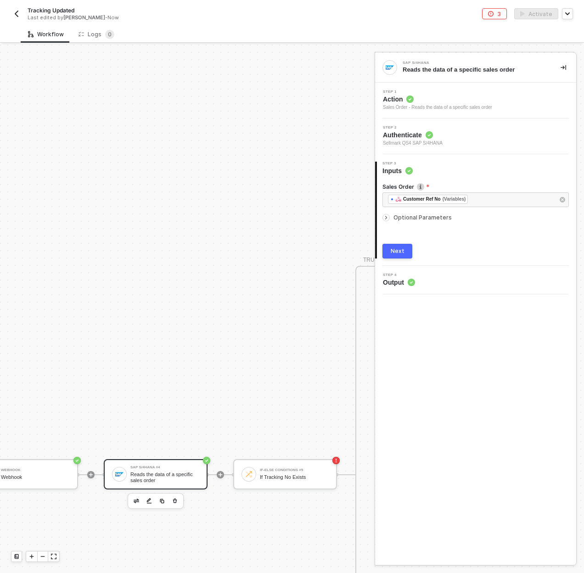
click at [431, 211] on div at bounding box center [475, 211] width 186 height 4
click at [434, 217] on span "Optional Parameters" at bounding box center [422, 217] width 58 height 7
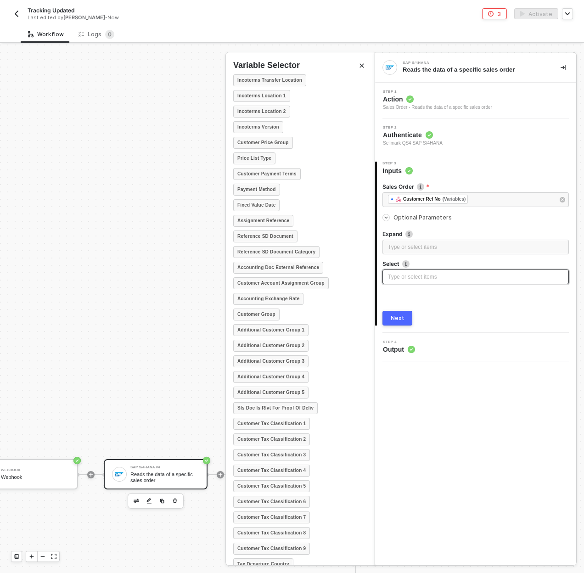
scroll to position [626, 0]
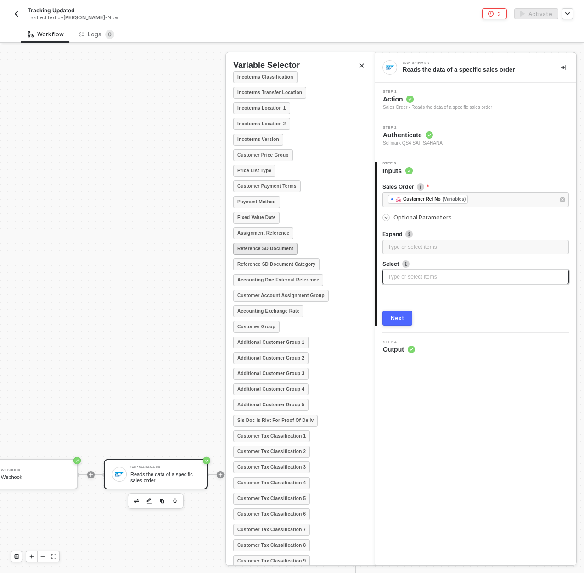
click at [259, 250] on strong "Reference SD Document" at bounding box center [265, 248] width 56 height 7
click at [395, 324] on button "Next" at bounding box center [397, 318] width 30 height 15
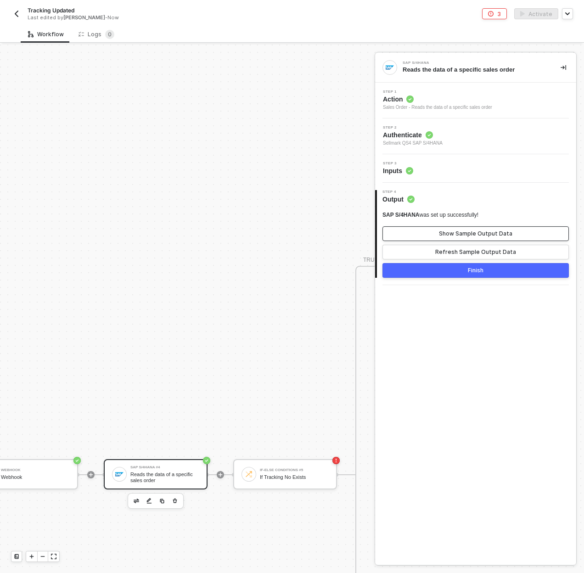
click at [460, 231] on div "Show Sample Output Data" at bounding box center [475, 233] width 73 height 7
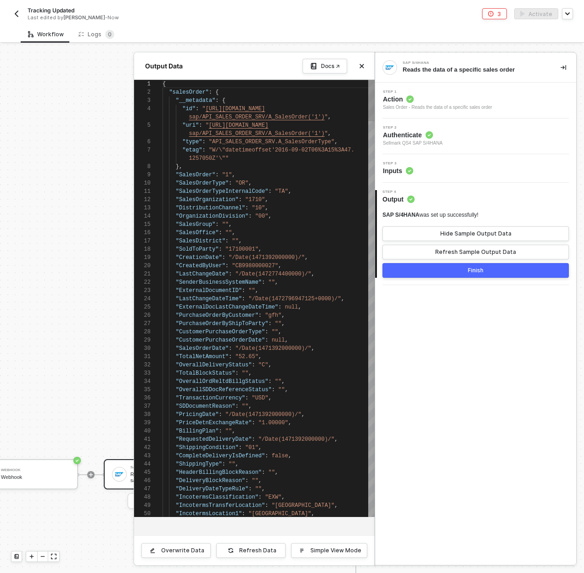
scroll to position [58, 0]
click at [463, 249] on div "Refresh Sample Output Data" at bounding box center [475, 251] width 81 height 7
click at [467, 251] on div "Refresh Sample Output Data" at bounding box center [475, 251] width 81 height 7
click at [456, 166] on div "Step 3 Inputs" at bounding box center [476, 168] width 199 height 14
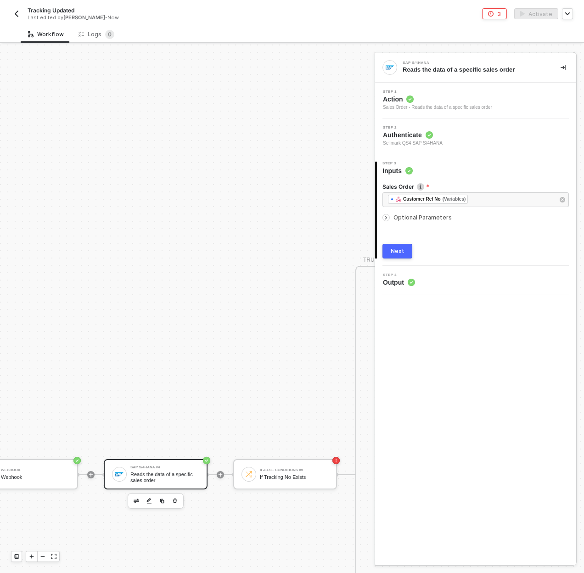
click at [409, 217] on span "Optional Parameters" at bounding box center [422, 217] width 58 height 7
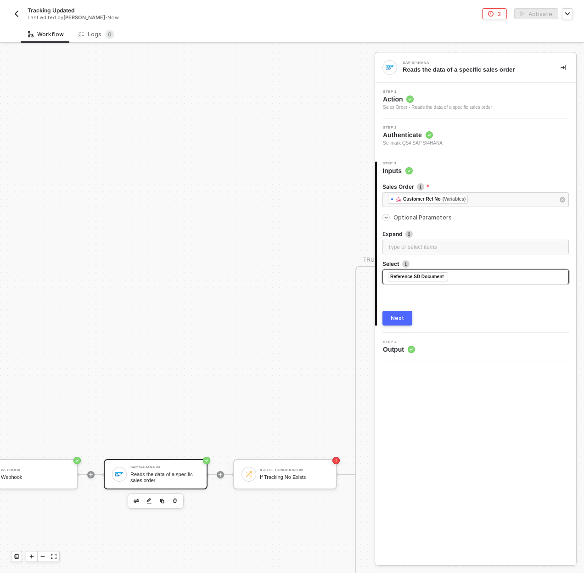
click at [409, 315] on button "Next" at bounding box center [397, 318] width 30 height 15
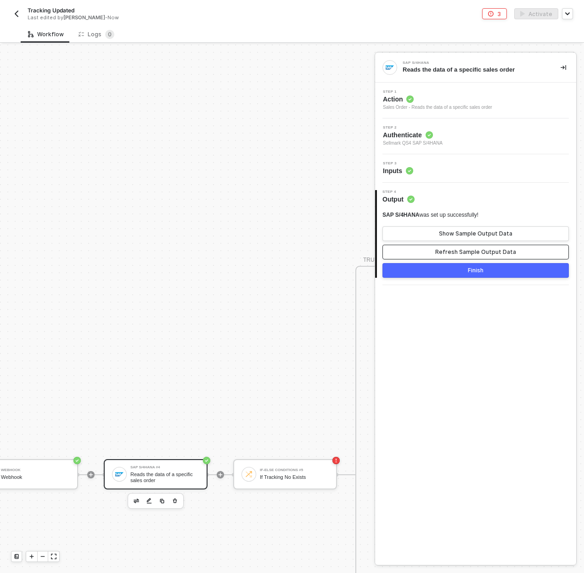
click at [434, 252] on button "Refresh Sample Output Data" at bounding box center [475, 252] width 186 height 15
click at [437, 235] on button "Show Sample Output Data" at bounding box center [475, 233] width 186 height 15
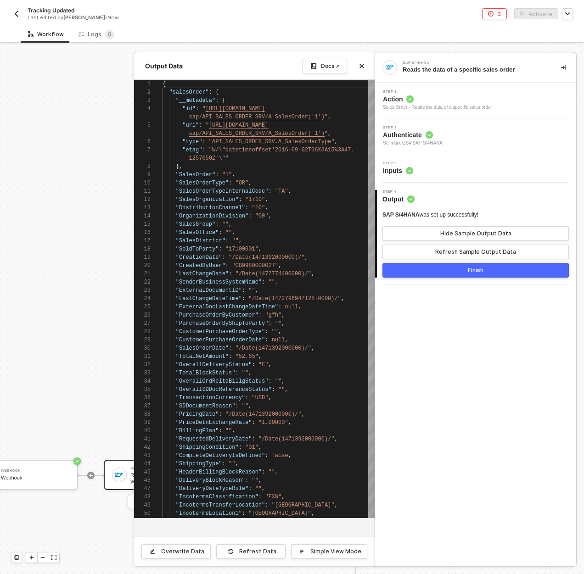
click at [464, 172] on div "Step 3 Inputs" at bounding box center [476, 168] width 199 height 14
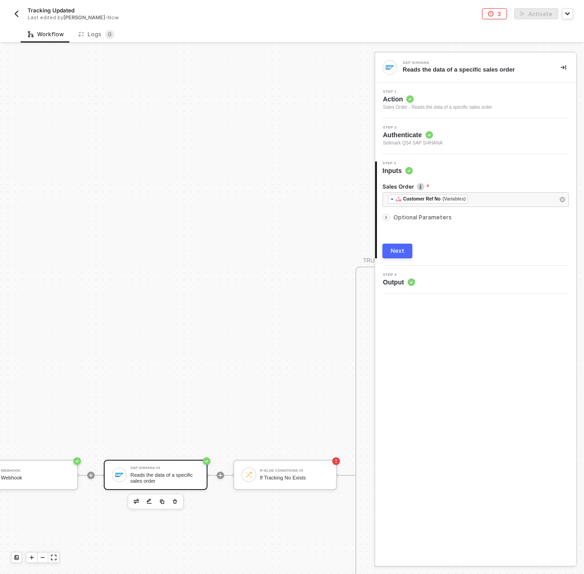
click at [417, 218] on span "Optional Parameters" at bounding box center [422, 217] width 58 height 7
click at [520, 424] on div "SAP S/4HANA Reads the data of a specific sales order Step 1 Action Sales Order …" at bounding box center [475, 309] width 201 height 513
click at [455, 345] on div "Step 4 Output" at bounding box center [476, 347] width 199 height 14
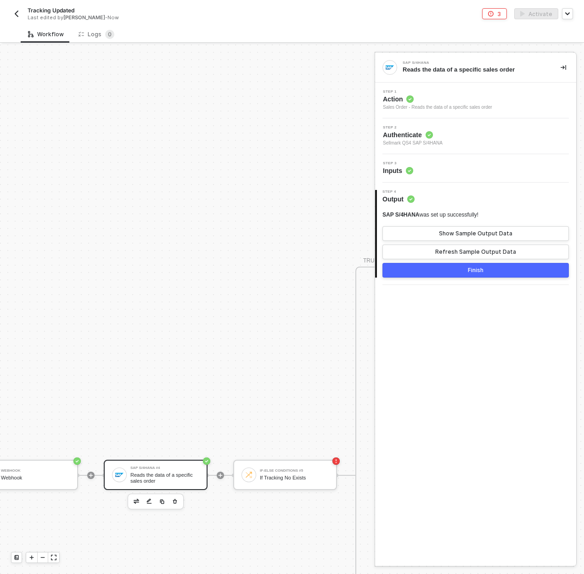
click at [421, 174] on div "Step 3 Inputs" at bounding box center [476, 168] width 199 height 14
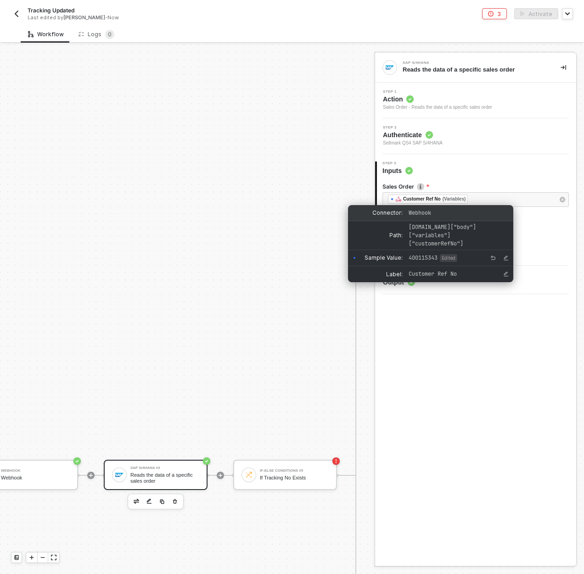
click at [413, 218] on div "Connector: Webhook" at bounding box center [430, 213] width 165 height 16
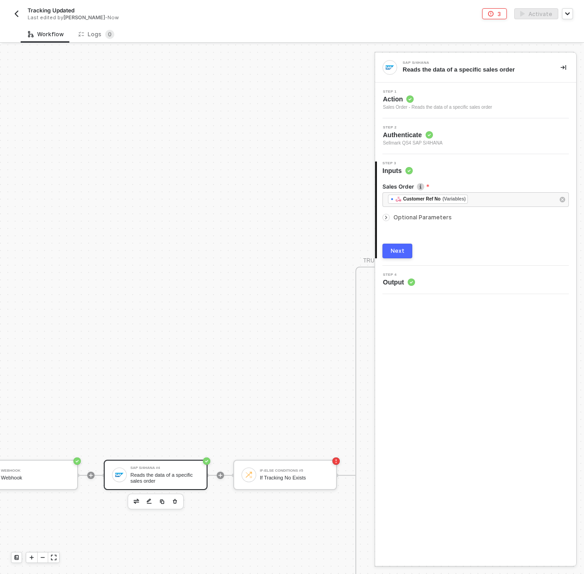
click at [412, 219] on span "Optional Parameters" at bounding box center [422, 217] width 58 height 7
click at [398, 317] on div "Next" at bounding box center [397, 317] width 14 height 7
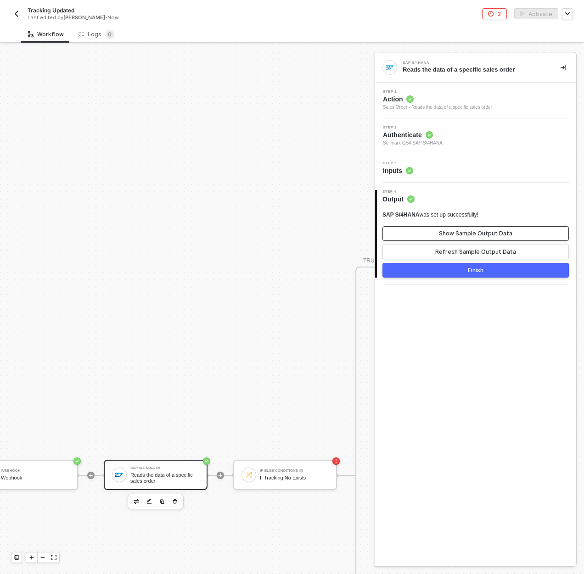
click at [453, 235] on div "Show Sample Output Data" at bounding box center [475, 233] width 73 height 7
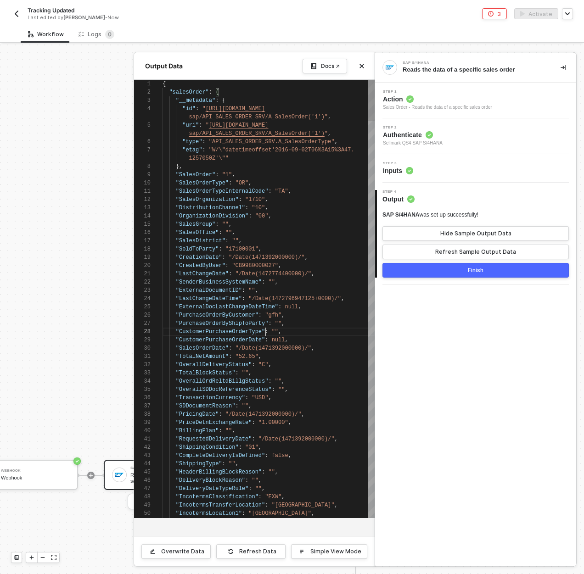
click at [265, 330] on div "1 2 3 4 5 6 7 8 9 10 11 12 13 14 15 16 17 18 19 20 21 22 23 24 25 26 27 28 29 3…" at bounding box center [254, 299] width 240 height 438
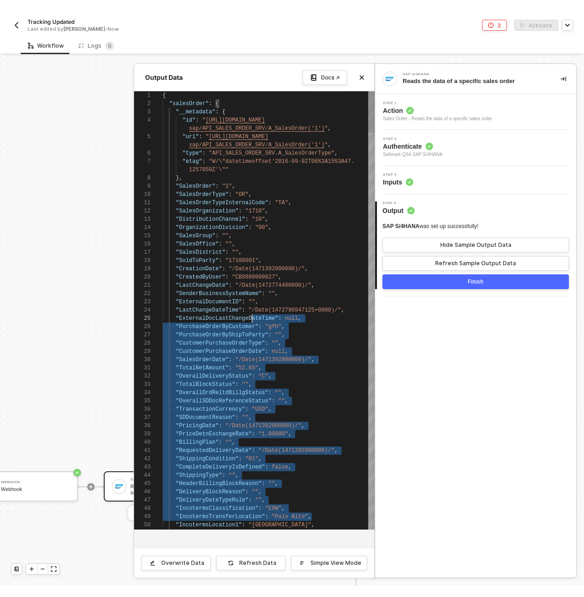
scroll to position [58, 56]
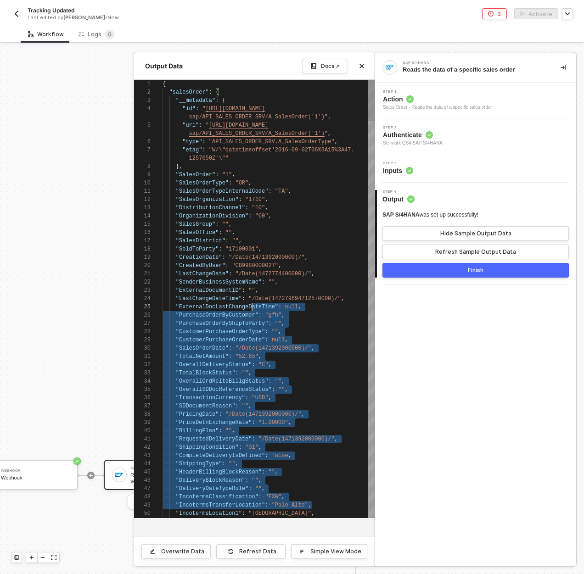
type textarea "}, "SalesOrder": "1", "SalesOrderType": "OR", "SalesOrderTypeInternalCode": "TA…"
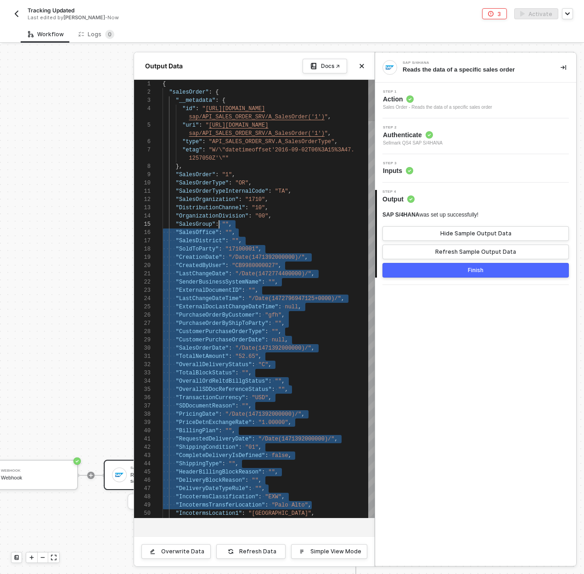
drag, startPoint x: 322, startPoint y: 506, endPoint x: 218, endPoint y: 224, distance: 299.6
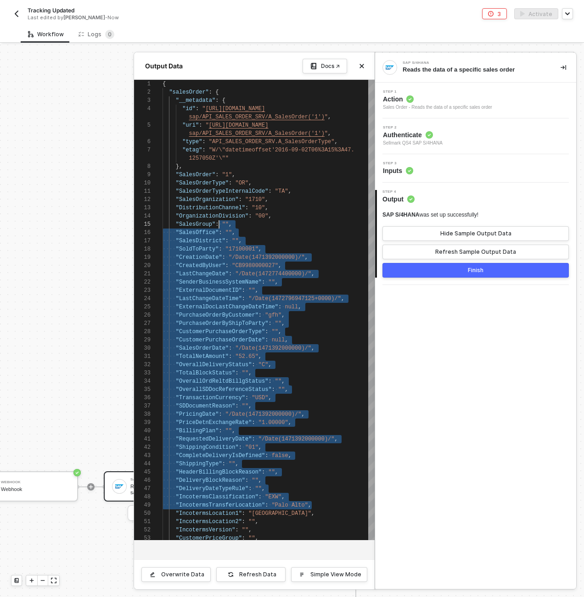
click at [80, 278] on div at bounding box center [292, 320] width 584 height 552
